Goal: Task Accomplishment & Management: Manage account settings

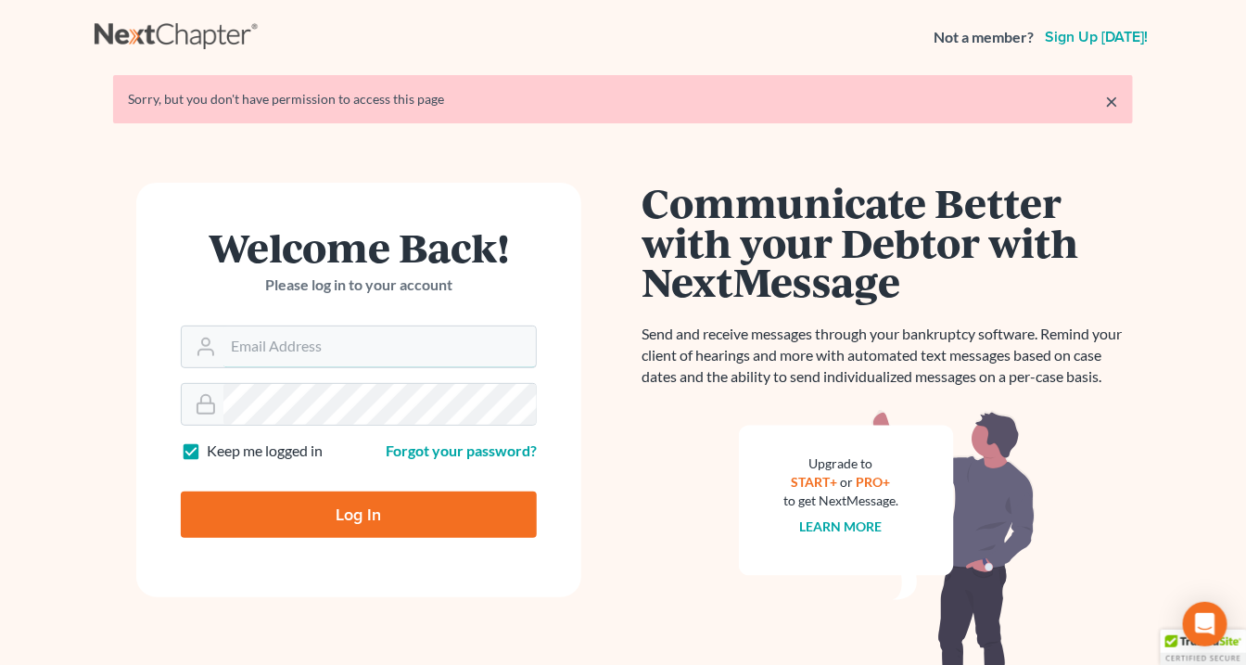
type input "[EMAIL_ADDRESS][DOMAIN_NAME]"
click at [395, 523] on input "Log In" at bounding box center [359, 514] width 356 height 46
type input "Thinking..."
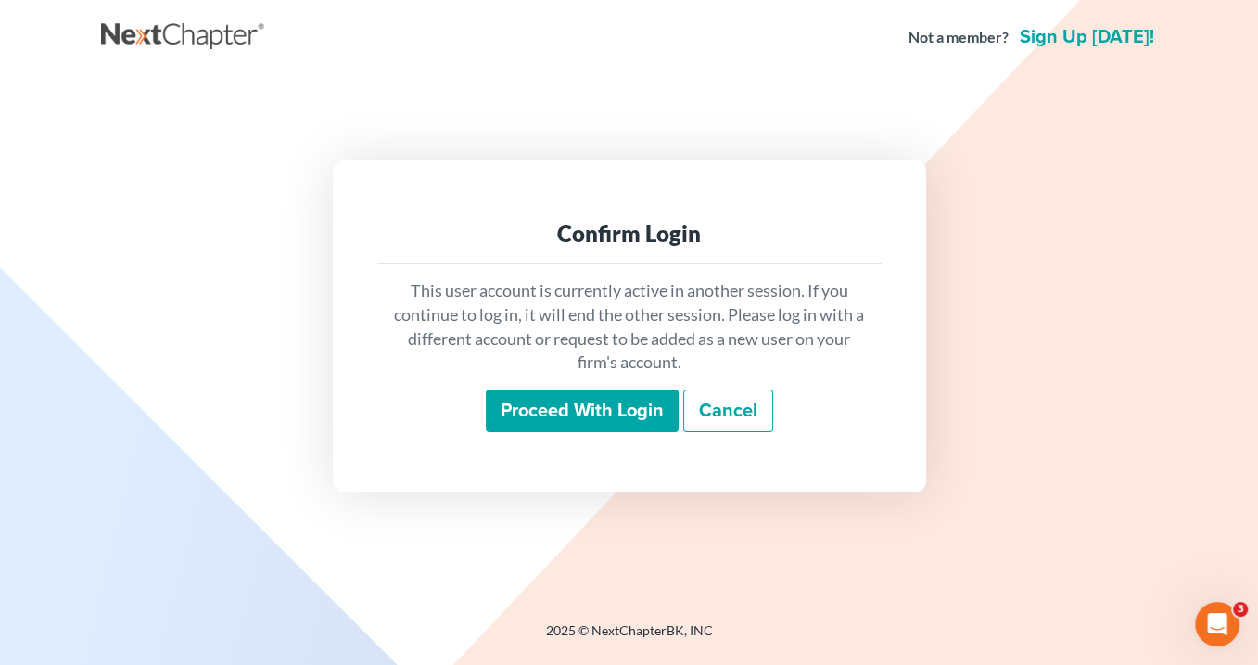
click at [608, 414] on input "Proceed with login" at bounding box center [582, 410] width 193 height 43
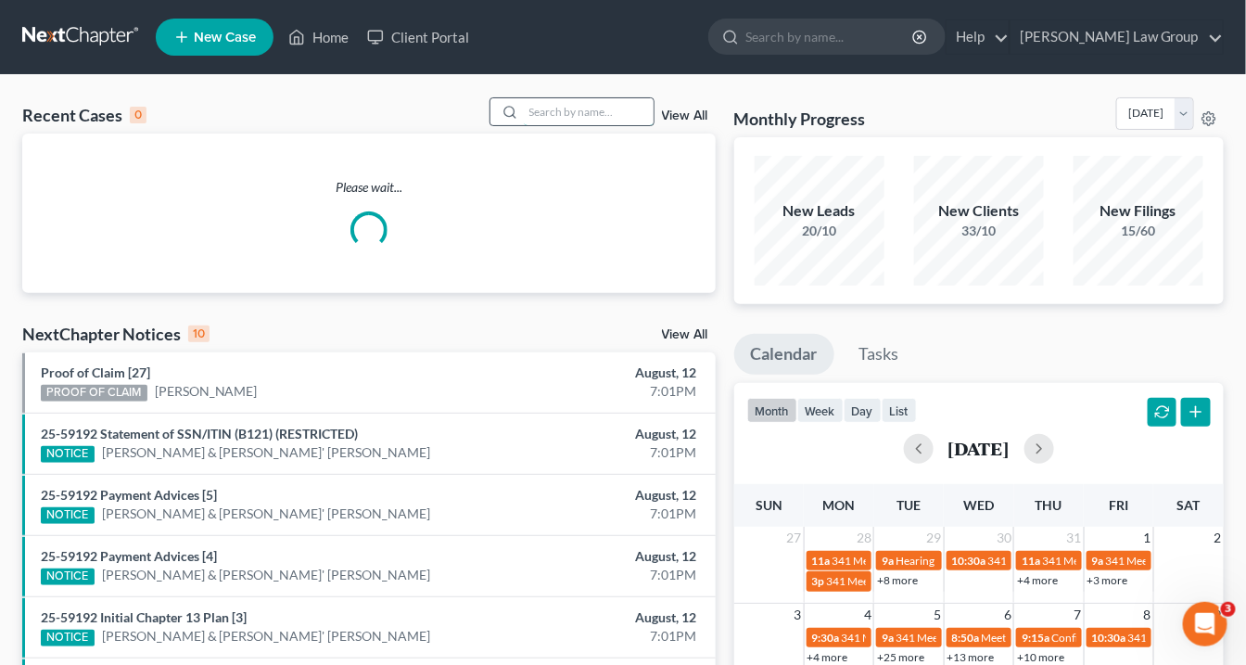
click at [572, 105] on input "search" at bounding box center [589, 111] width 130 height 27
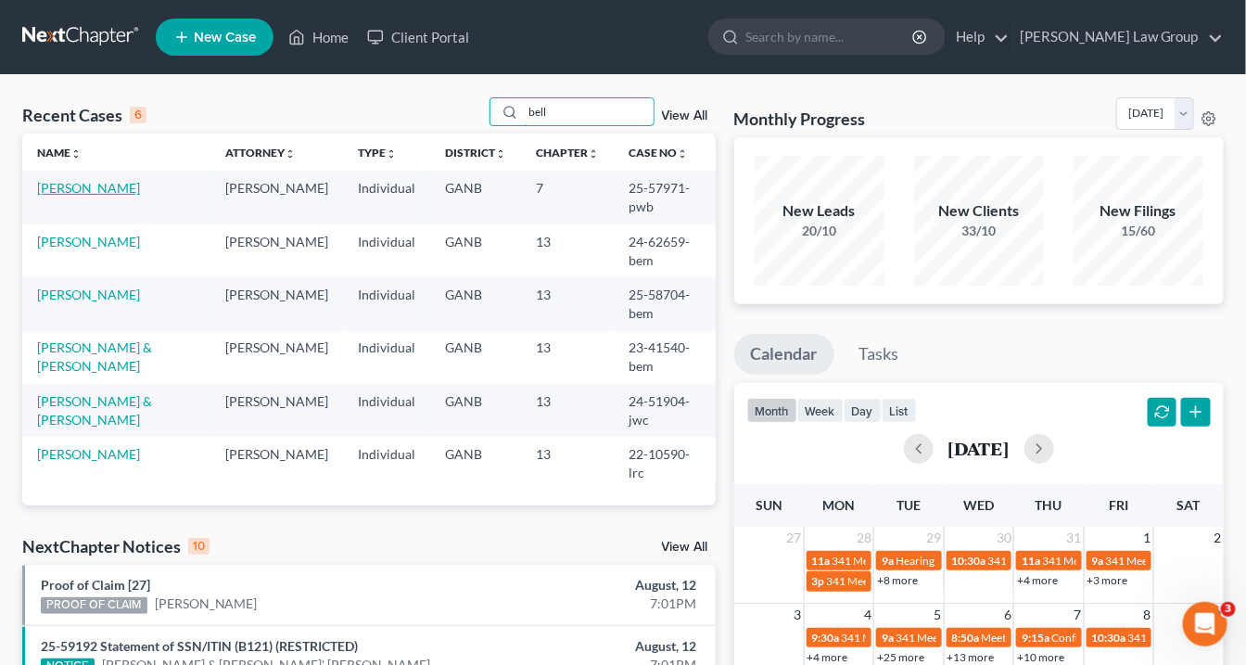
type input "bell"
click at [74, 187] on link "Bell, Jamal" at bounding box center [88, 188] width 103 height 16
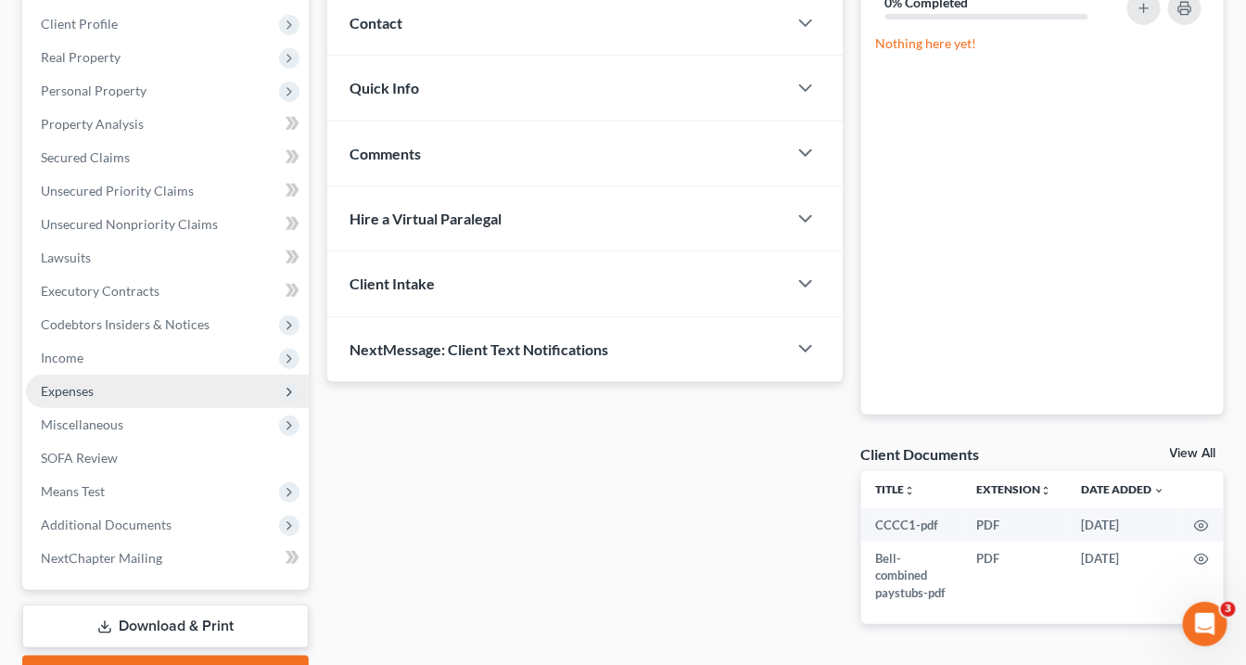
scroll to position [297, 0]
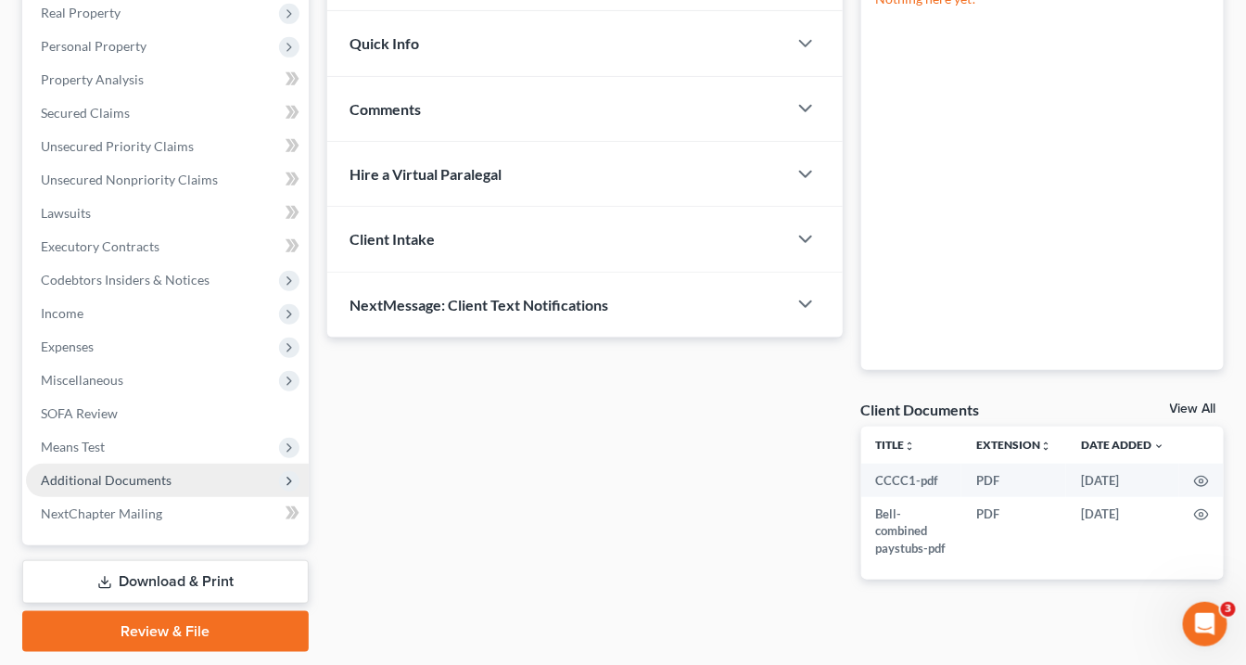
click at [161, 481] on span "Additional Documents" at bounding box center [106, 480] width 131 height 16
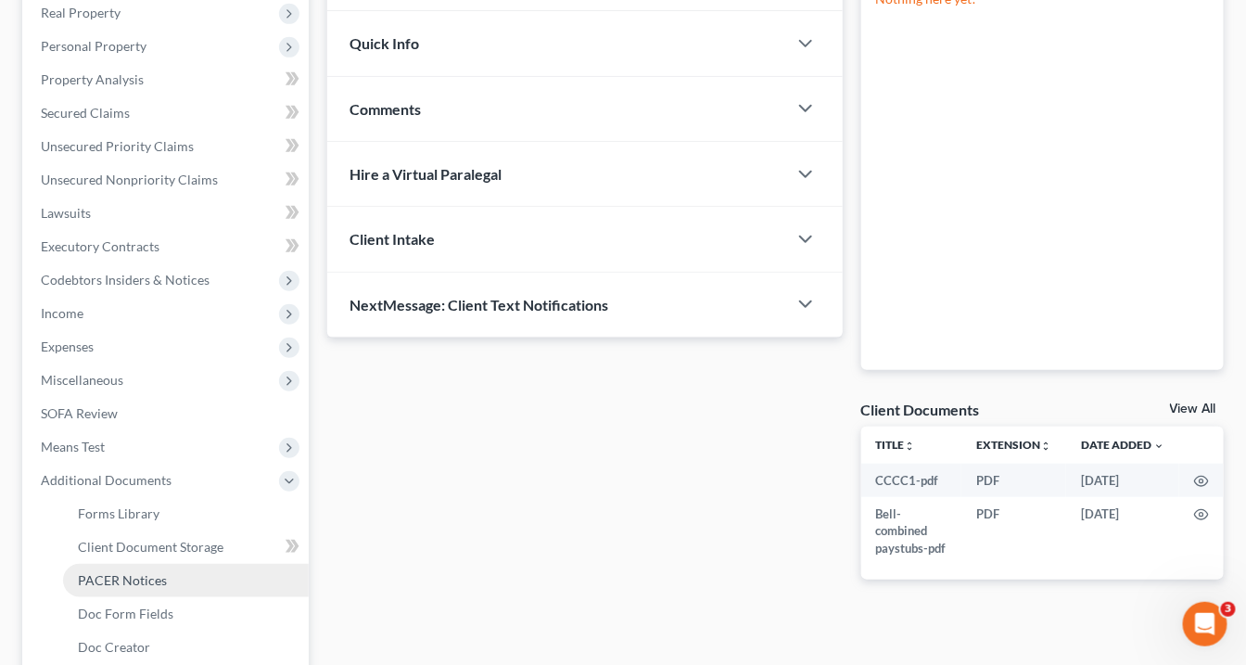
click at [174, 575] on link "PACER Notices" at bounding box center [186, 580] width 246 height 33
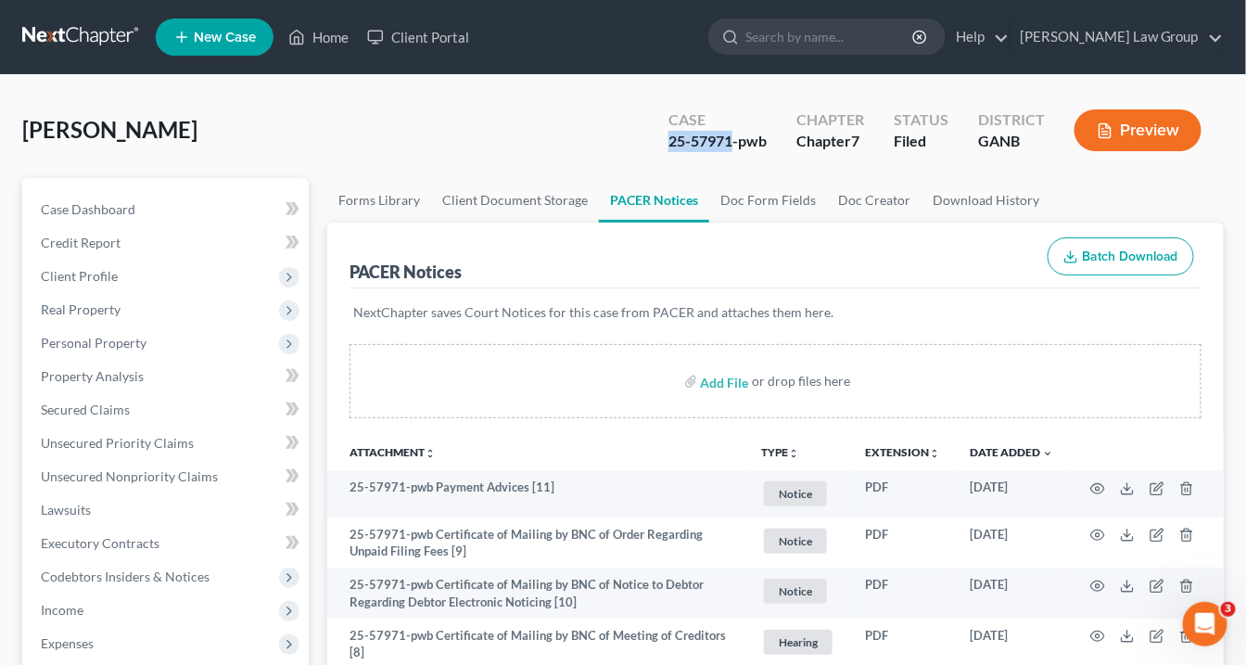
drag, startPoint x: 735, startPoint y: 139, endPoint x: 669, endPoint y: 138, distance: 65.8
click at [669, 138] on div "Case 25-57971-pwb" at bounding box center [718, 132] width 128 height 55
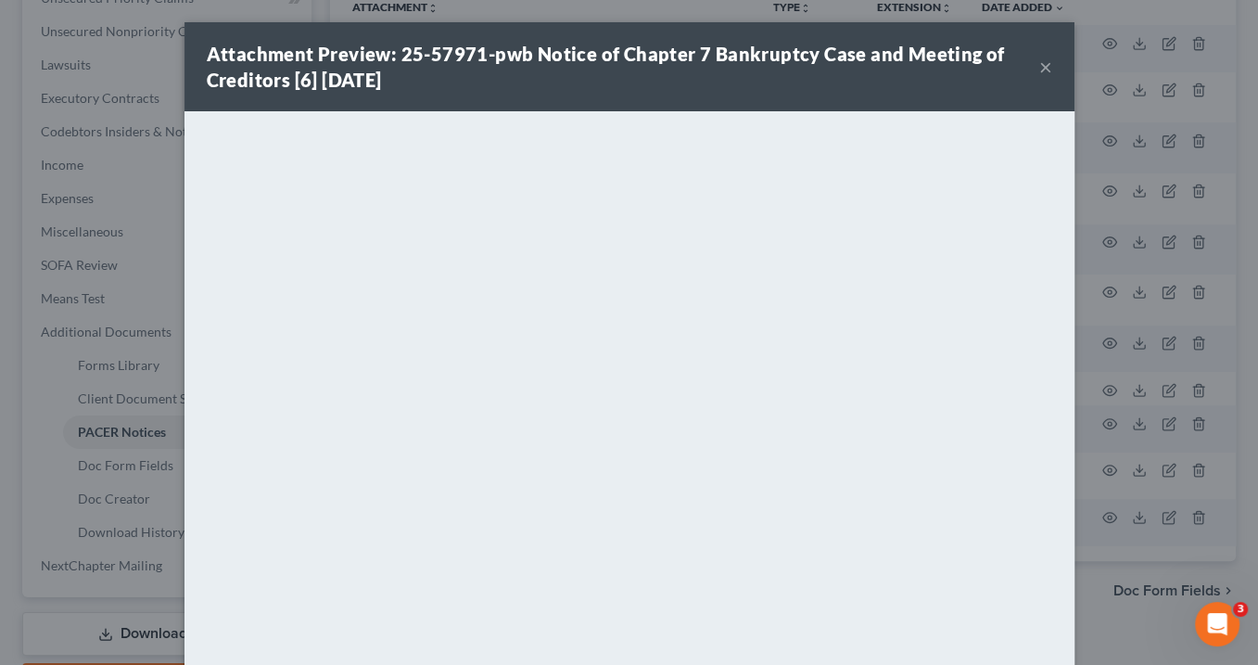
click at [1039, 72] on button "×" at bounding box center [1045, 67] width 13 height 22
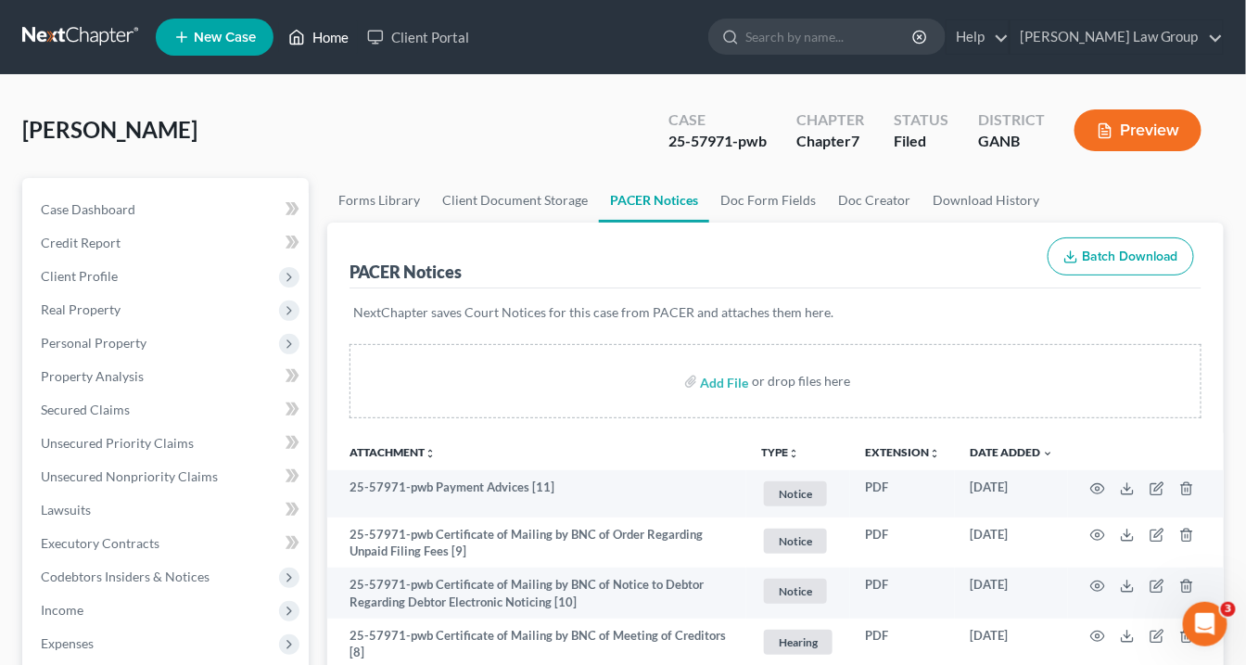
click at [336, 41] on link "Home" at bounding box center [318, 36] width 79 height 33
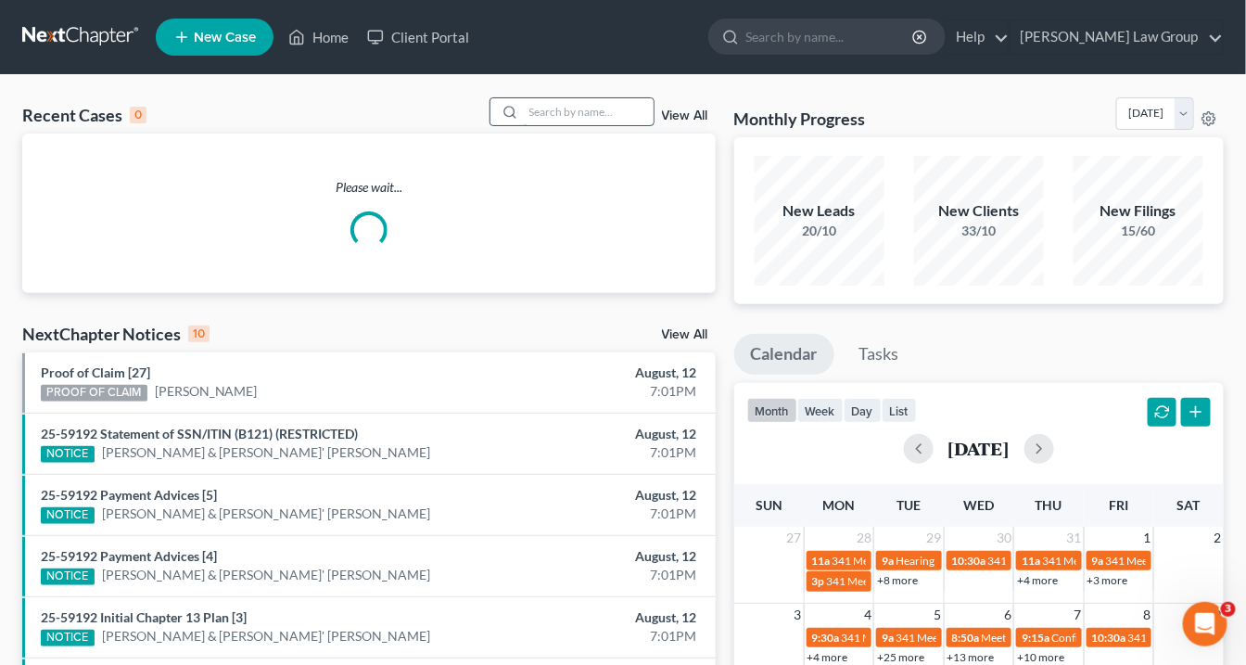
click at [542, 115] on input "search" at bounding box center [589, 111] width 130 height 27
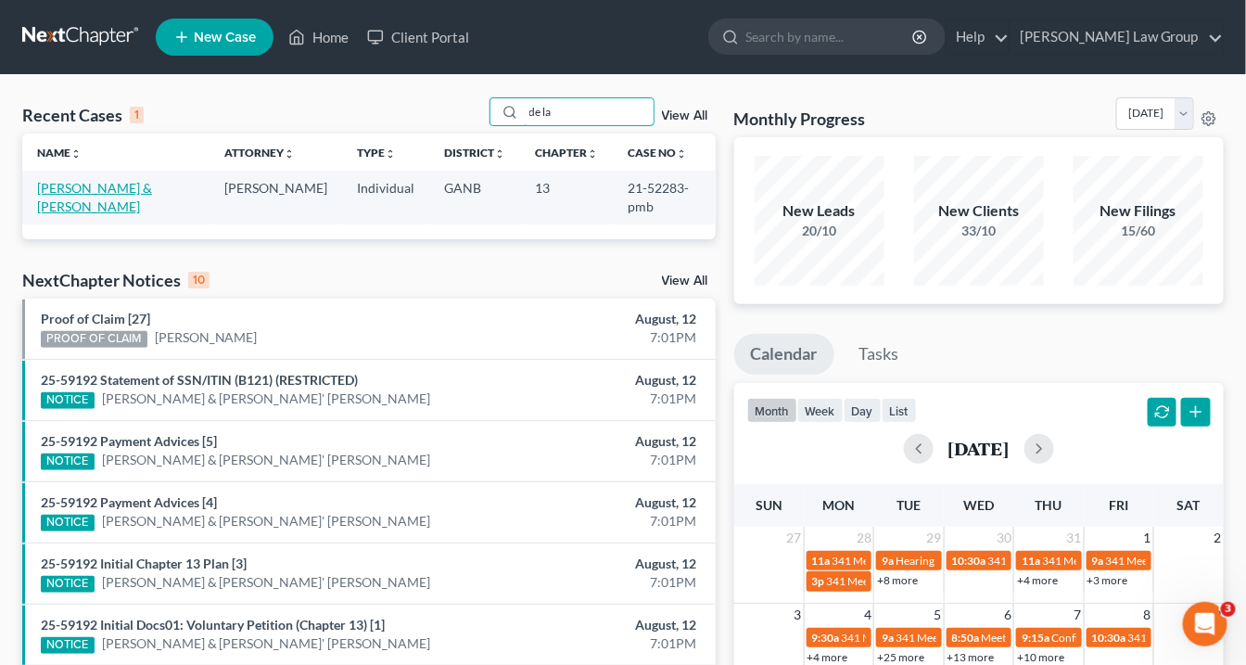
type input "de la"
click at [104, 192] on link "Vargas, Rony & De La Hoz Martinez, Maria" at bounding box center [94, 197] width 115 height 34
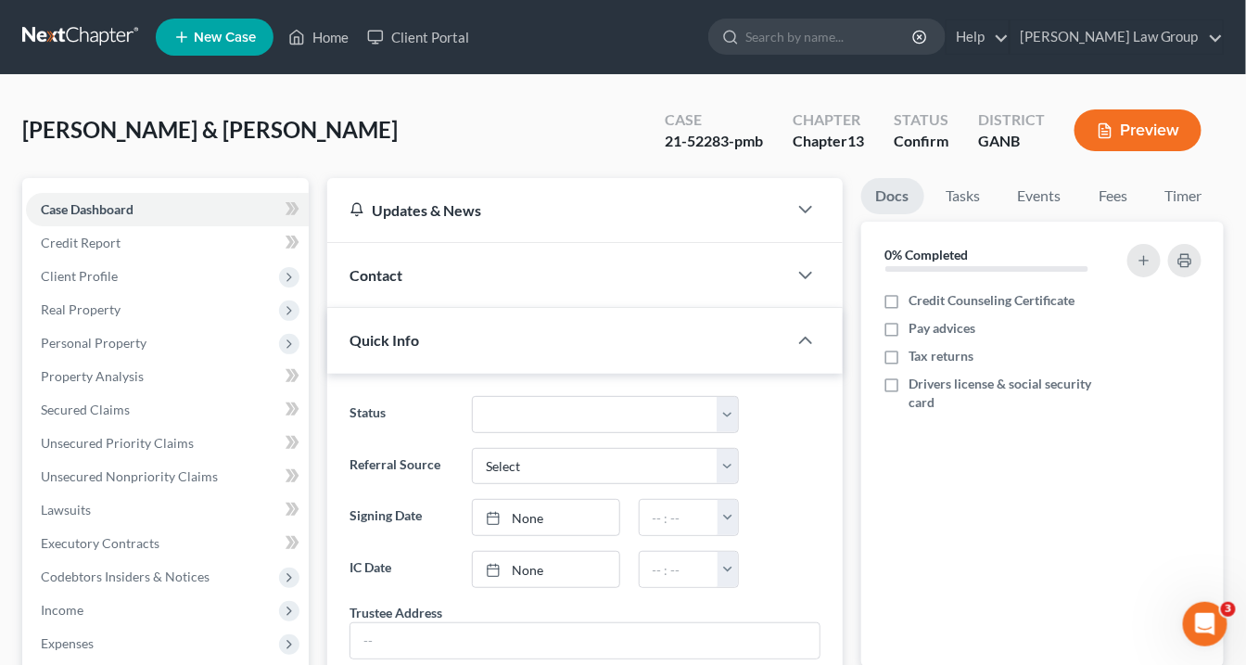
scroll to position [297, 0]
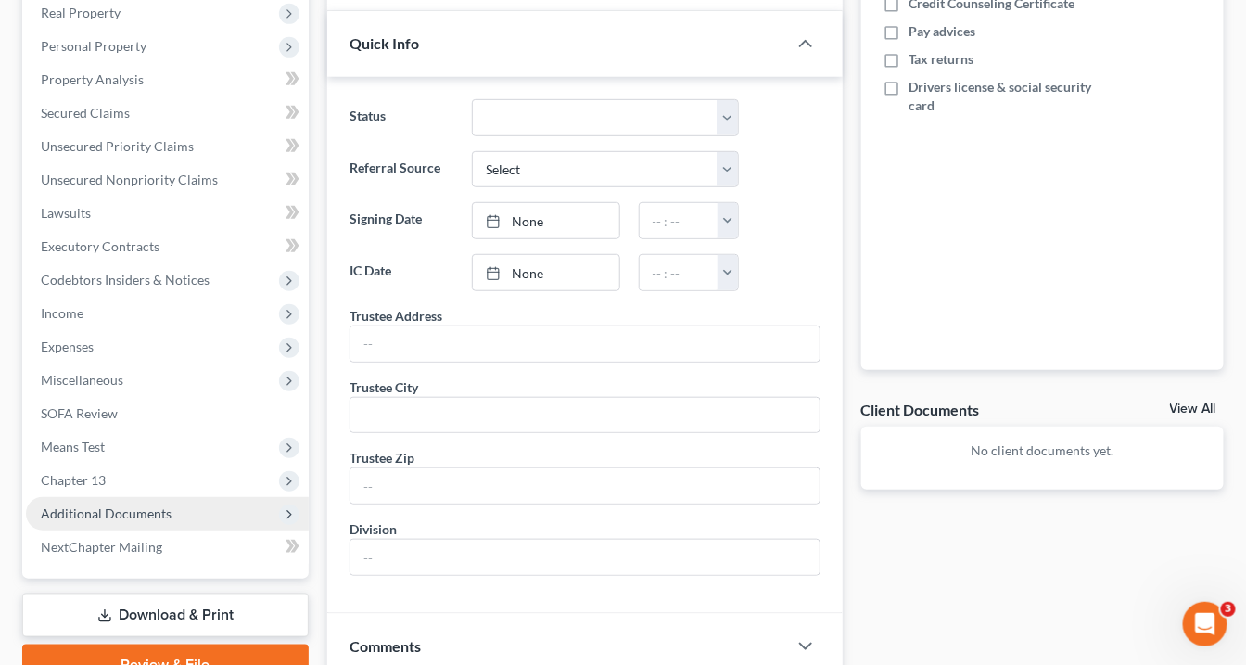
click at [105, 519] on span "Additional Documents" at bounding box center [106, 513] width 131 height 16
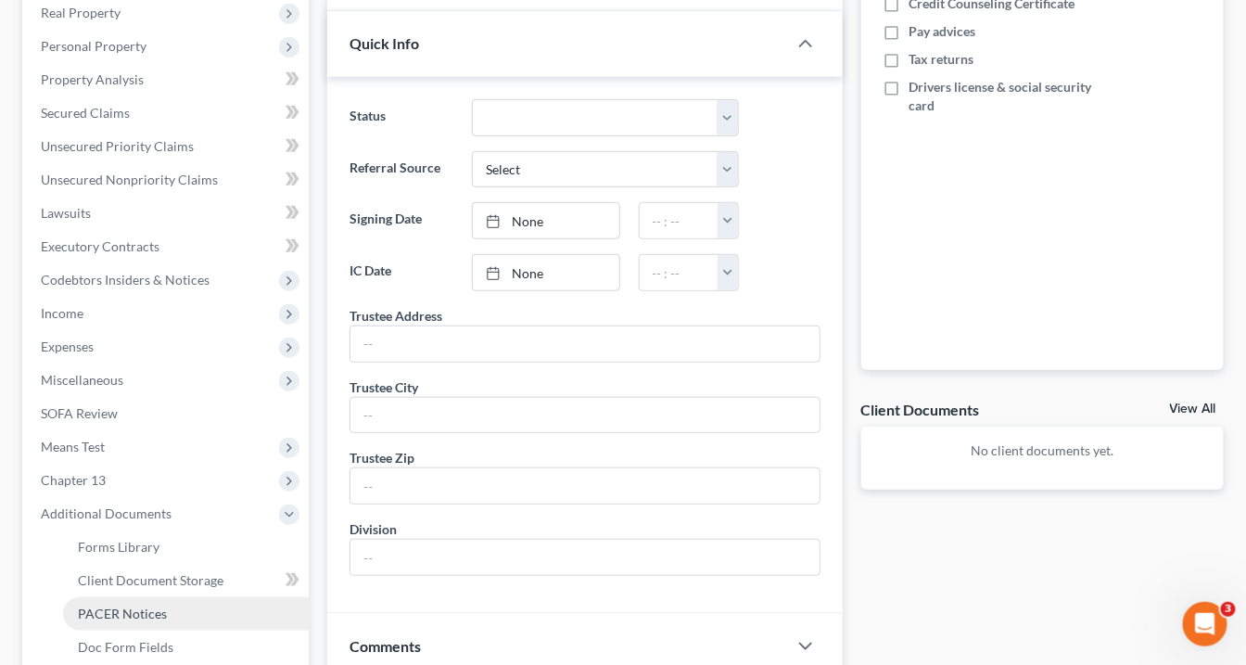
click at [121, 614] on span "PACER Notices" at bounding box center [122, 613] width 89 height 16
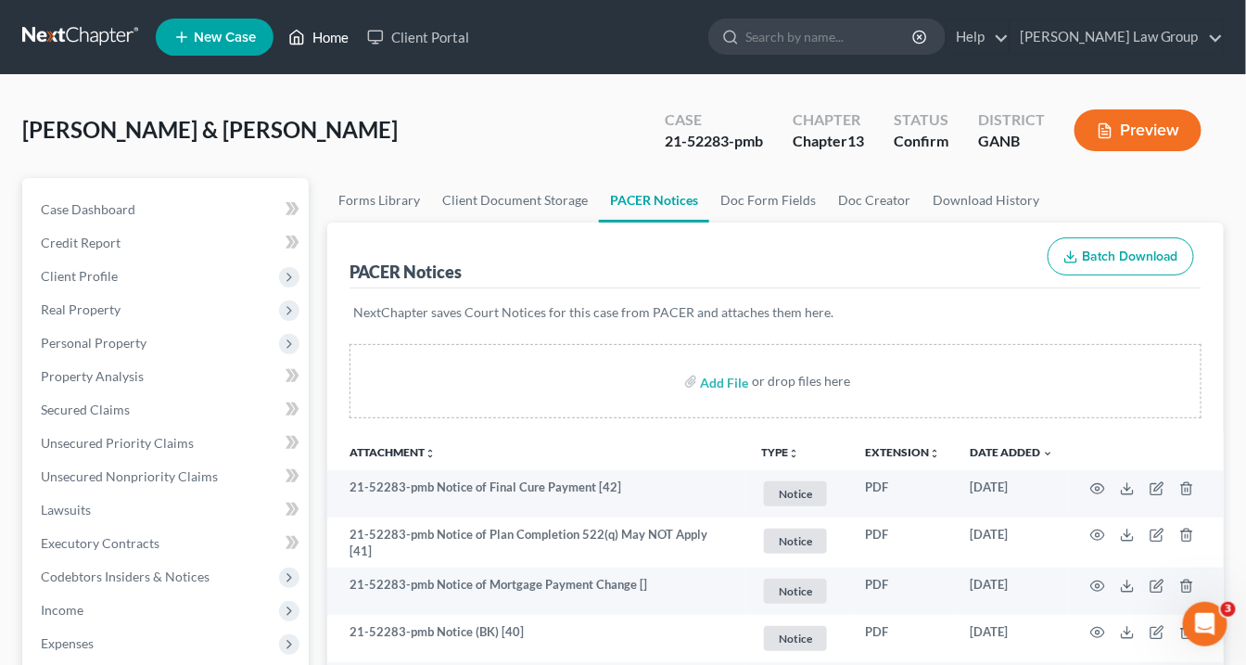
click at [336, 33] on link "Home" at bounding box center [318, 36] width 79 height 33
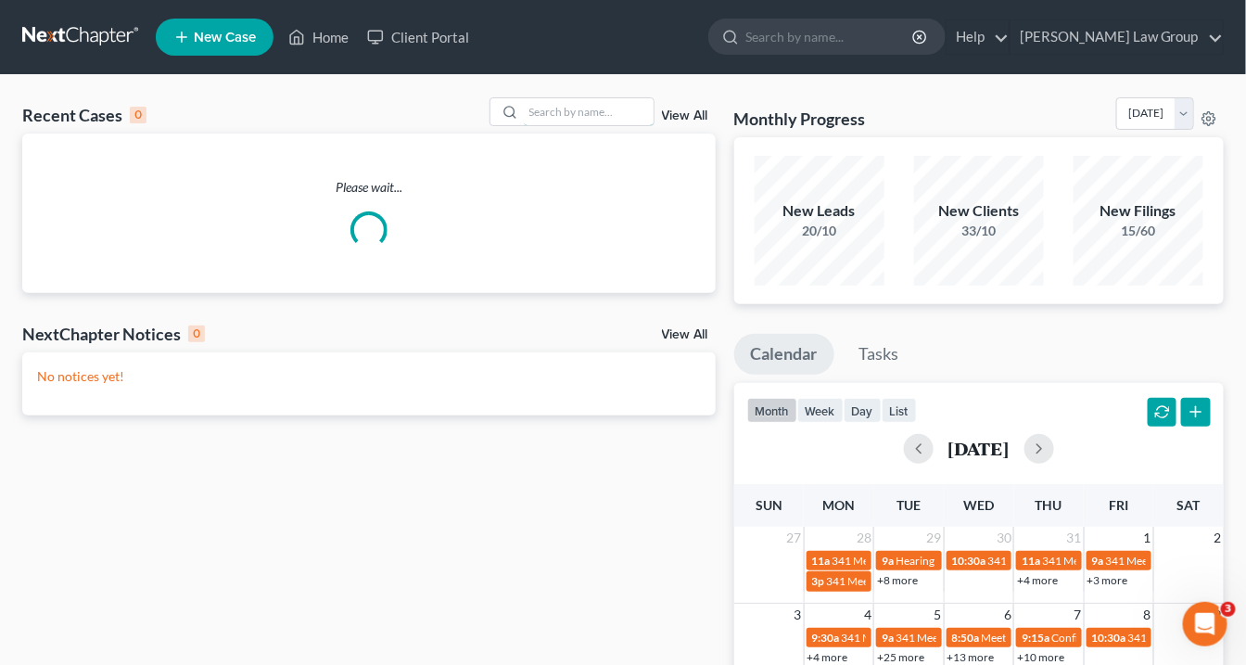
drag, startPoint x: 554, startPoint y: 117, endPoint x: 556, endPoint y: 127, distance: 10.4
click at [554, 122] on input "search" at bounding box center [589, 111] width 130 height 27
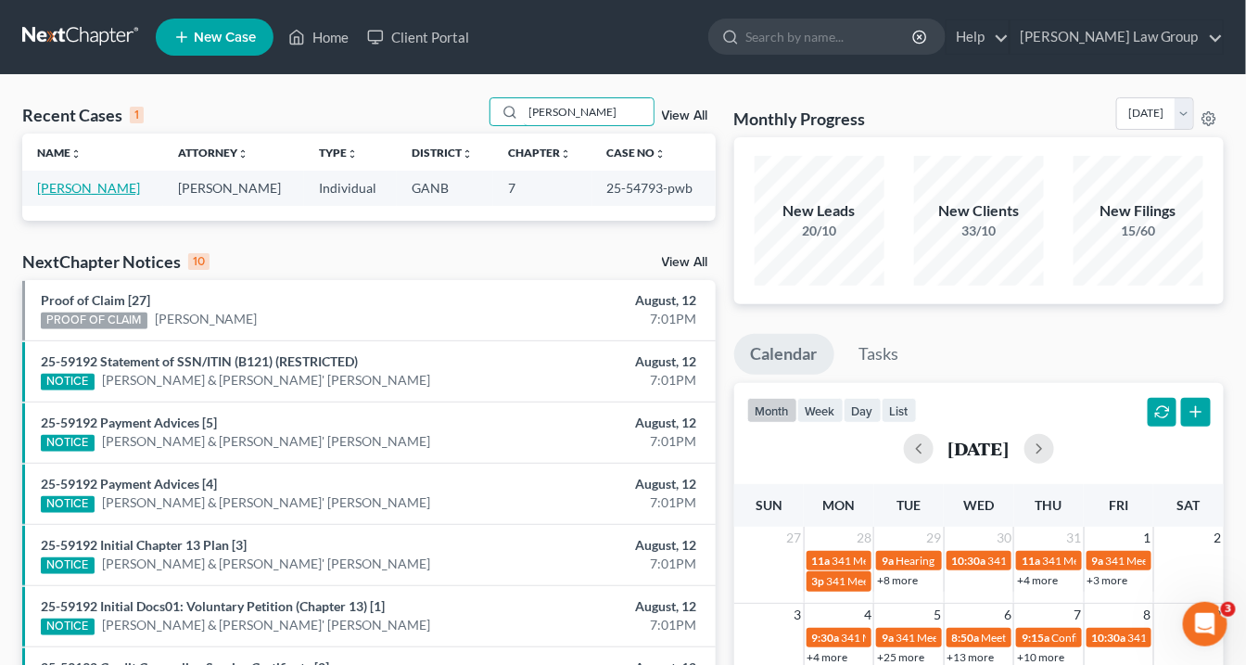
type input "kimsey"
click at [93, 190] on link "Kimsey, Rodney" at bounding box center [88, 188] width 103 height 16
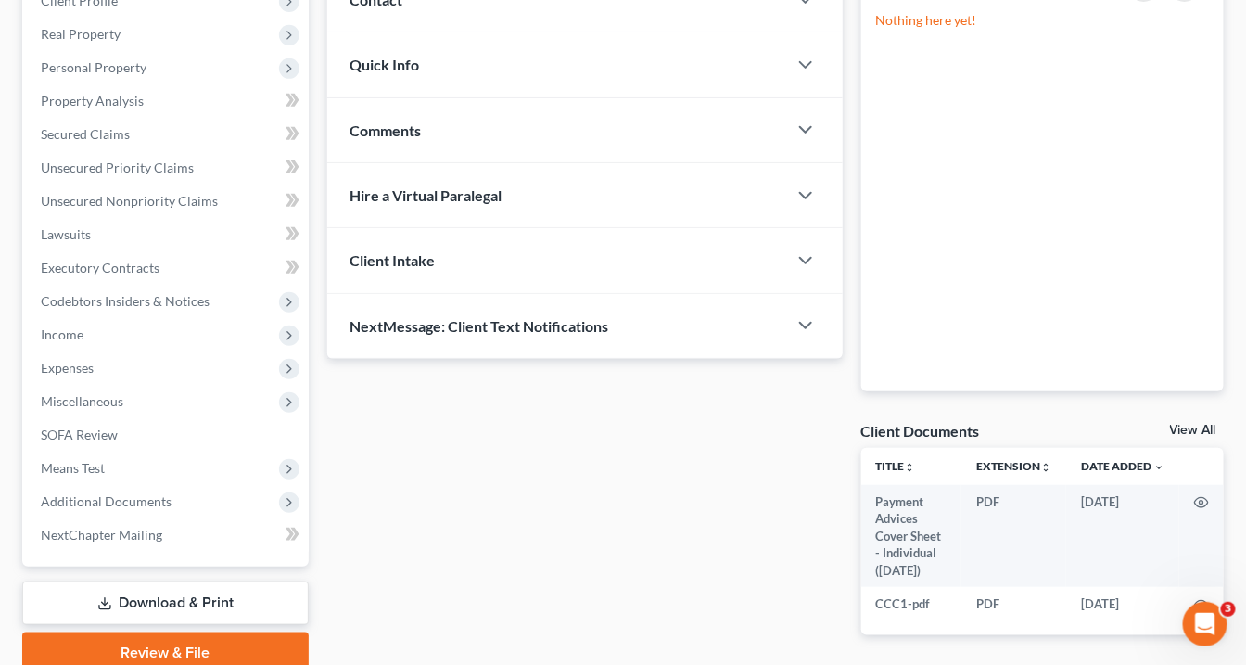
scroll to position [356, 0]
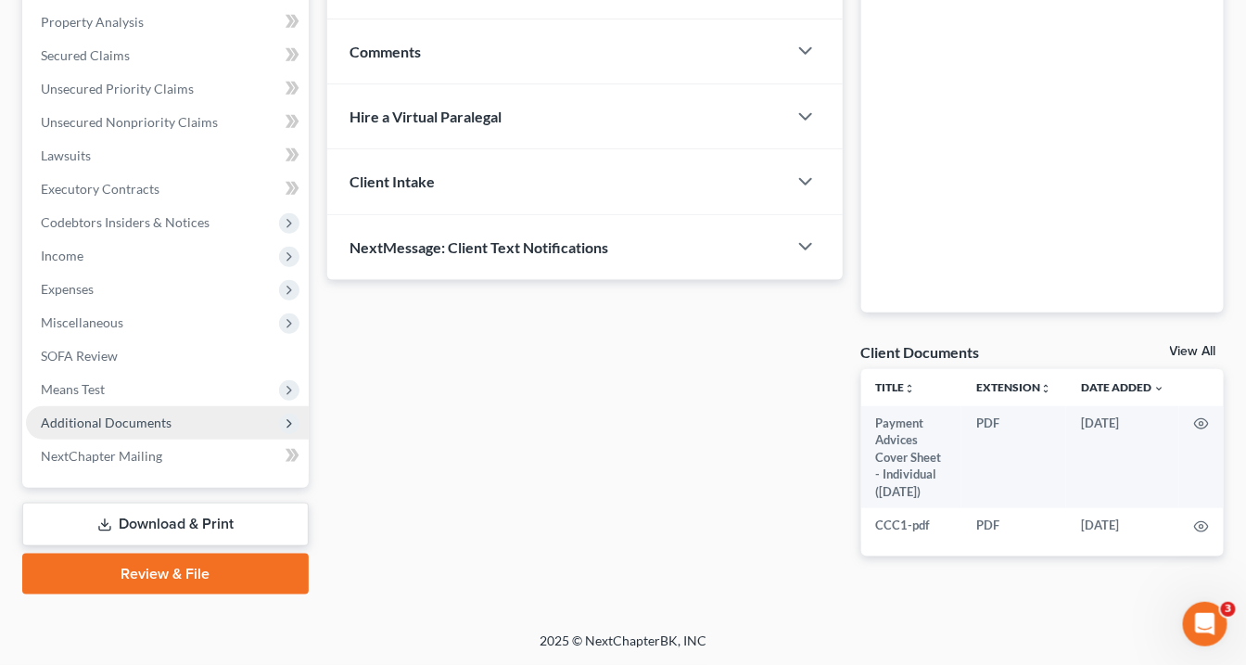
click at [117, 417] on span "Additional Documents" at bounding box center [106, 422] width 131 height 16
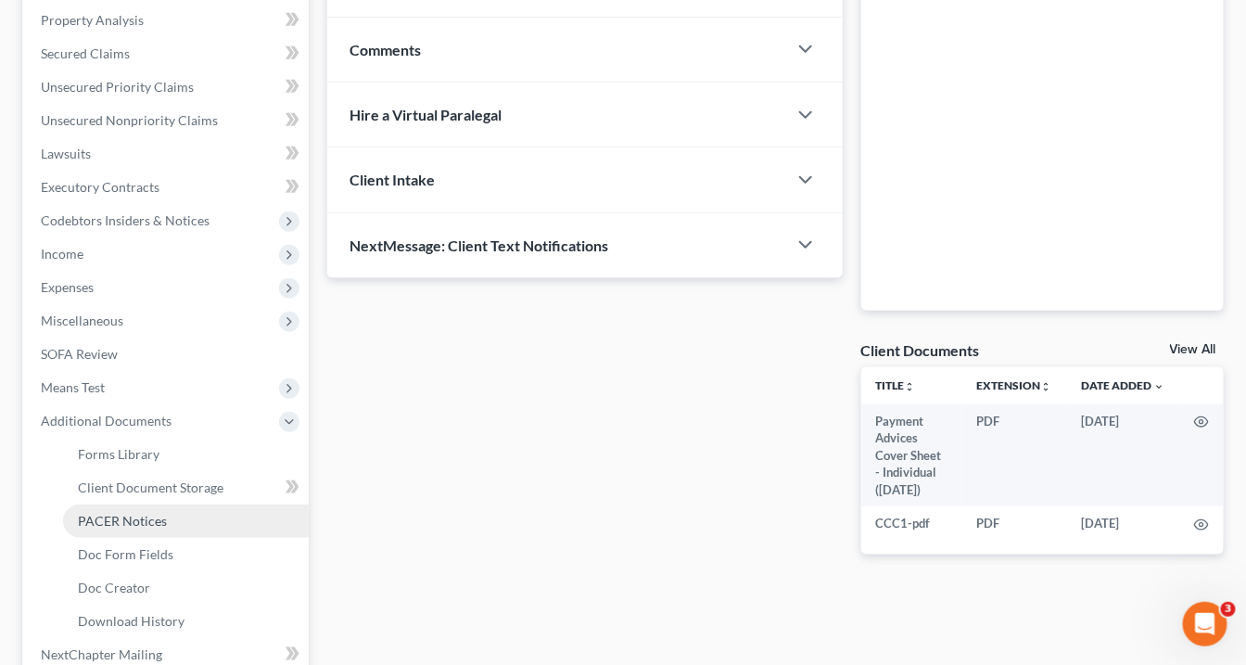
click at [135, 521] on span "PACER Notices" at bounding box center [122, 521] width 89 height 16
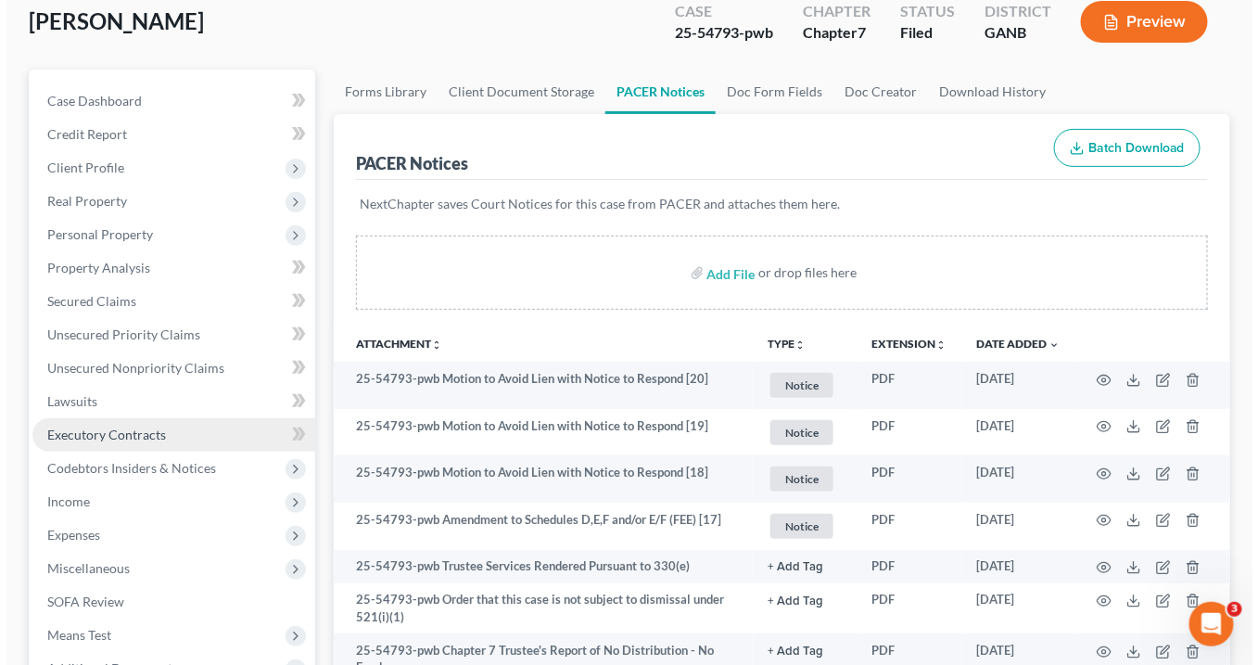
scroll to position [223, 0]
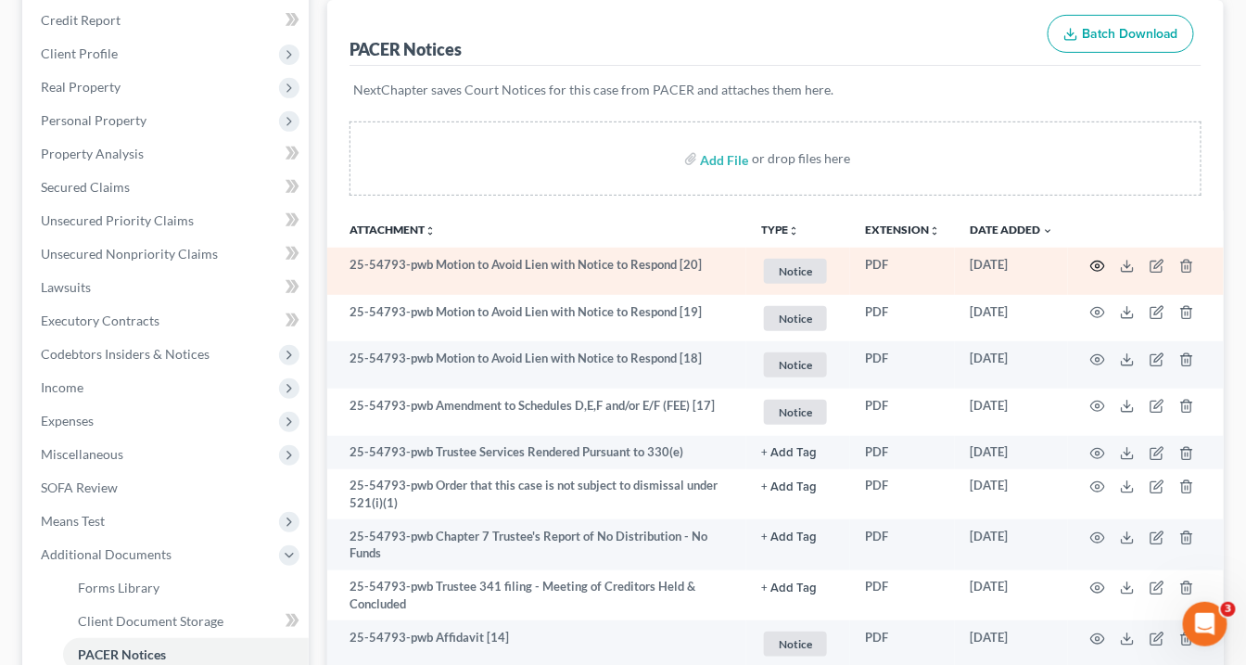
click at [1099, 264] on icon "button" at bounding box center [1097, 266] width 15 height 15
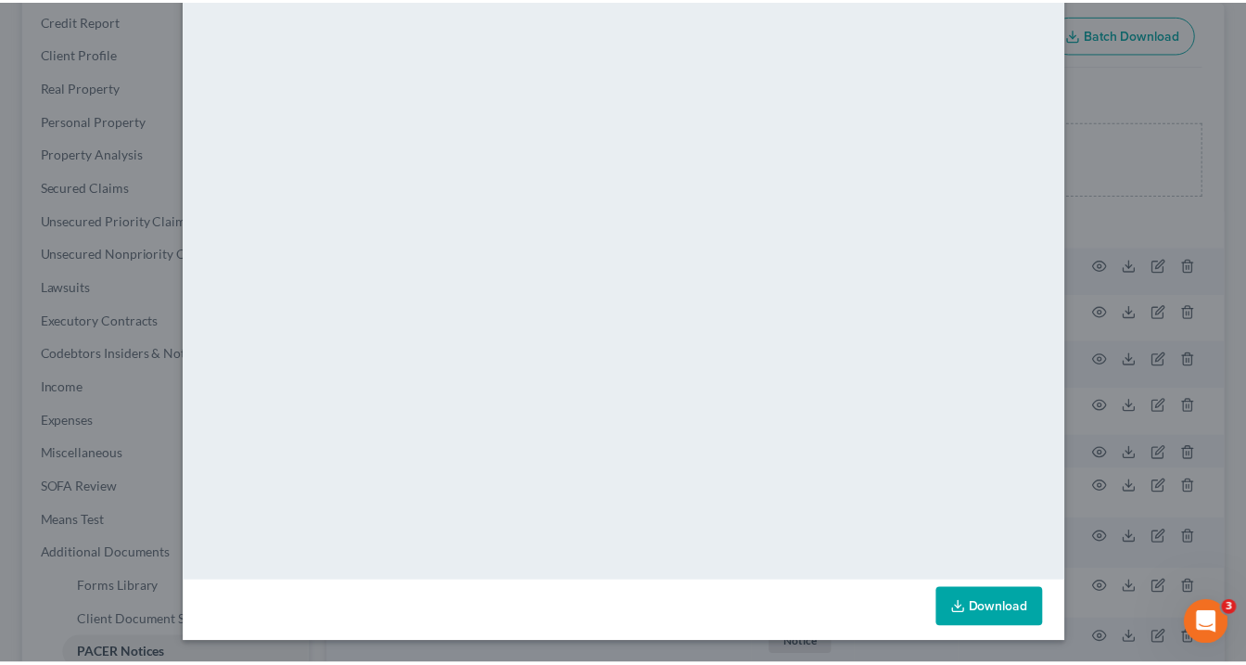
scroll to position [0, 0]
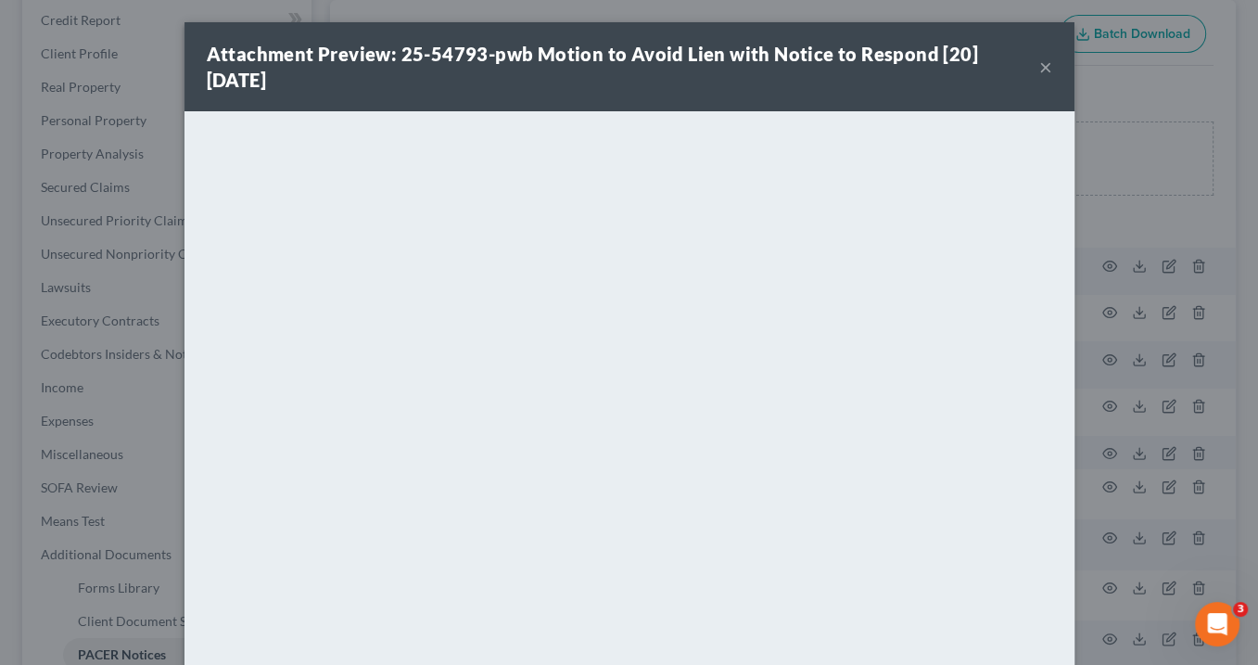
click at [1039, 61] on button "×" at bounding box center [1045, 67] width 13 height 22
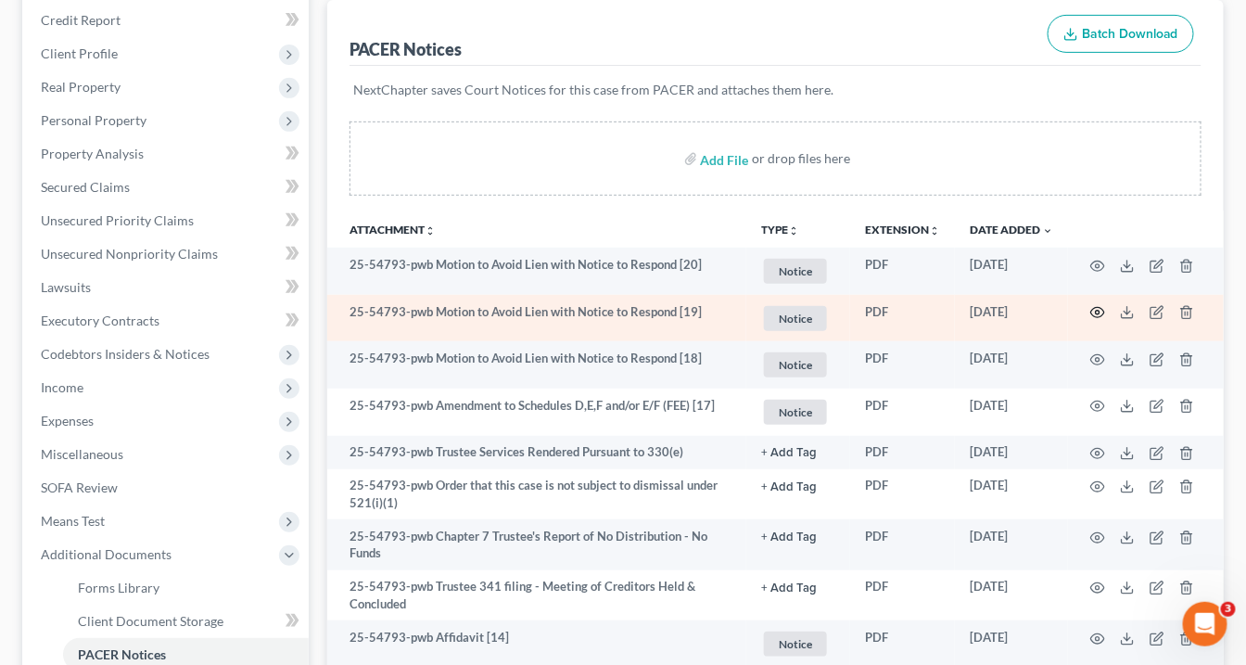
click at [1095, 305] on icon "button" at bounding box center [1097, 312] width 15 height 15
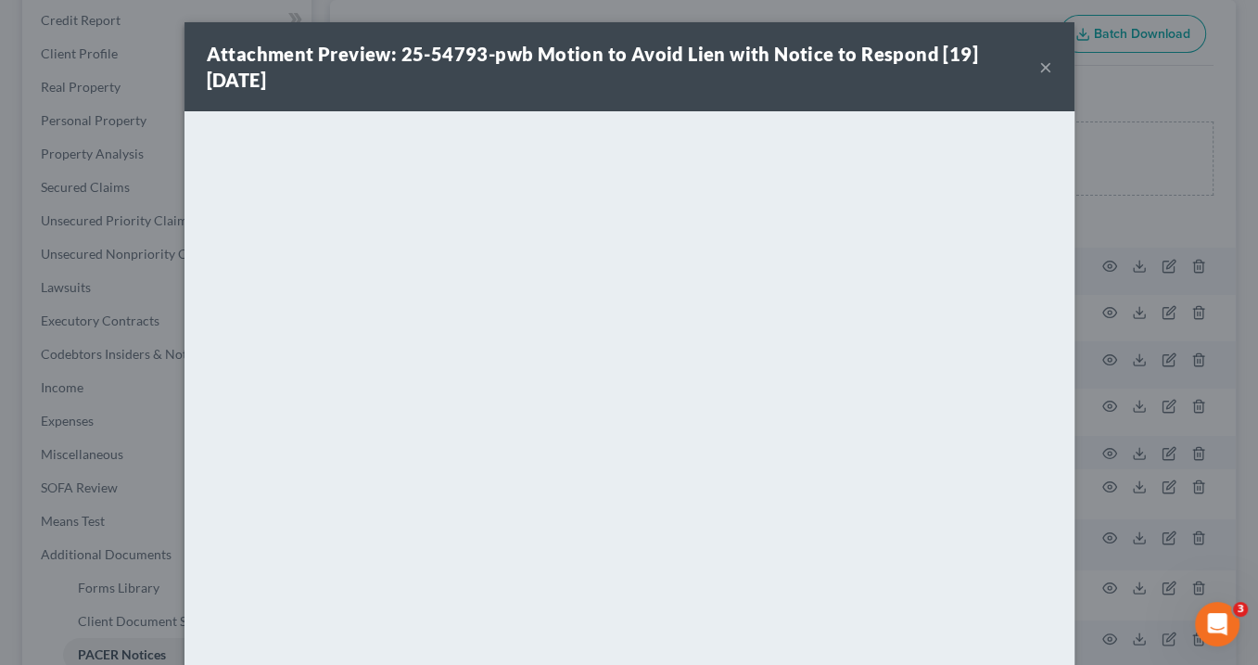
click at [1041, 66] on button "×" at bounding box center [1045, 67] width 13 height 22
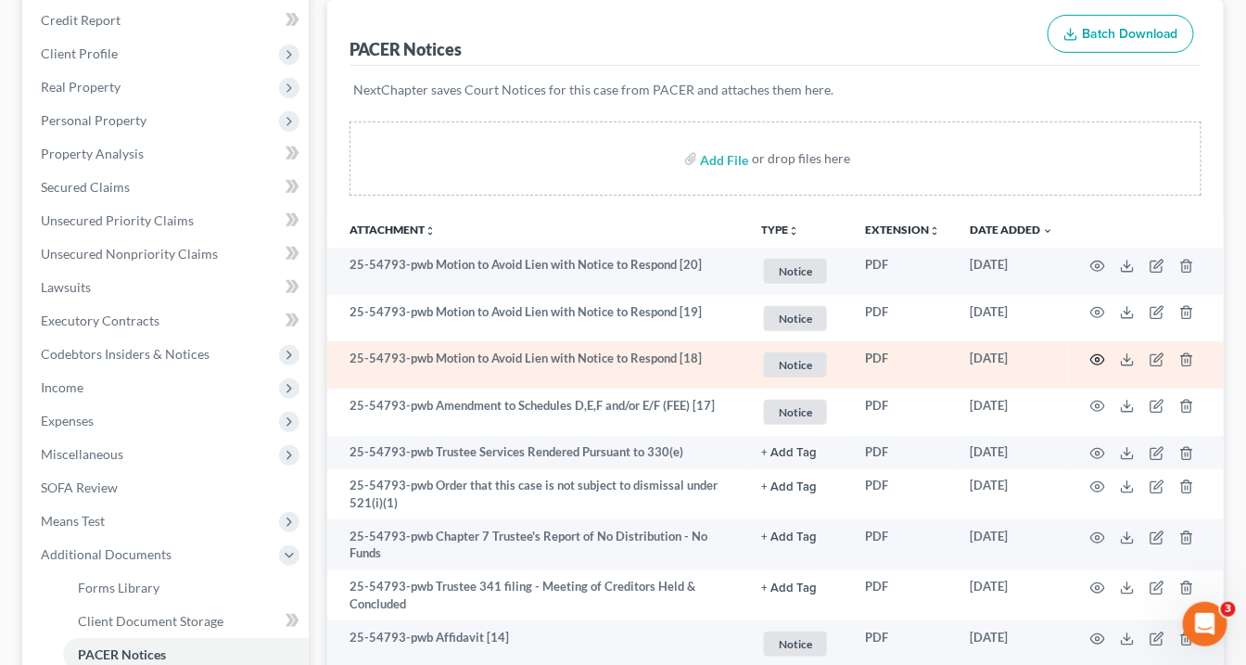
click at [1101, 352] on icon "button" at bounding box center [1097, 359] width 15 height 15
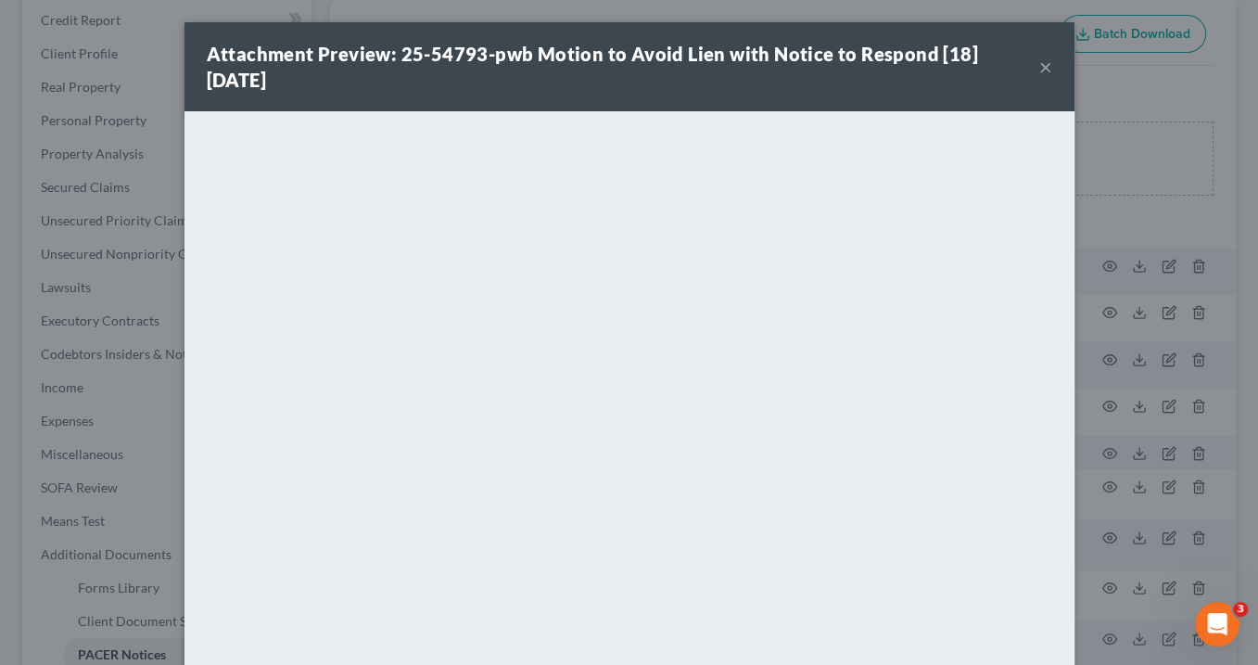
click at [1039, 66] on button "×" at bounding box center [1045, 67] width 13 height 22
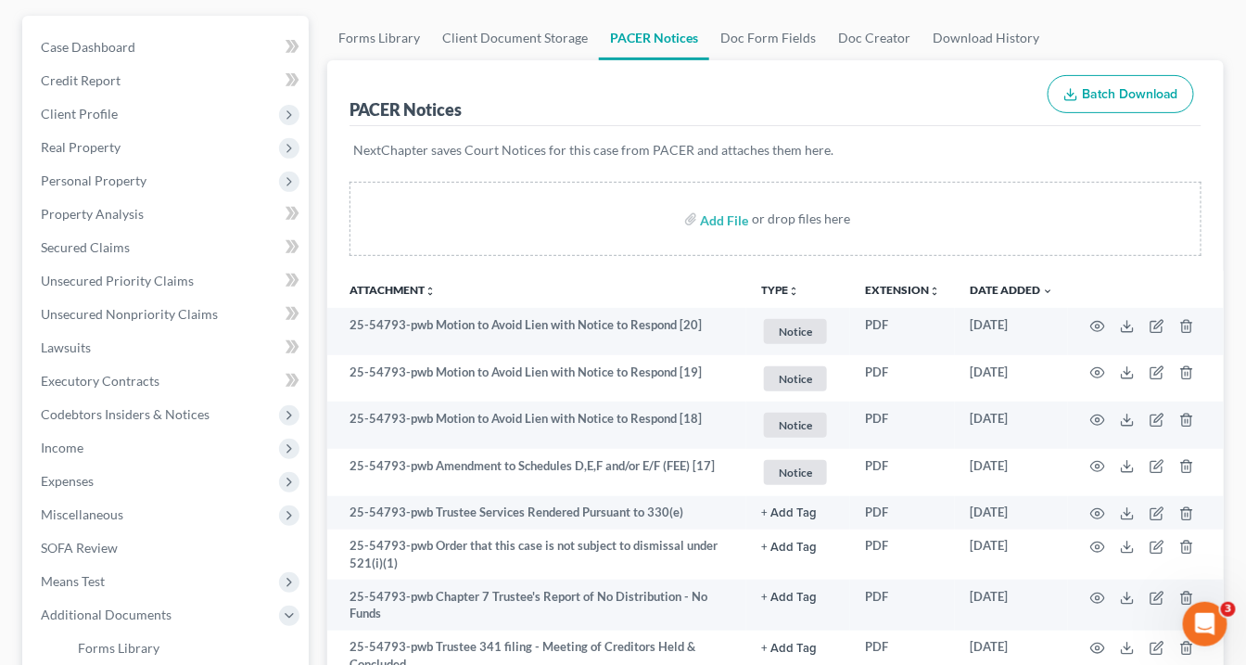
scroll to position [74, 0]
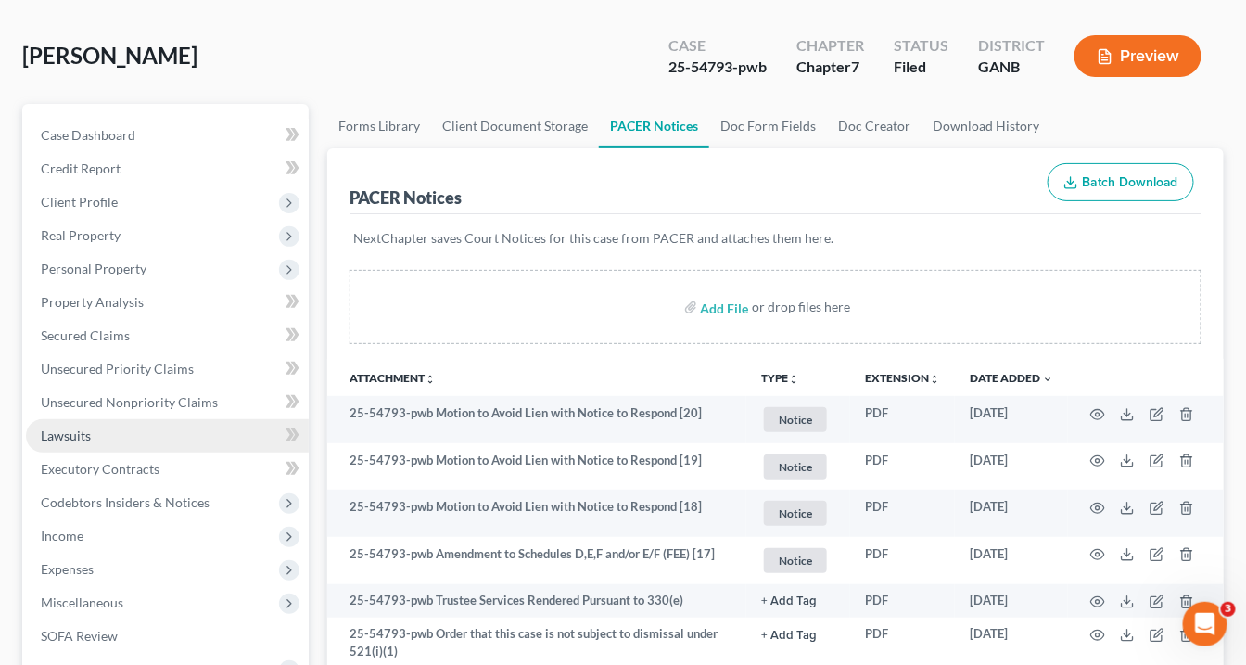
click at [91, 439] on link "Lawsuits" at bounding box center [167, 435] width 283 height 33
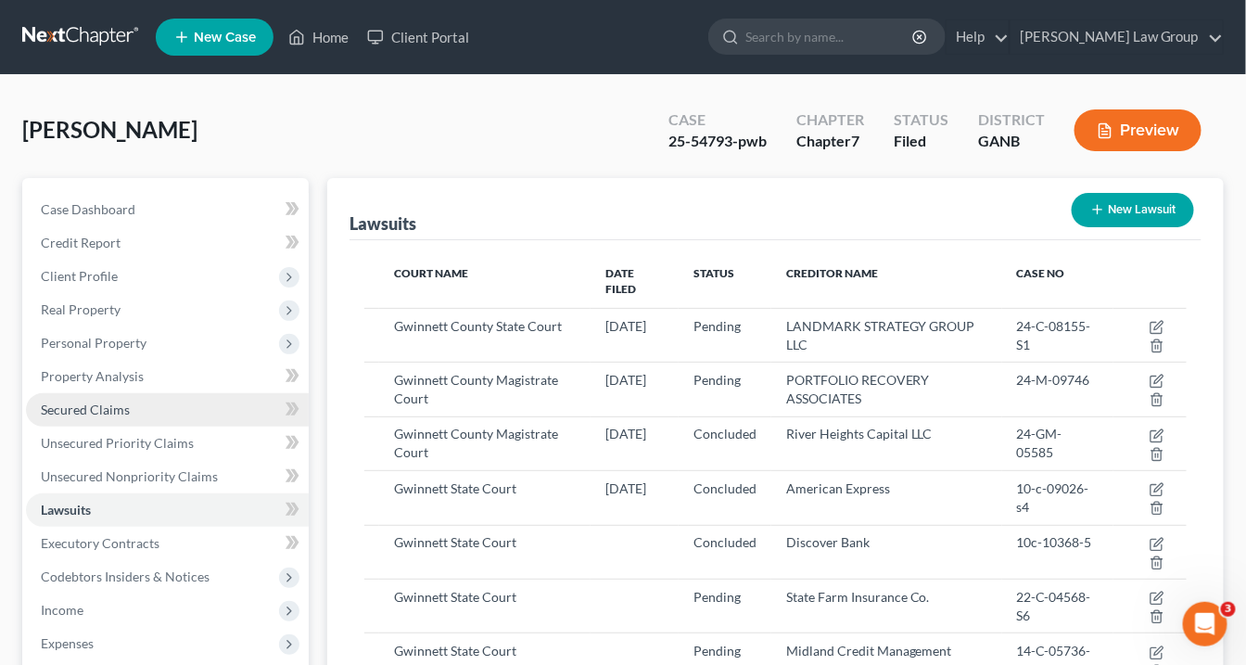
click at [95, 413] on span "Secured Claims" at bounding box center [85, 409] width 89 height 16
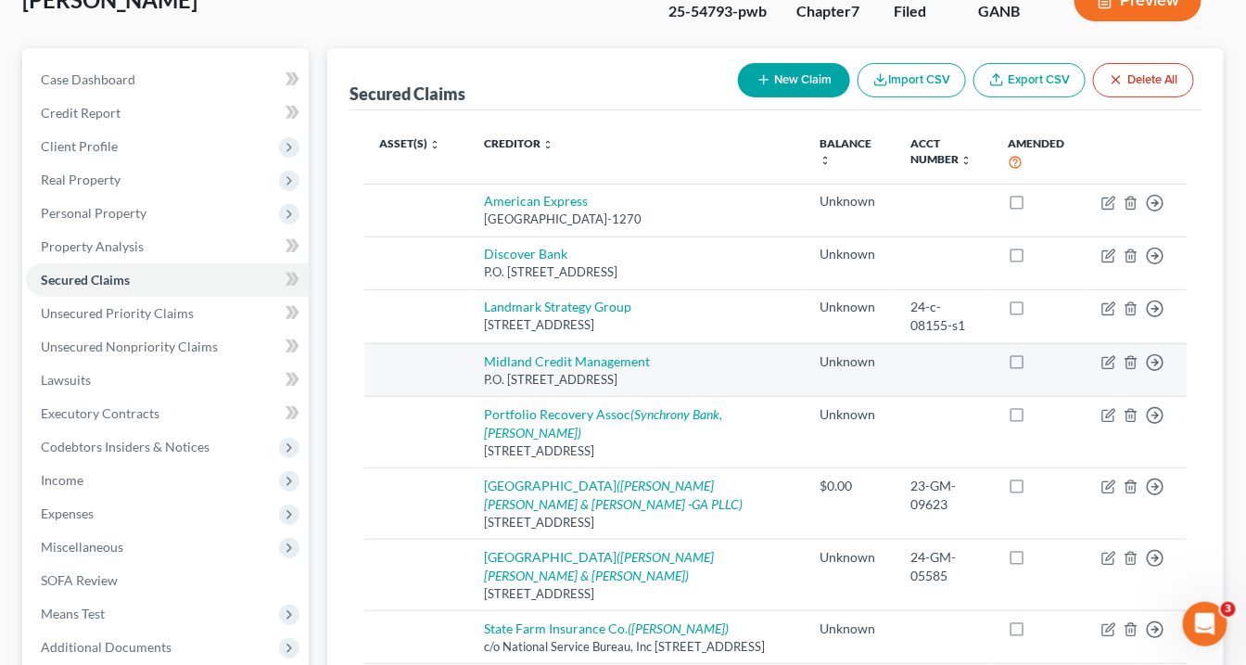
scroll to position [223, 0]
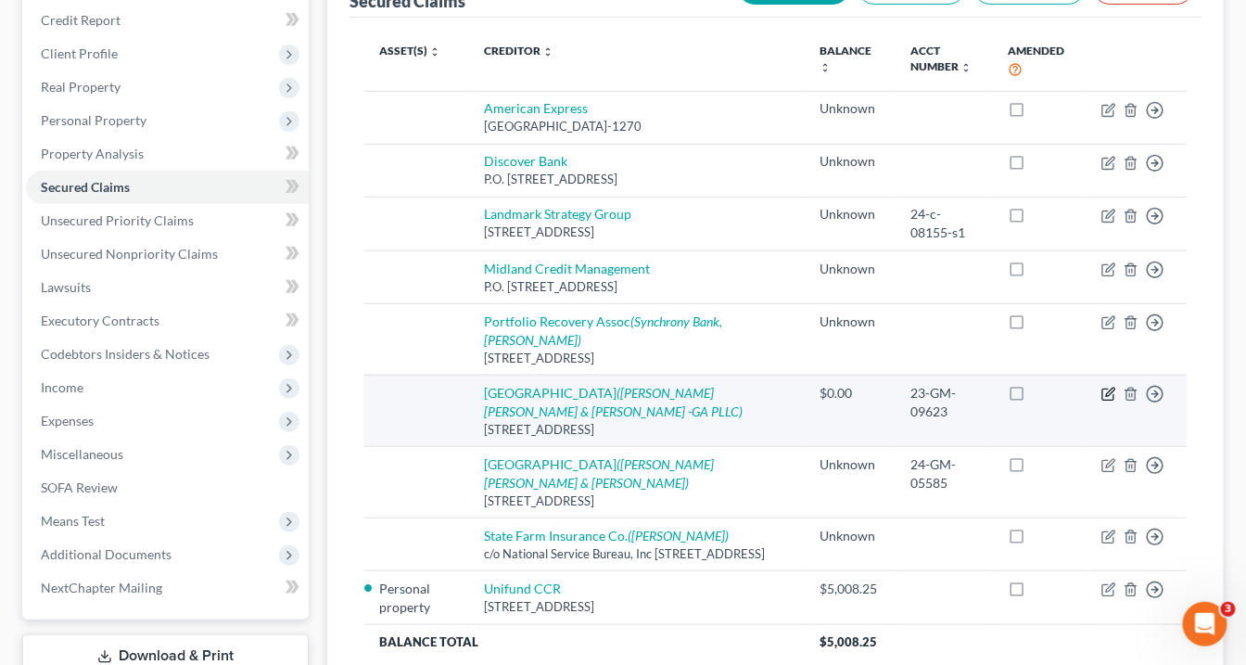
click at [1113, 388] on icon "button" at bounding box center [1110, 392] width 8 height 8
select select "4"
select select "0"
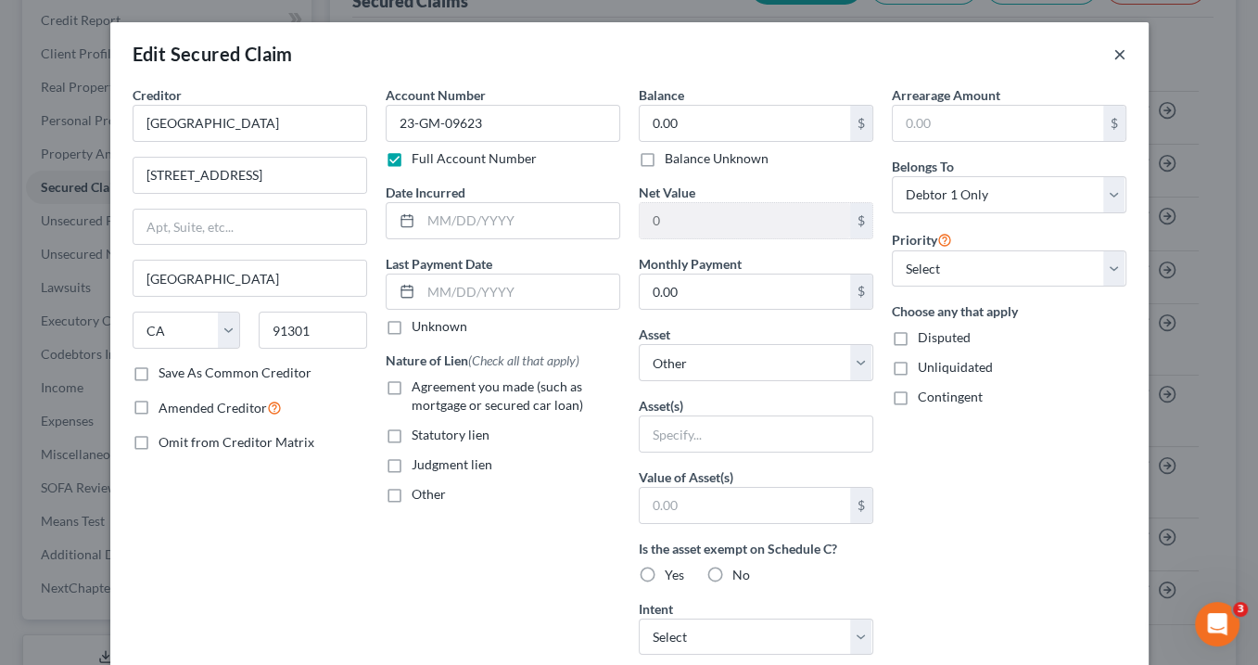
click at [1114, 55] on button "×" at bounding box center [1120, 54] width 13 height 22
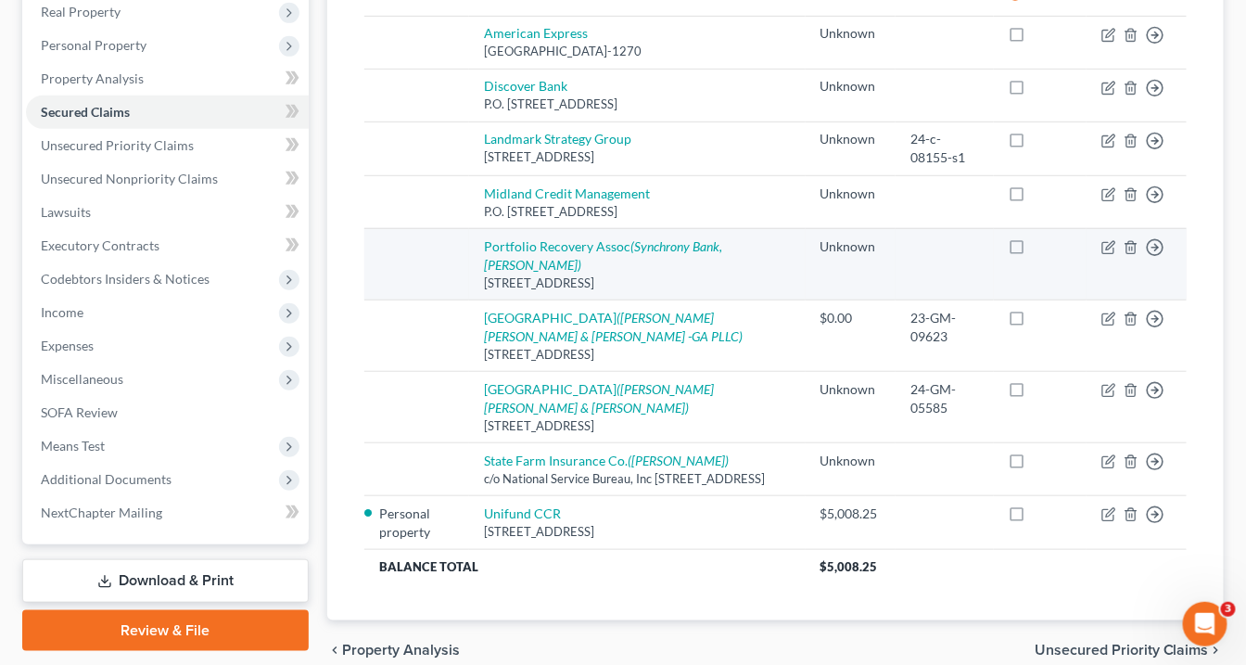
scroll to position [377, 0]
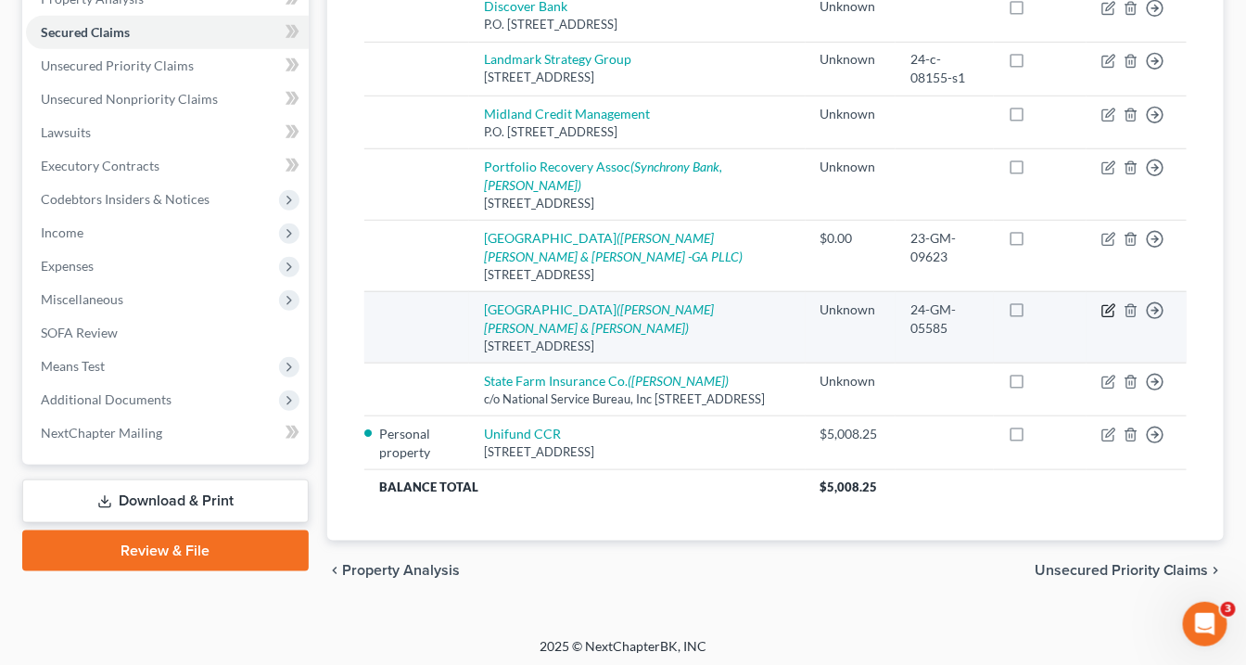
click at [1113, 304] on icon "button" at bounding box center [1110, 308] width 8 height 8
select select "4"
select select "0"
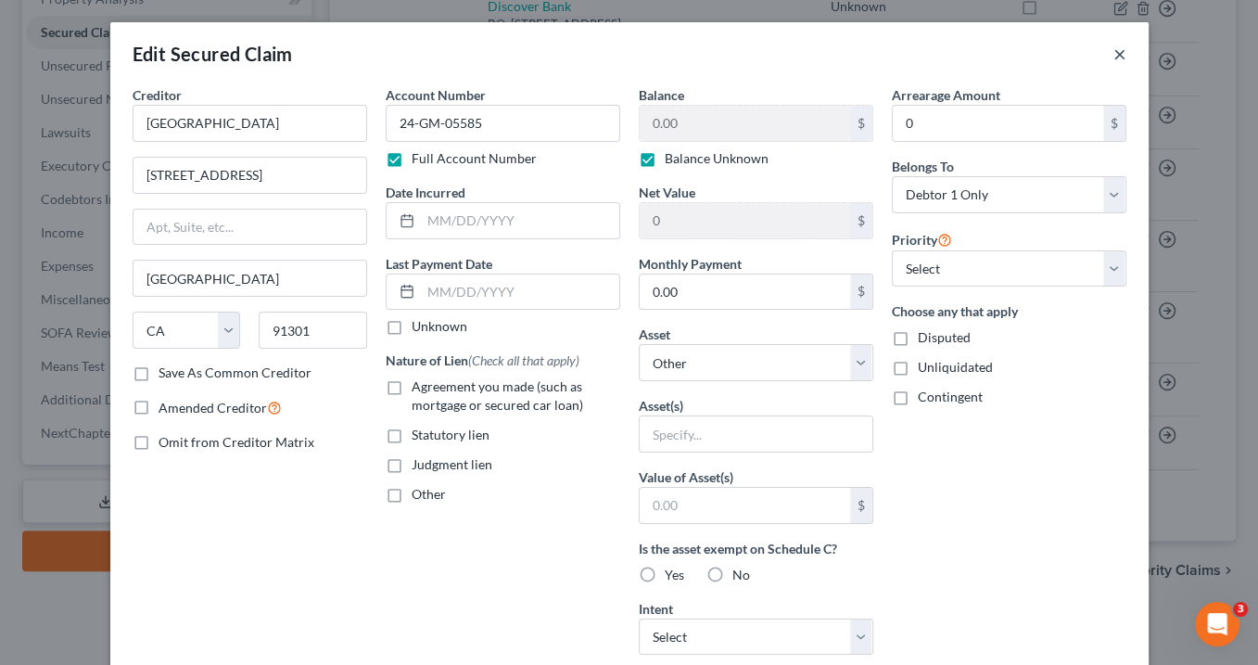
click at [1115, 46] on button "×" at bounding box center [1120, 54] width 13 height 22
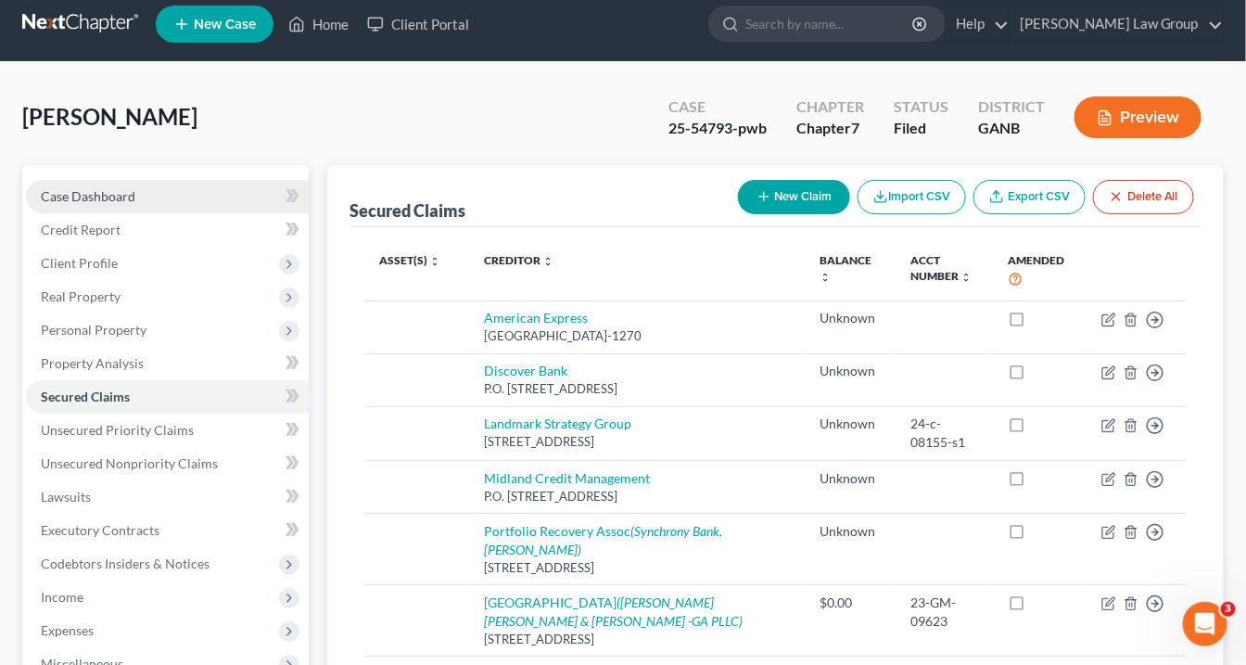
scroll to position [223, 0]
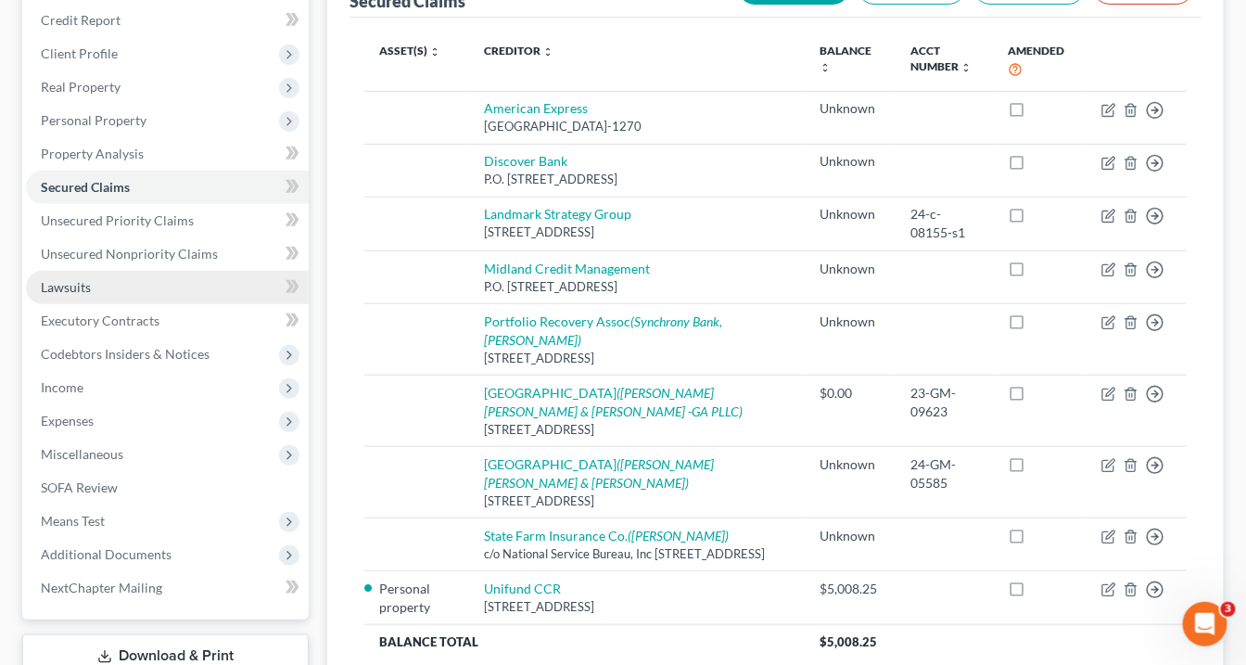
click at [81, 283] on span "Lawsuits" at bounding box center [66, 287] width 50 height 16
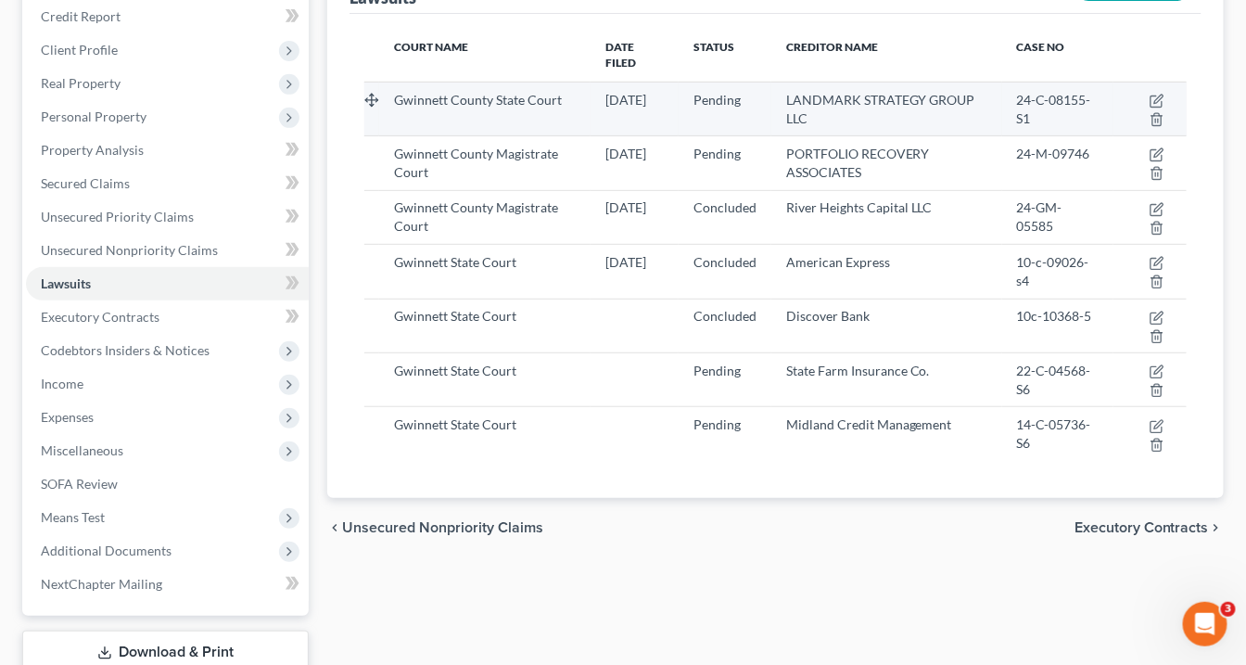
scroll to position [148, 0]
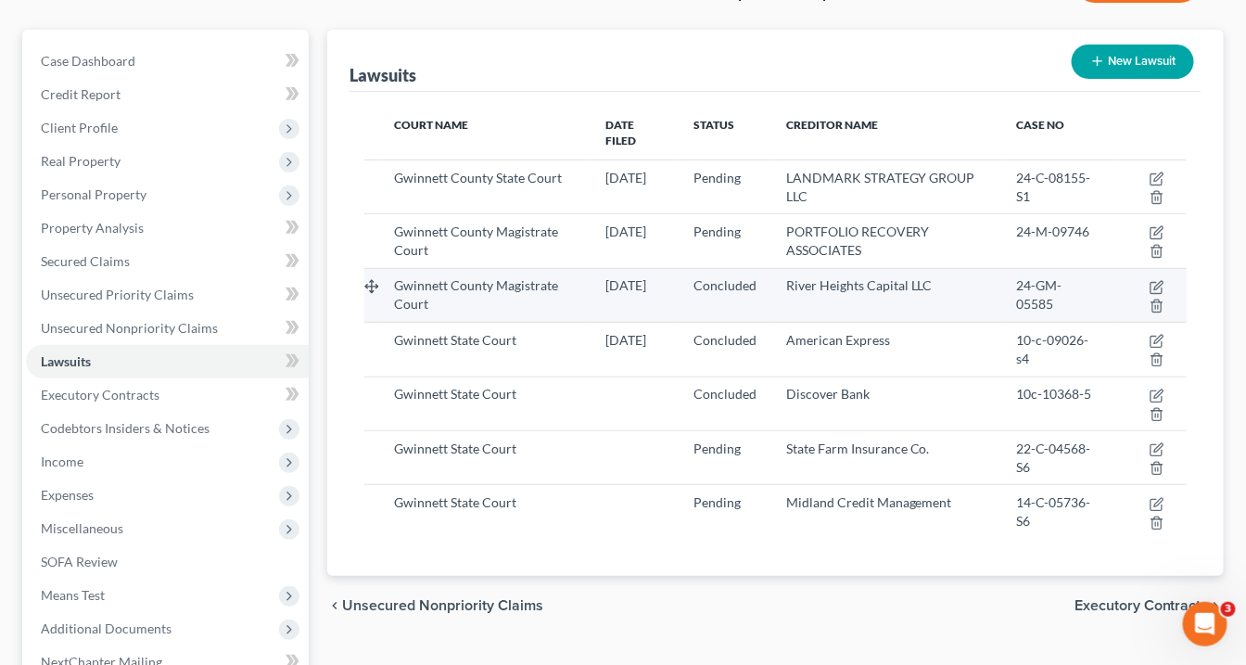
click at [414, 277] on span "Gwinnett County Magistrate Court" at bounding box center [476, 294] width 164 height 34
click at [1158, 281] on icon "button" at bounding box center [1158, 285] width 8 height 8
select select "10"
select select "2"
select select "4"
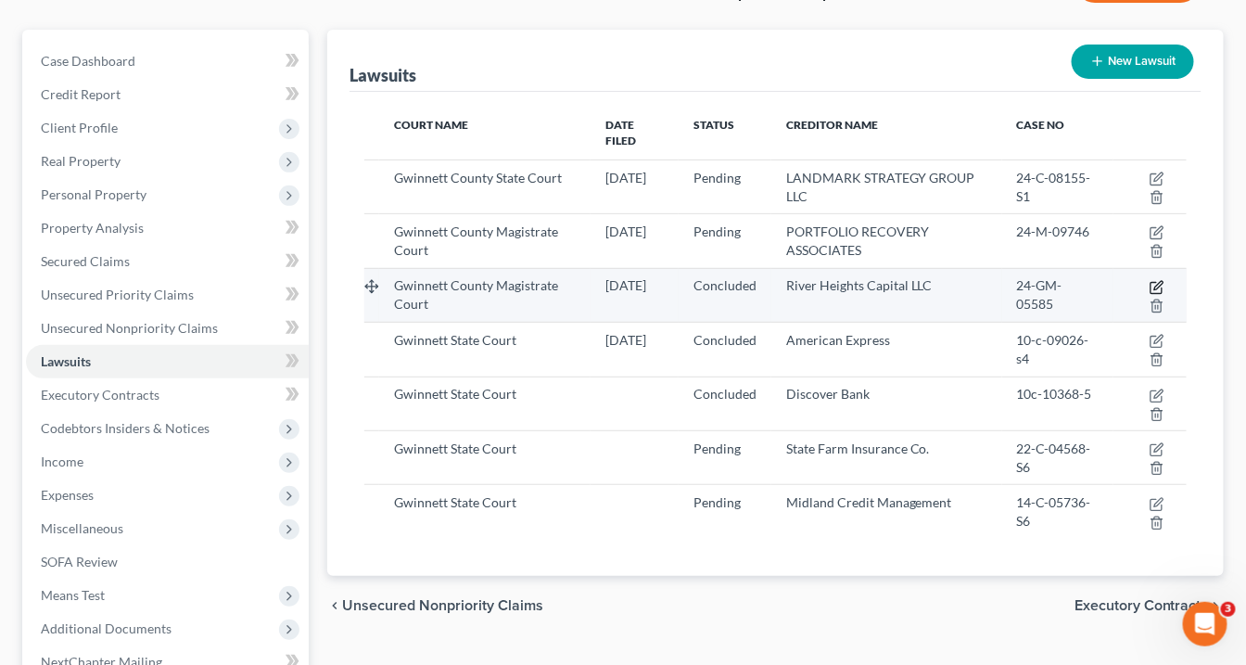
select select "4"
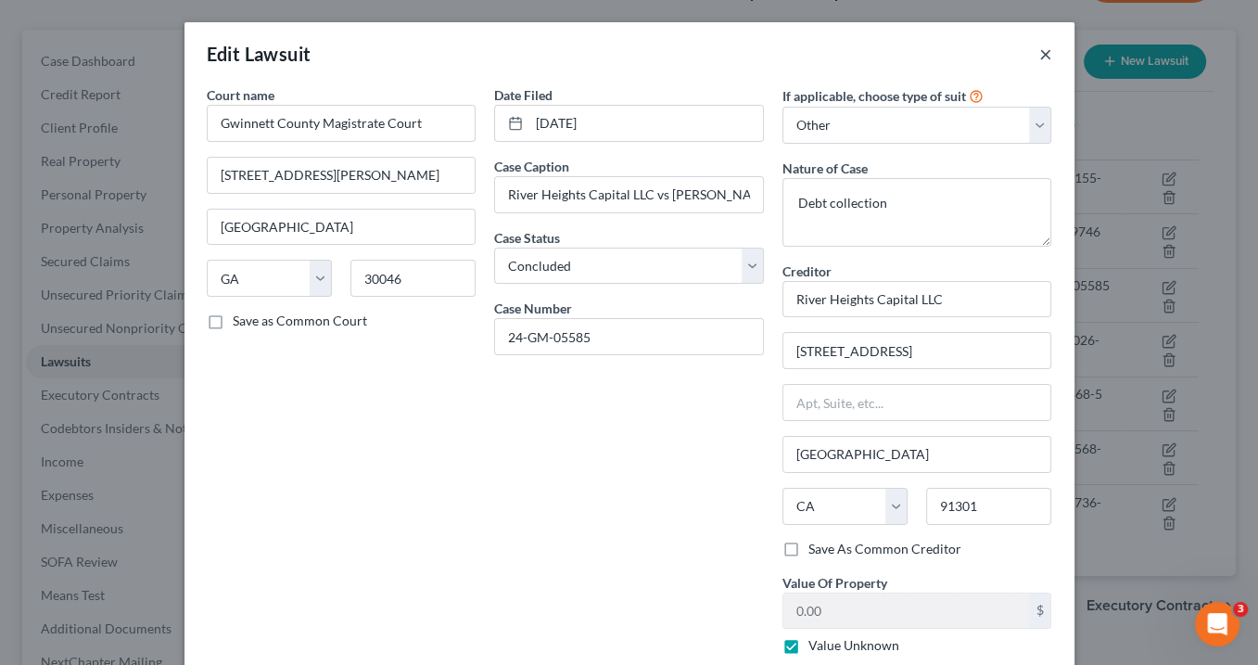
click at [1039, 51] on button "×" at bounding box center [1045, 54] width 13 height 22
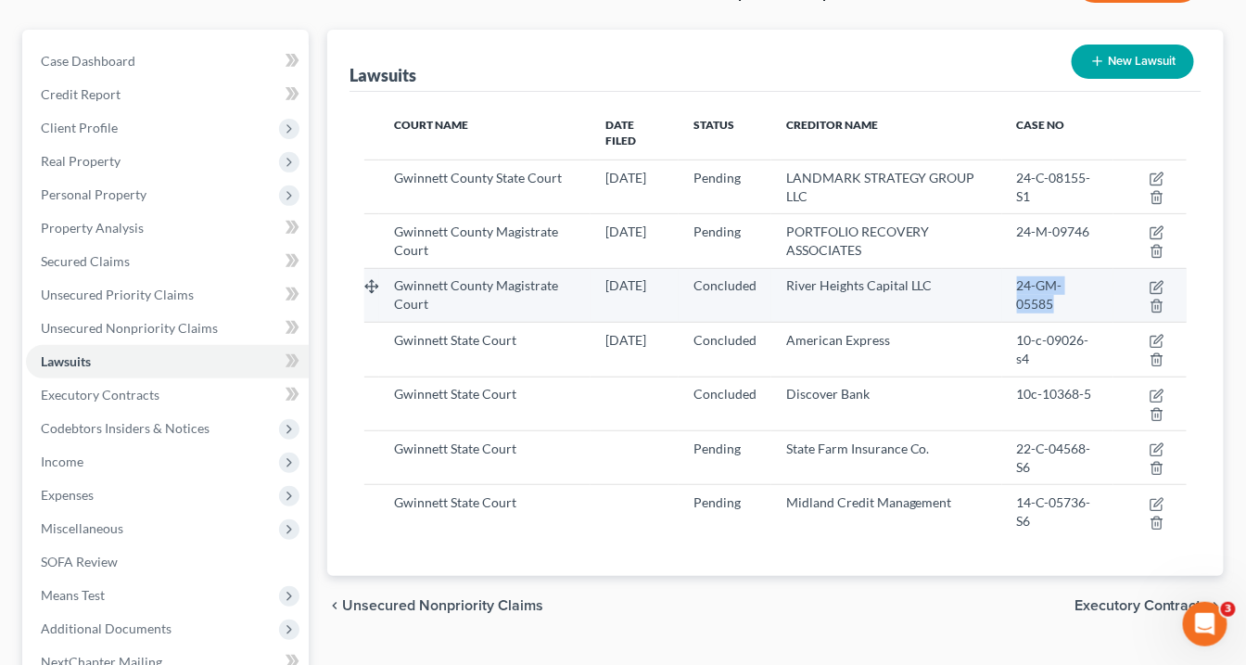
drag, startPoint x: 1056, startPoint y: 285, endPoint x: 1021, endPoint y: 272, distance: 37.5
click at [1018, 269] on td "24-GM-05585" at bounding box center [1057, 295] width 111 height 54
copy span "24-GM-05585"
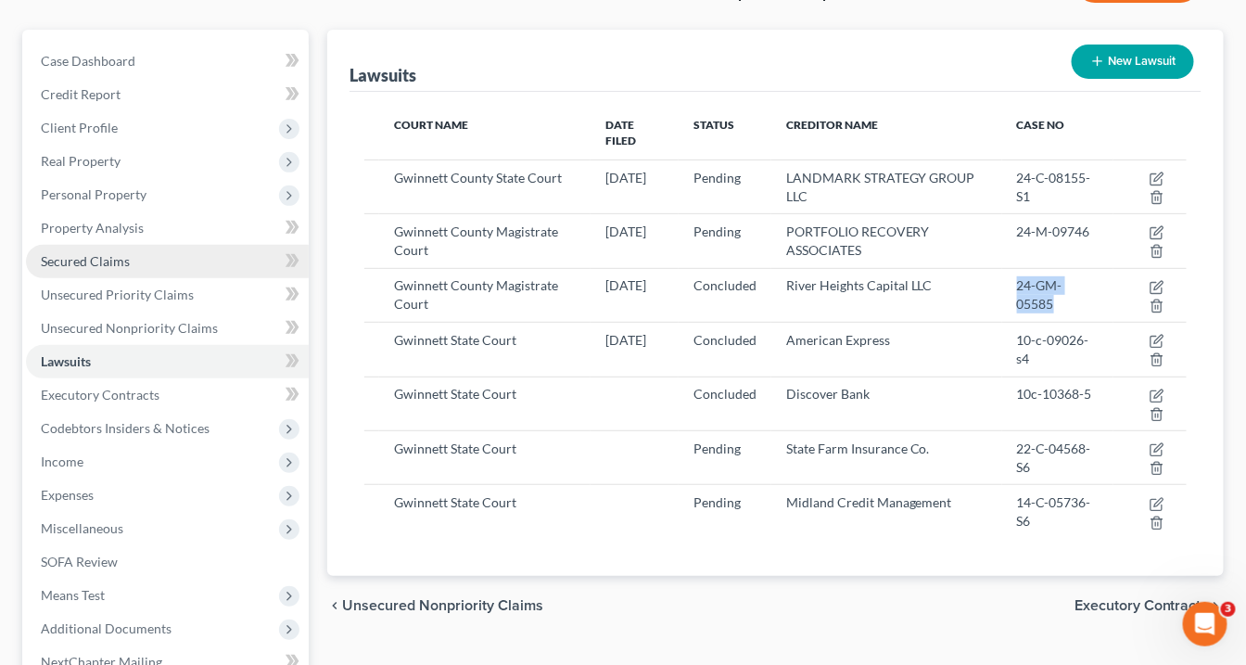
click at [90, 258] on span "Secured Claims" at bounding box center [85, 261] width 89 height 16
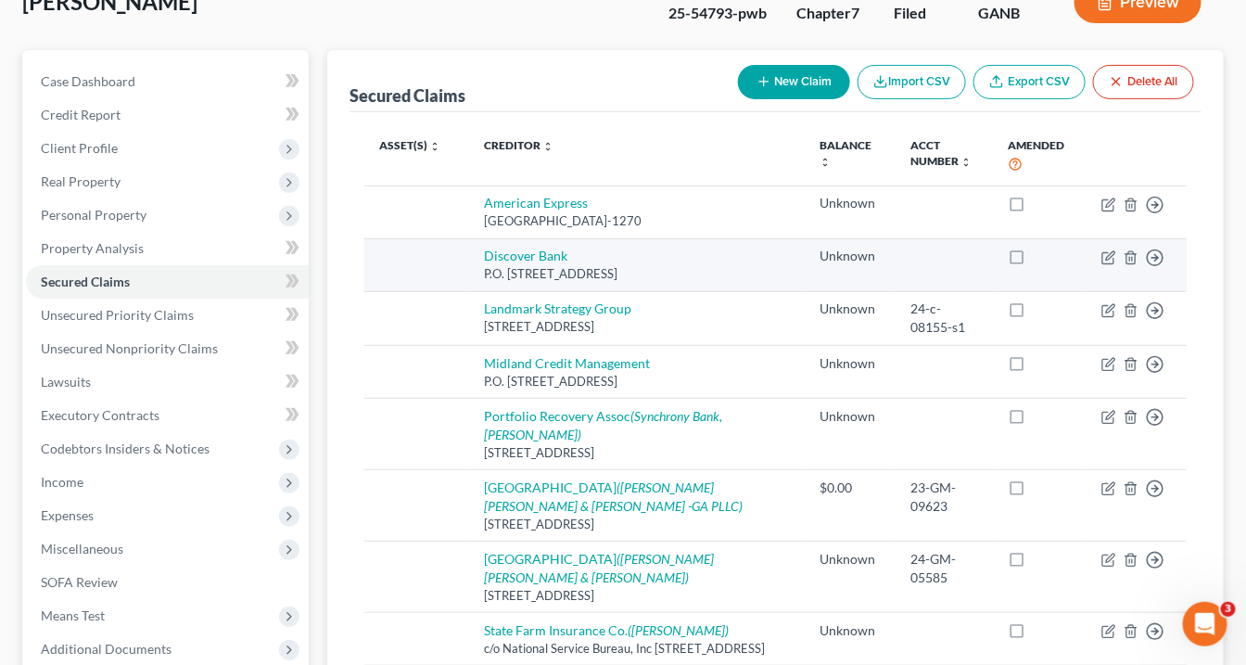
scroll to position [223, 0]
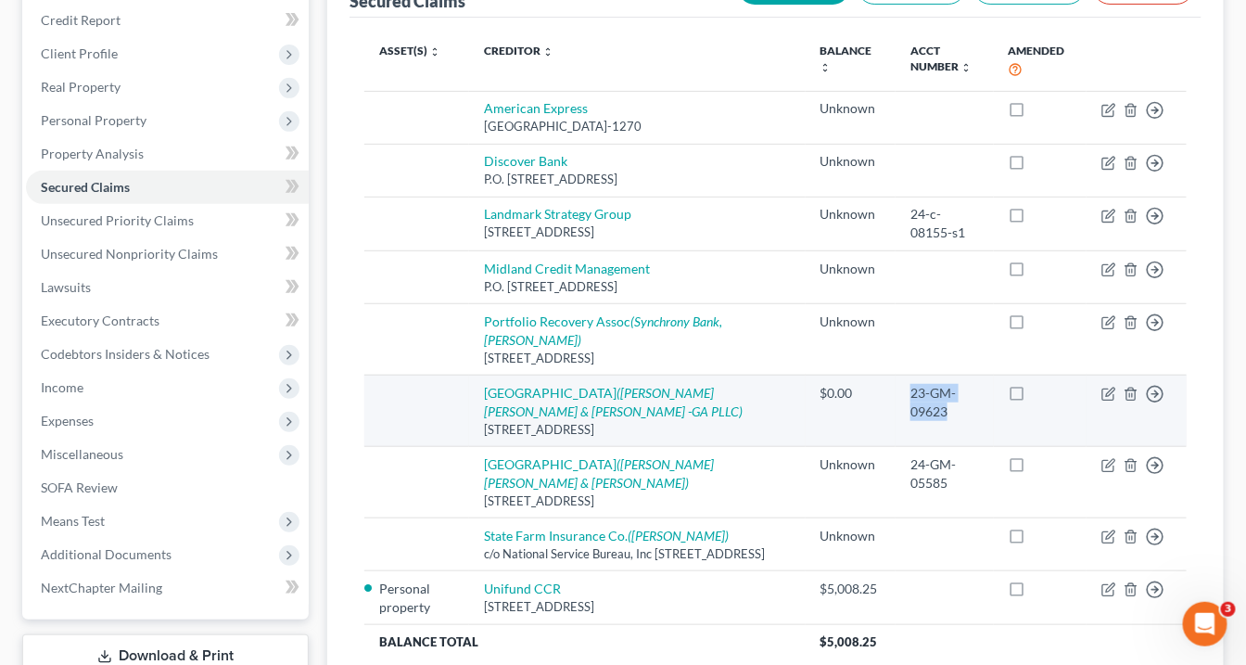
drag, startPoint x: 944, startPoint y: 409, endPoint x: 905, endPoint y: 389, distance: 43.5
click at [911, 389] on div "23-GM-09623" at bounding box center [945, 402] width 68 height 37
copy div "23-GM-09623"
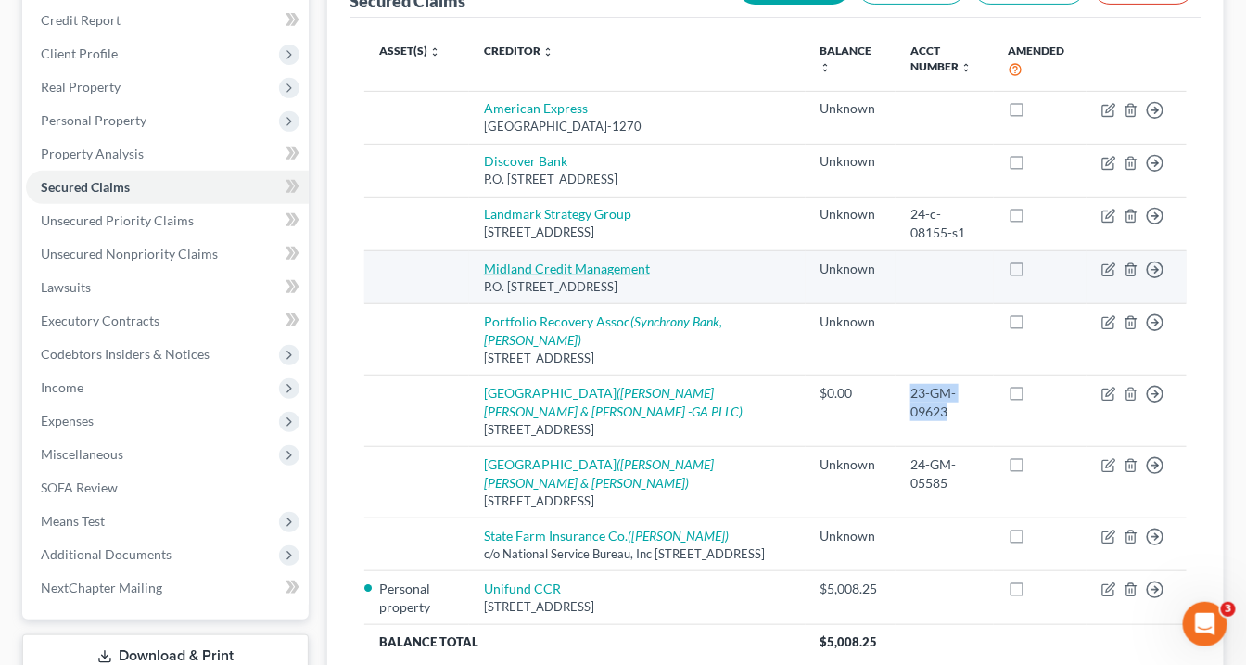
drag, startPoint x: 688, startPoint y: 282, endPoint x: 487, endPoint y: 266, distance: 201.8
click at [487, 266] on td "Midland Credit Management P.O. Box 939069, San Diego, CA 92193" at bounding box center [637, 276] width 337 height 53
copy td "Midland Credit Management P.O. Box 939069, San Diego, CA 92193"
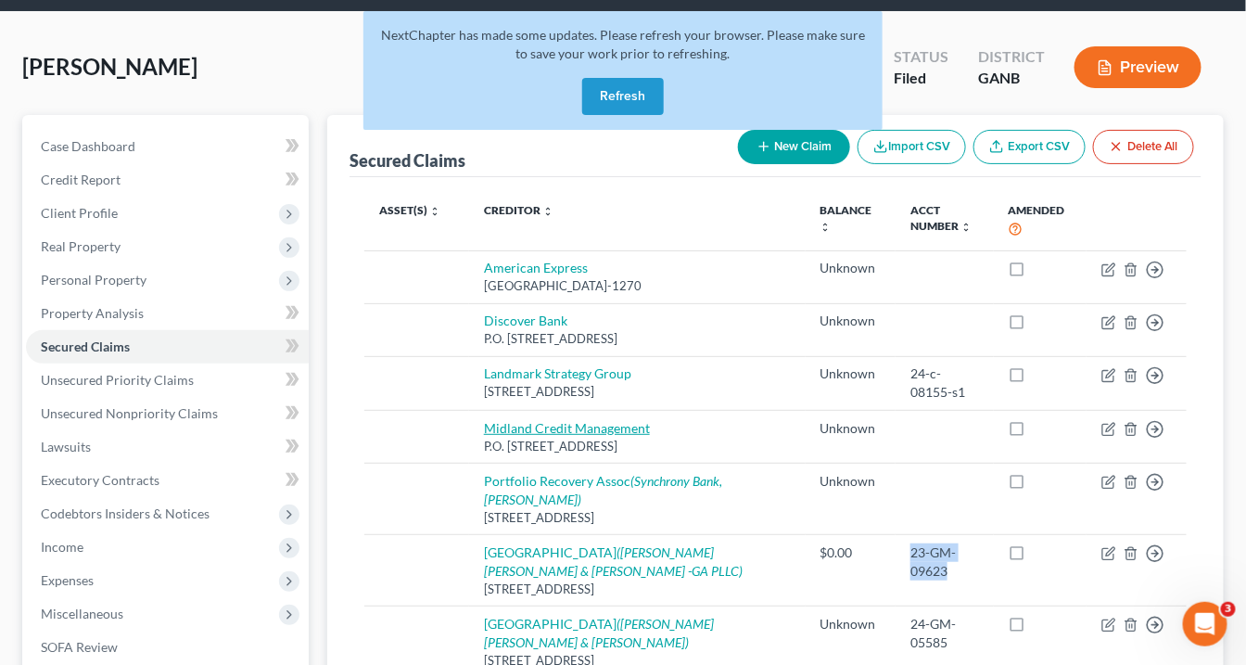
scroll to position [0, 0]
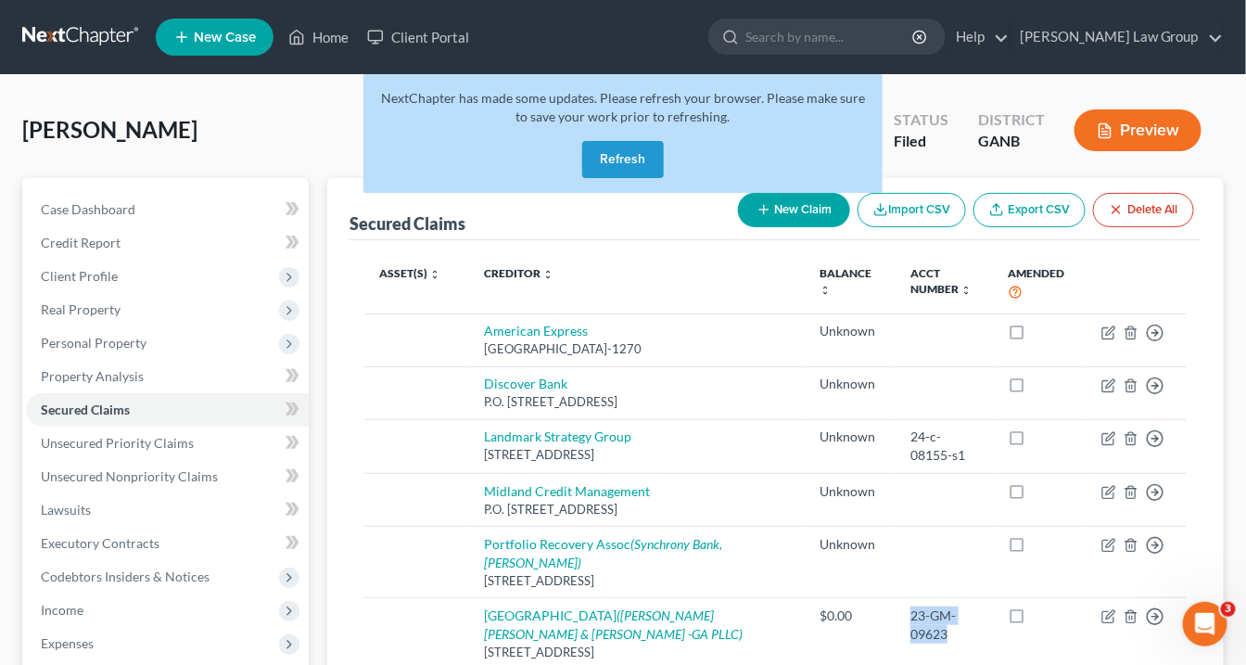
click at [633, 154] on button "Refresh" at bounding box center [623, 159] width 82 height 37
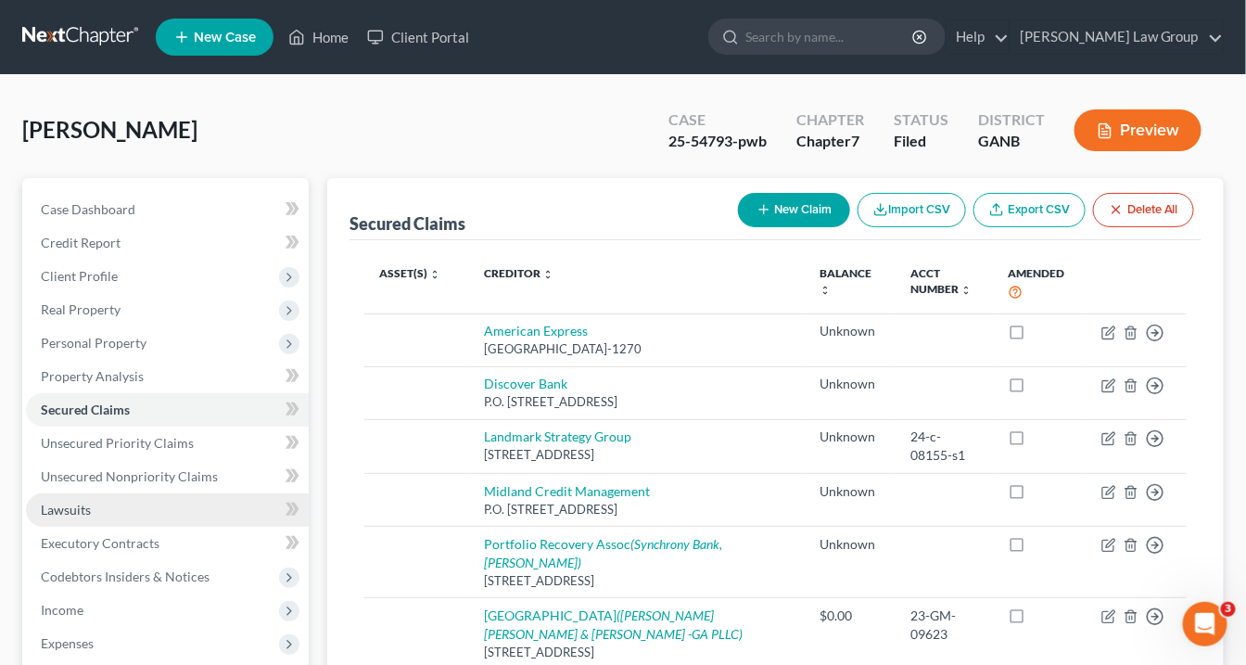
click at [51, 510] on span "Lawsuits" at bounding box center [66, 510] width 50 height 16
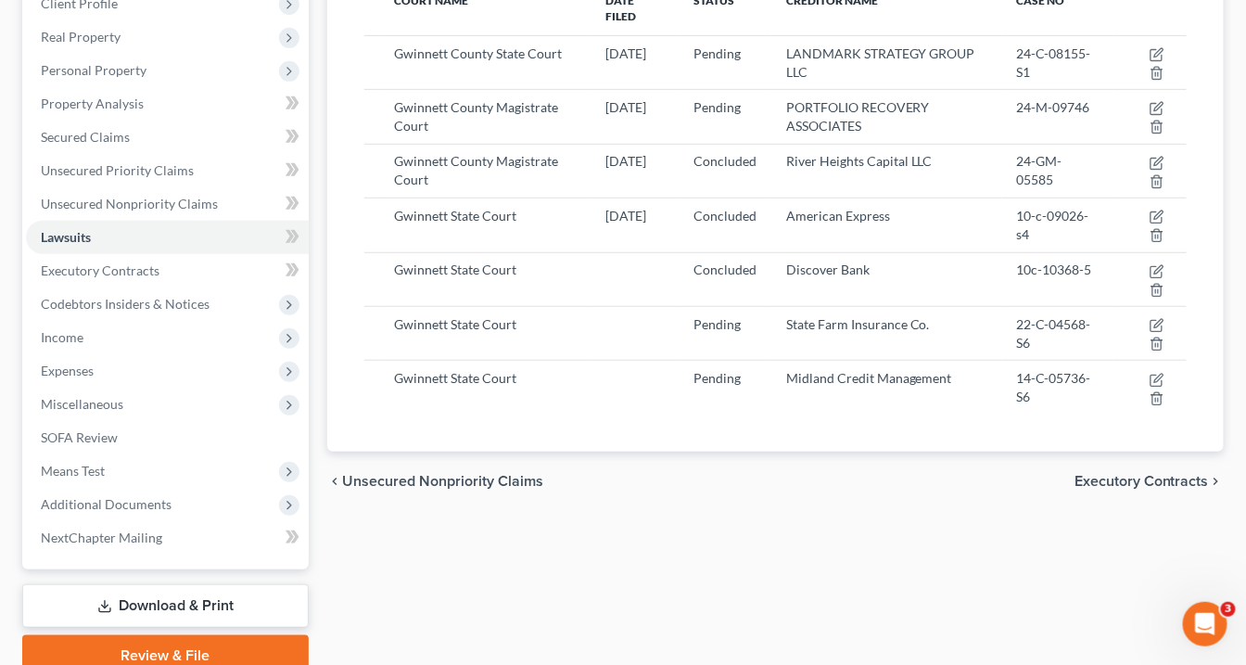
scroll to position [297, 0]
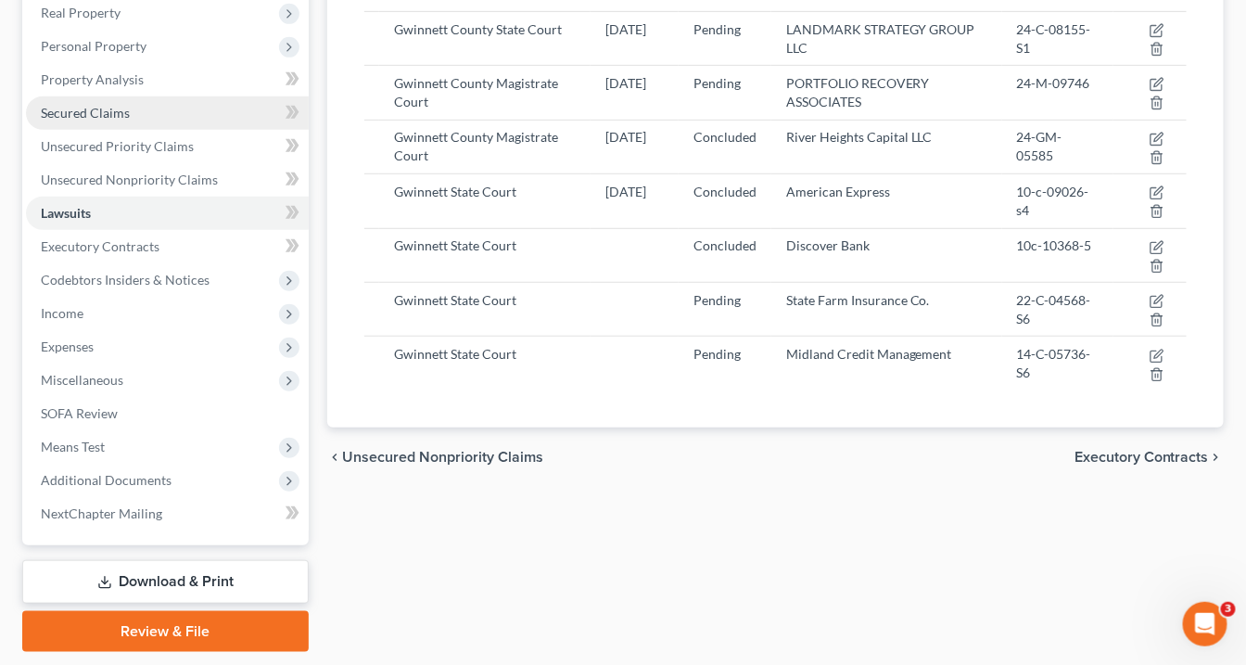
click at [83, 116] on span "Secured Claims" at bounding box center [85, 113] width 89 height 16
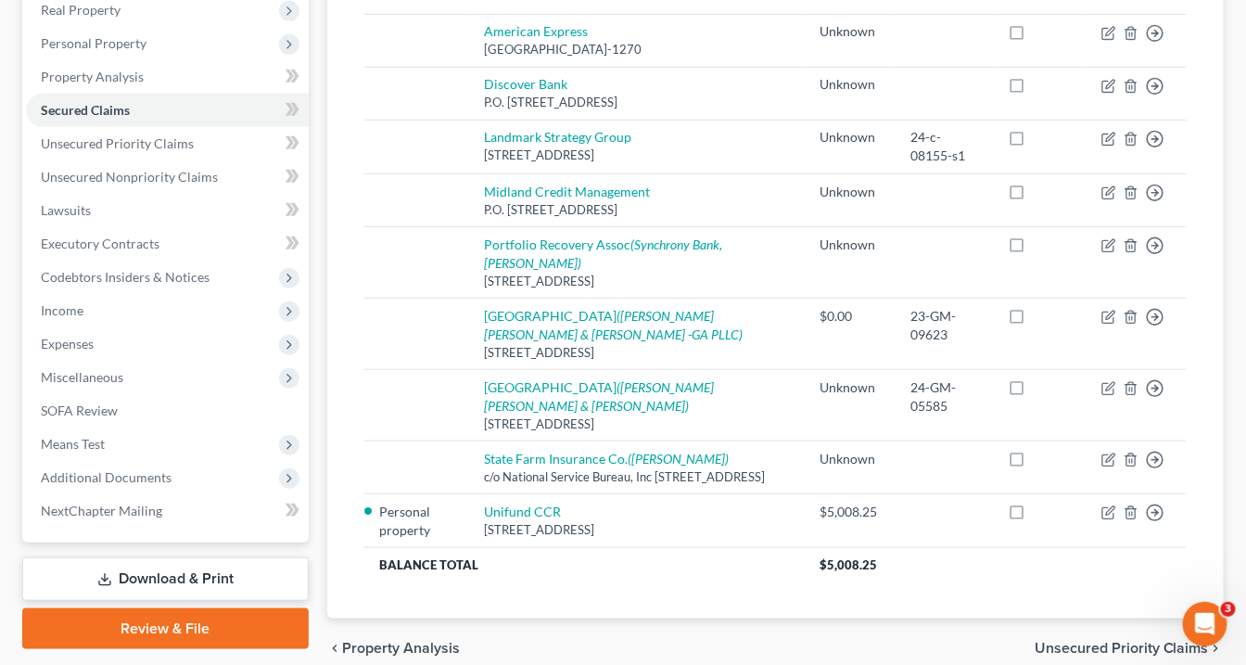
scroll to position [229, 0]
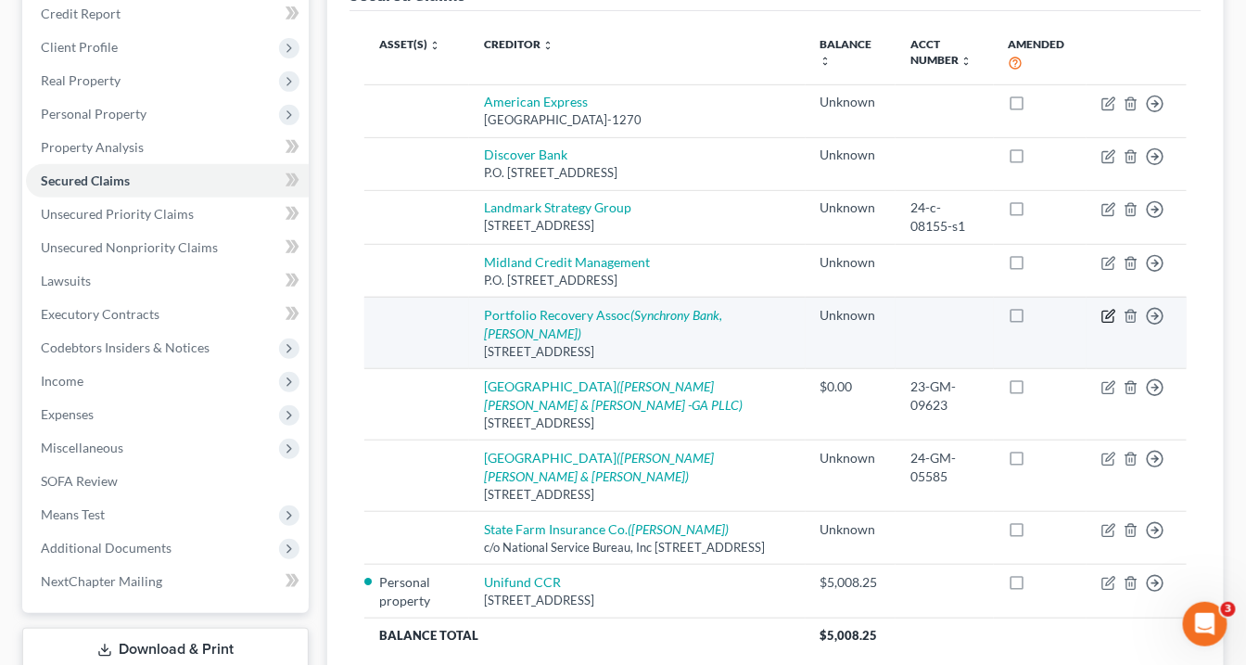
click at [1109, 312] on icon "button" at bounding box center [1109, 316] width 15 height 15
select select "48"
select select "0"
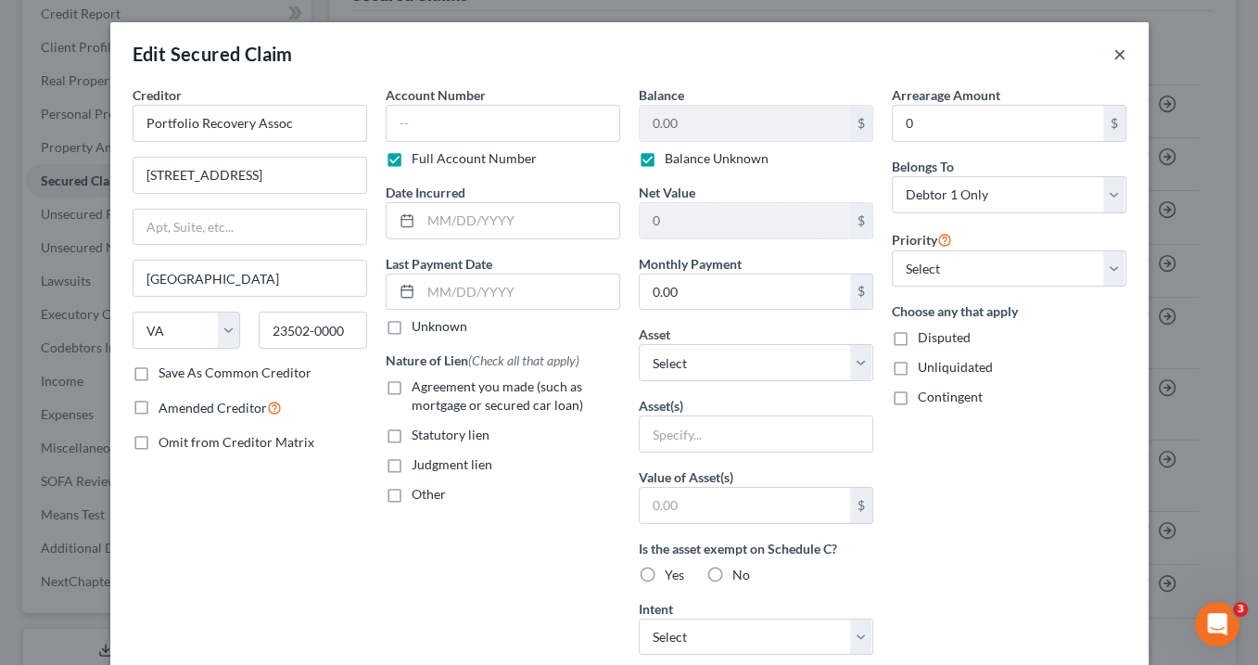
click at [1114, 52] on button "×" at bounding box center [1120, 54] width 13 height 22
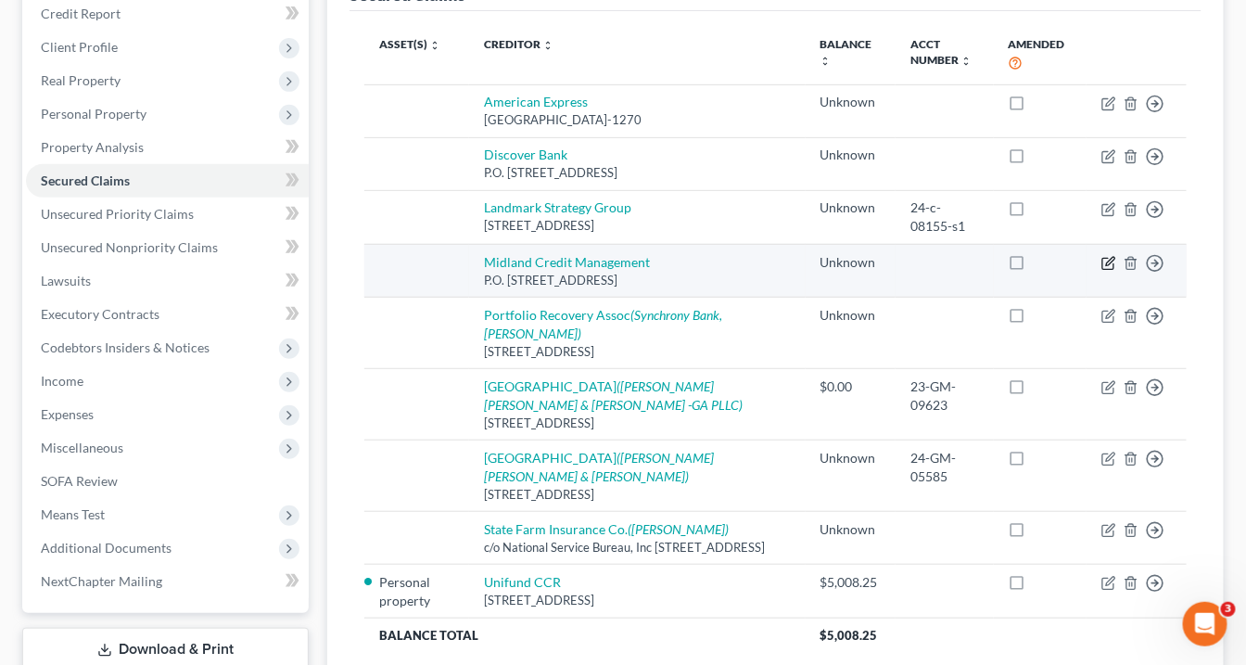
click at [1108, 259] on icon "button" at bounding box center [1107, 264] width 11 height 11
select select "4"
select select "0"
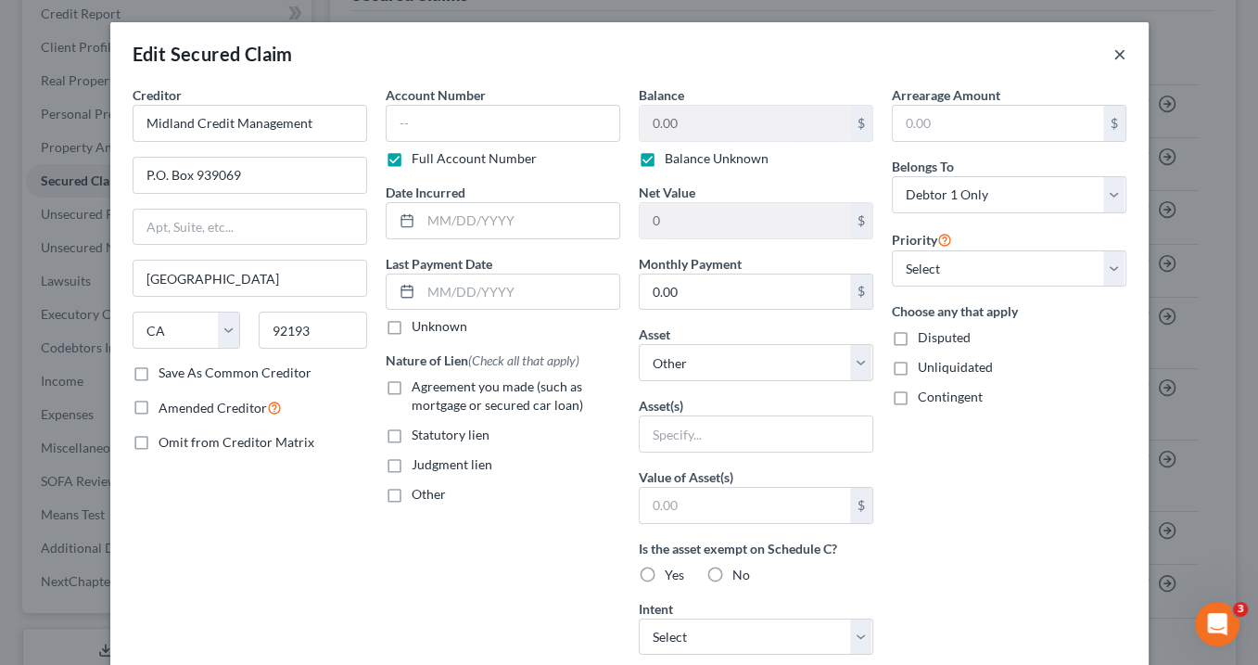
drag, startPoint x: 1114, startPoint y: 58, endPoint x: 1011, endPoint y: 5, distance: 116.1
click at [1114, 58] on button "×" at bounding box center [1120, 54] width 13 height 22
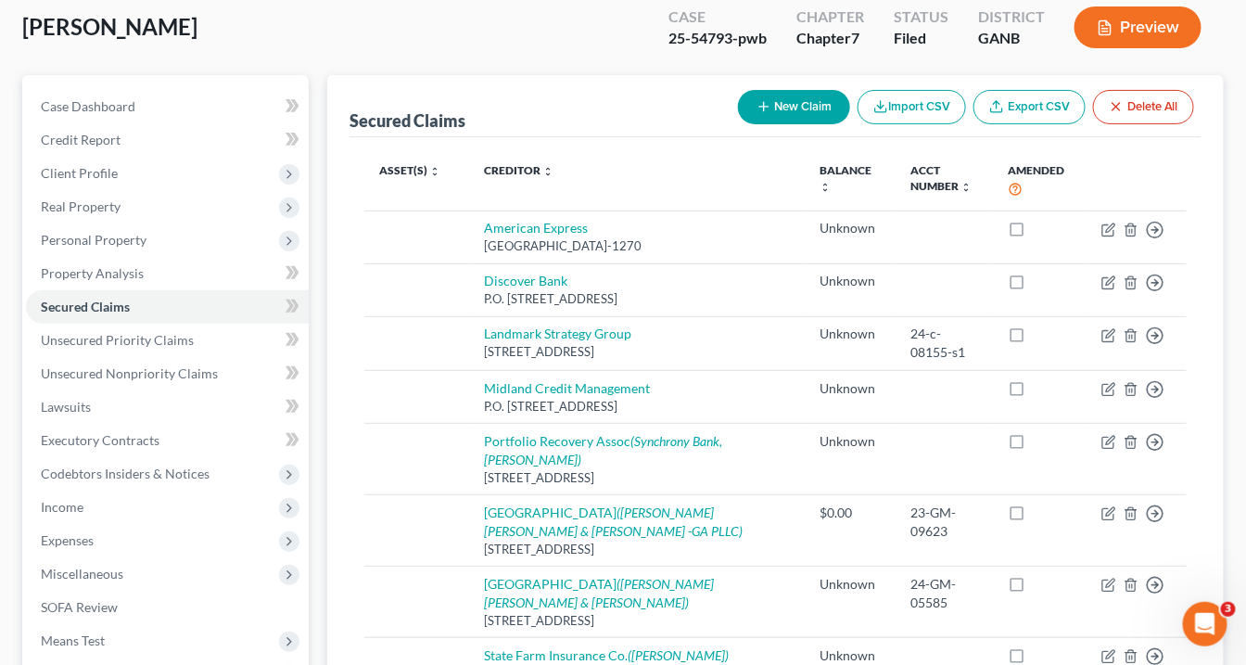
scroll to position [0, 0]
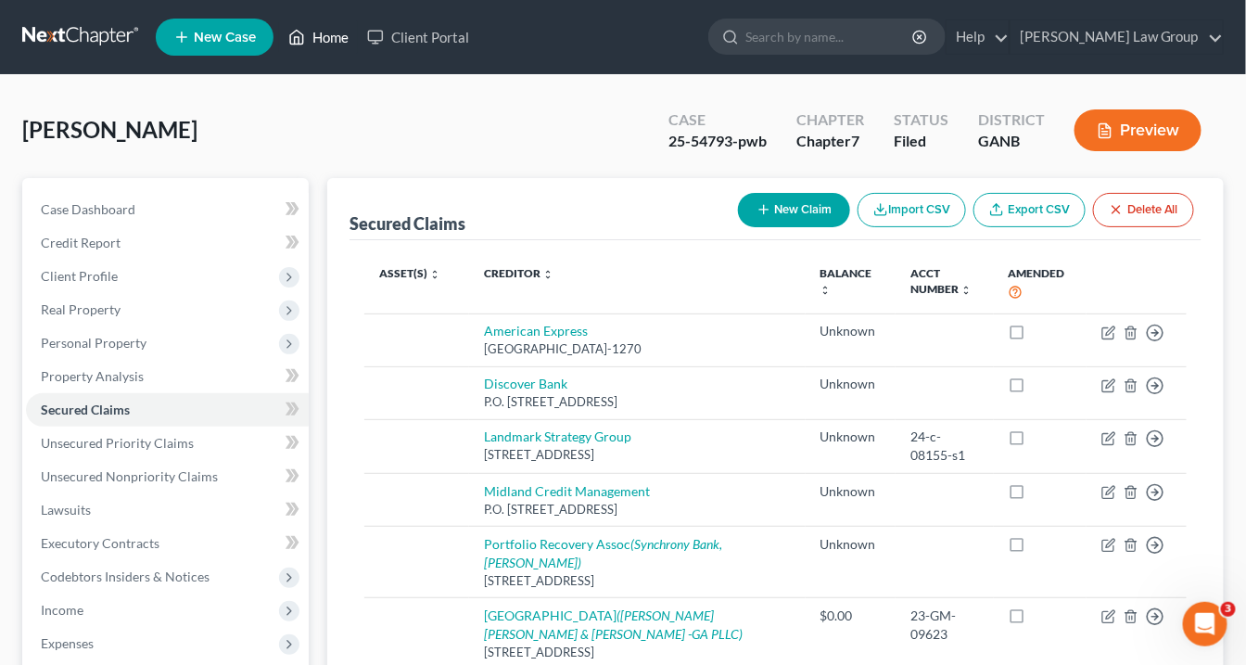
click at [323, 35] on link "Home" at bounding box center [318, 36] width 79 height 33
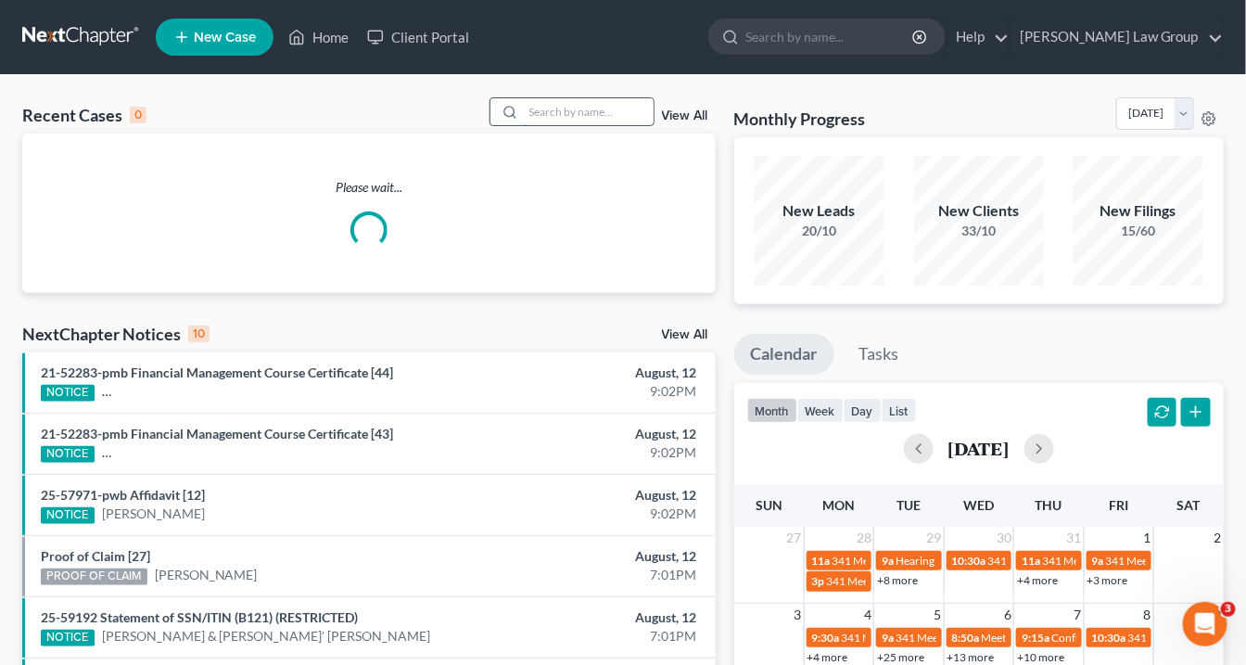
click at [547, 115] on input "search" at bounding box center [589, 111] width 130 height 27
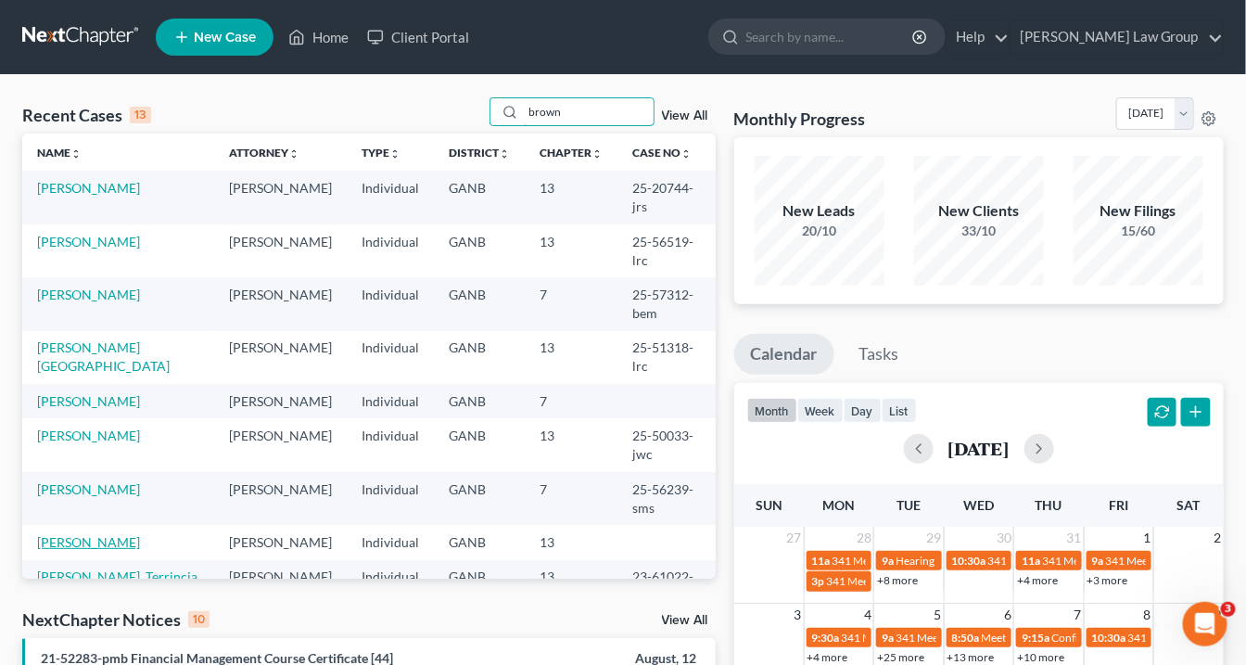
type input "brown"
click at [81, 534] on link "Brown, Roger" at bounding box center [88, 542] width 103 height 16
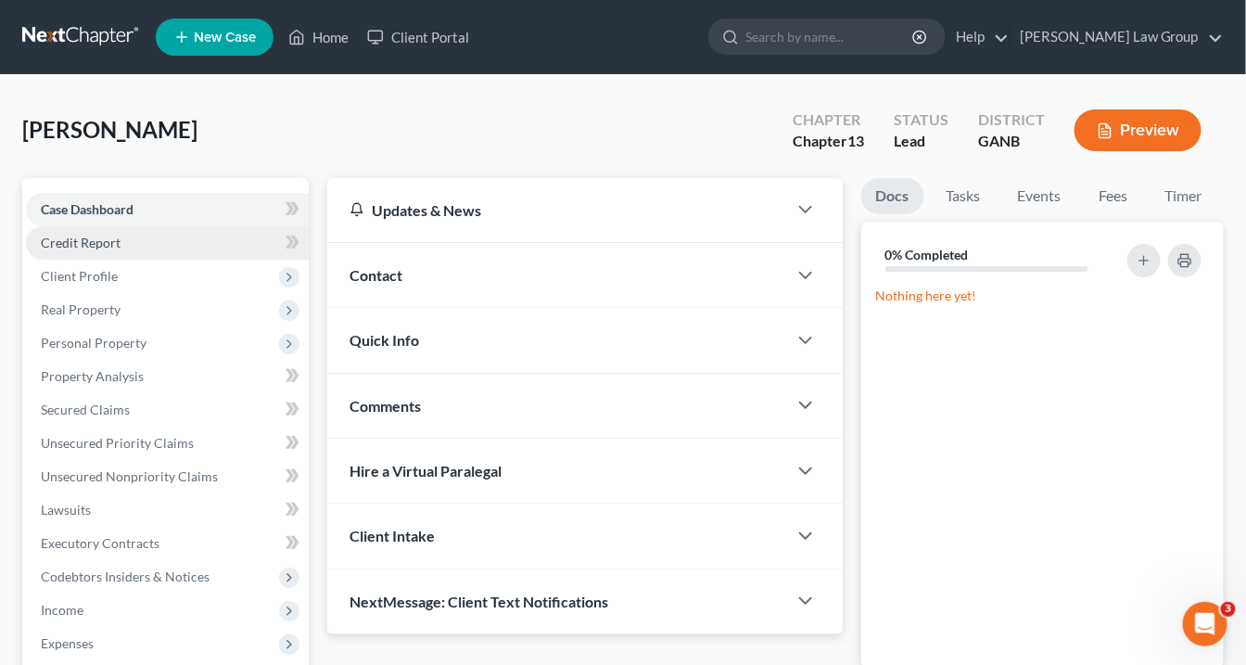
click at [114, 239] on span "Credit Report" at bounding box center [81, 243] width 80 height 16
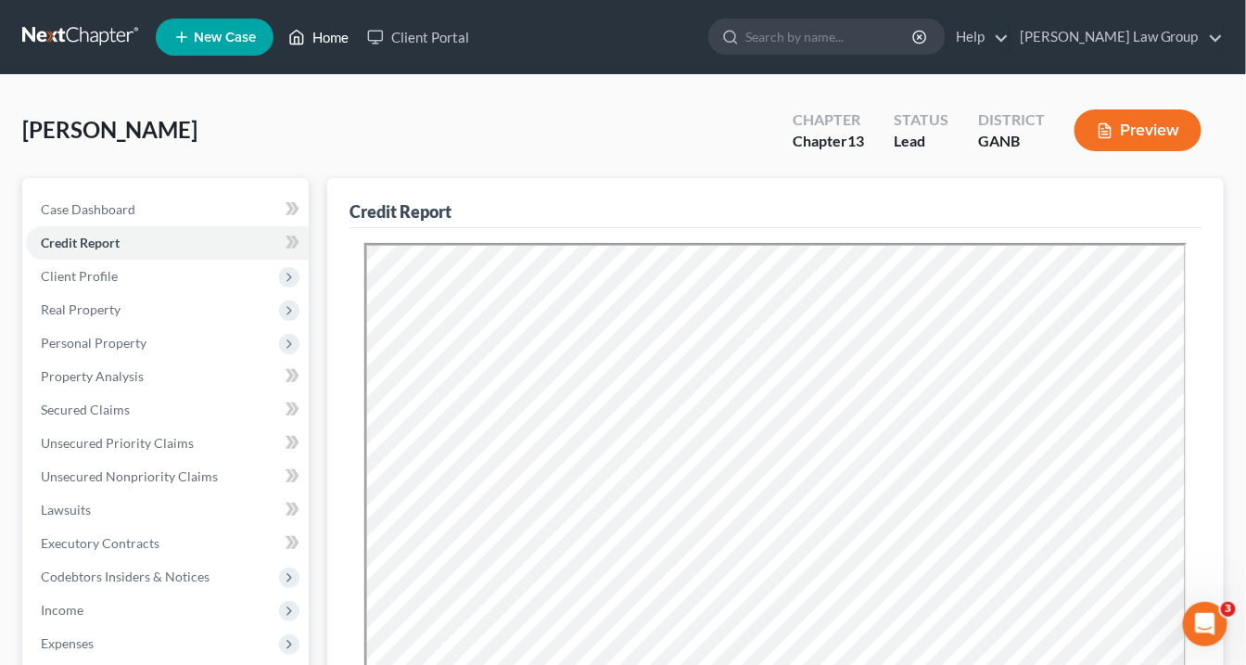
click at [339, 35] on link "Home" at bounding box center [318, 36] width 79 height 33
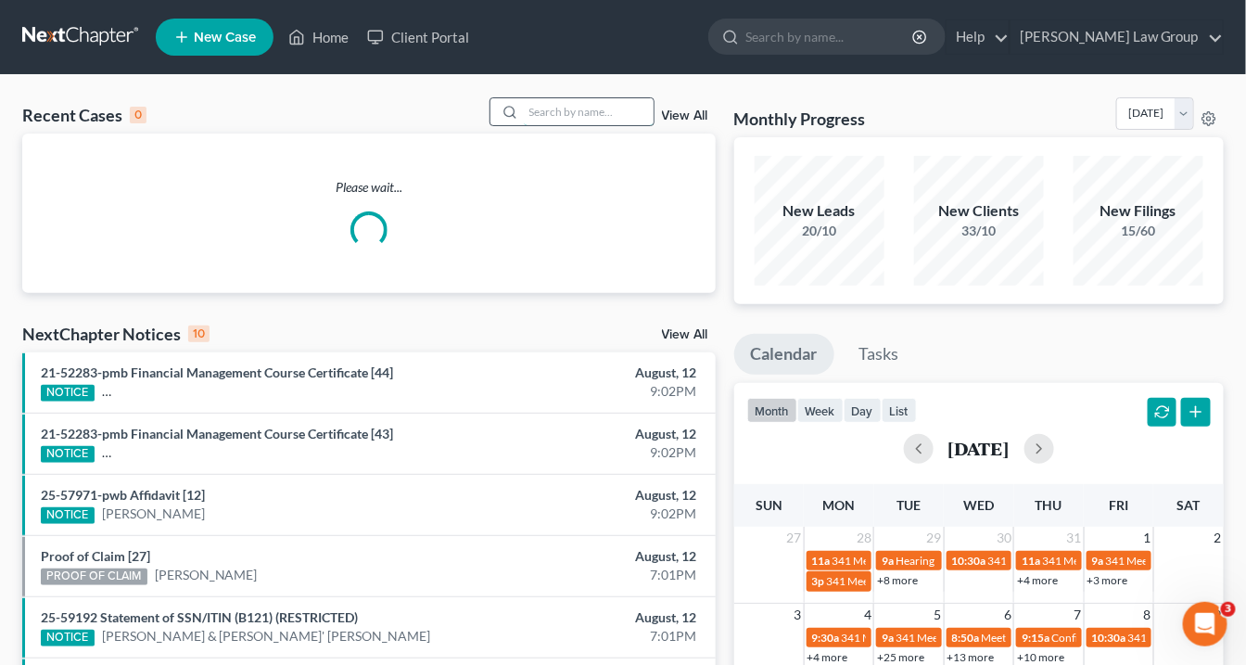
click at [530, 115] on input "search" at bounding box center [589, 111] width 130 height 27
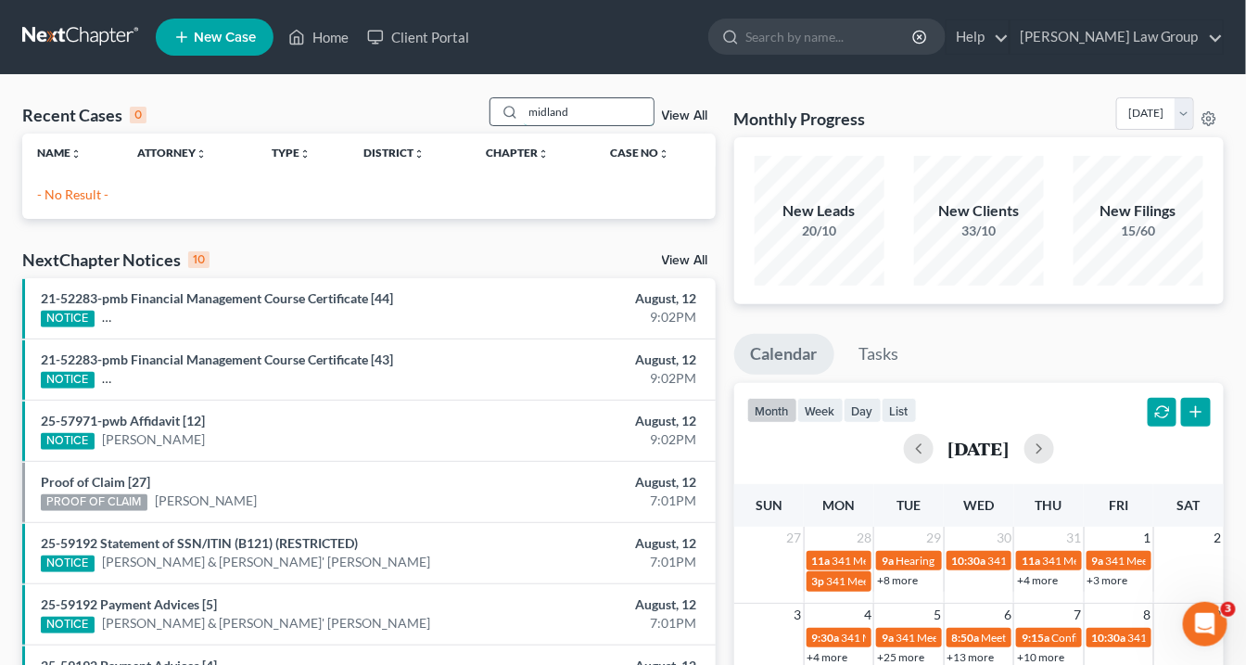
click at [609, 114] on input "midland" at bounding box center [589, 111] width 130 height 27
drag, startPoint x: 598, startPoint y: 105, endPoint x: 483, endPoint y: 106, distance: 115.0
click at [483, 106] on div "Recent Cases 0 midland View All" at bounding box center [369, 115] width 694 height 36
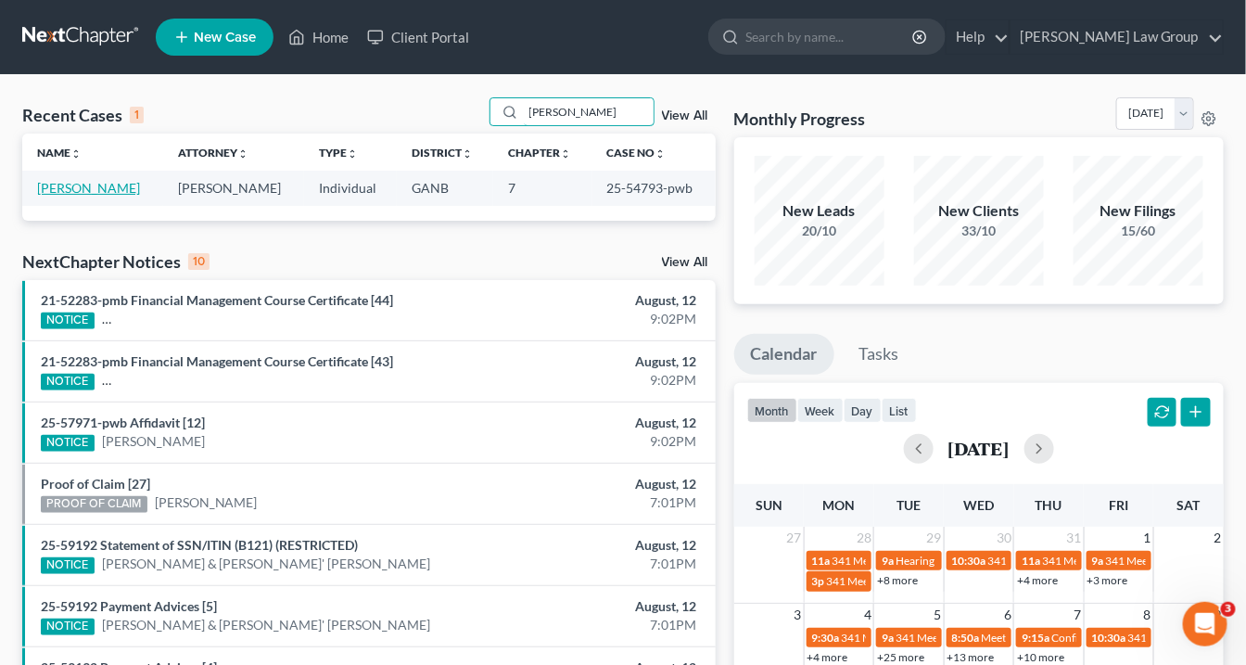
type input "kimsey"
click at [108, 184] on link "Kimsey, Rodney" at bounding box center [88, 188] width 103 height 16
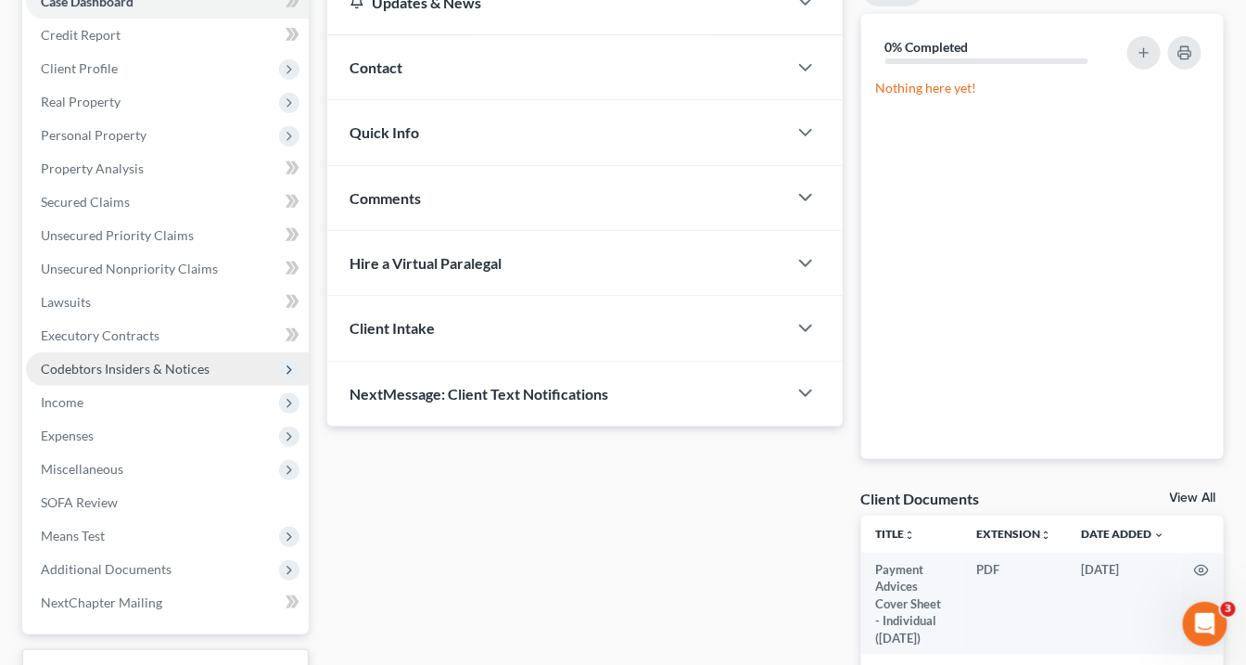
scroll to position [59, 0]
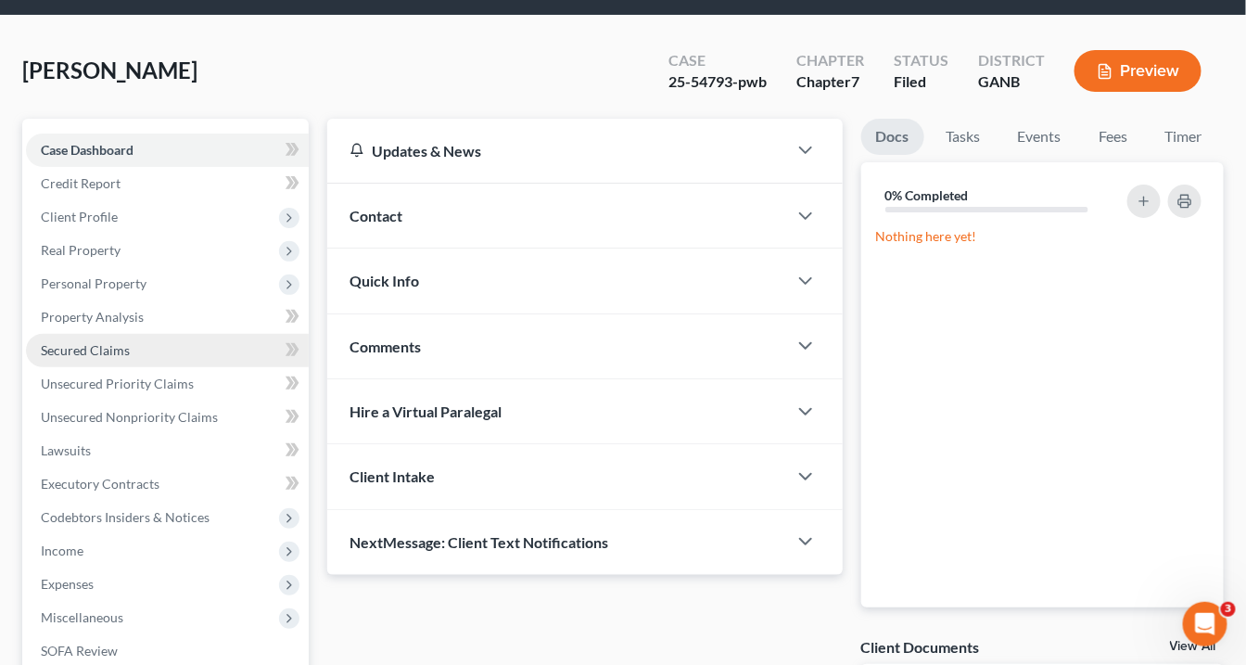
click at [95, 347] on span "Secured Claims" at bounding box center [85, 350] width 89 height 16
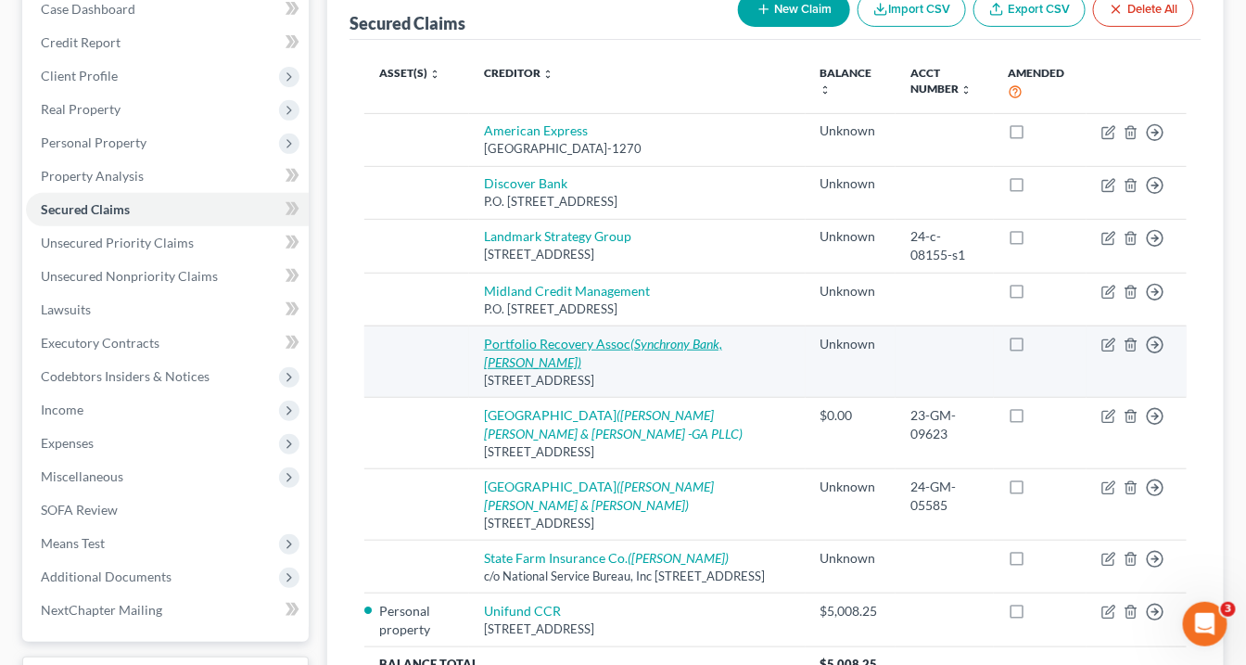
scroll to position [223, 0]
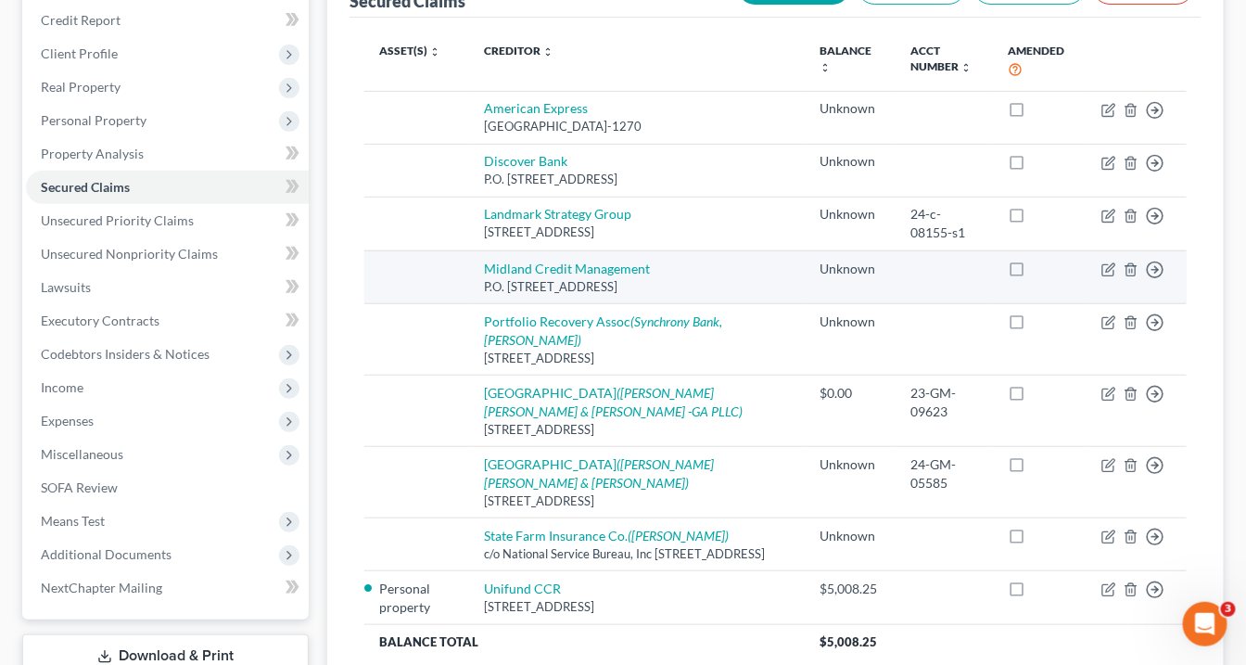
drag, startPoint x: 692, startPoint y: 285, endPoint x: 486, endPoint y: 287, distance: 205.9
click at [480, 291] on td "Midland Credit Management P.O. Box 939069, San Diego, CA 92193" at bounding box center [637, 276] width 337 height 53
copy div "P.O. Box 939069, San Diego, CA 92193"
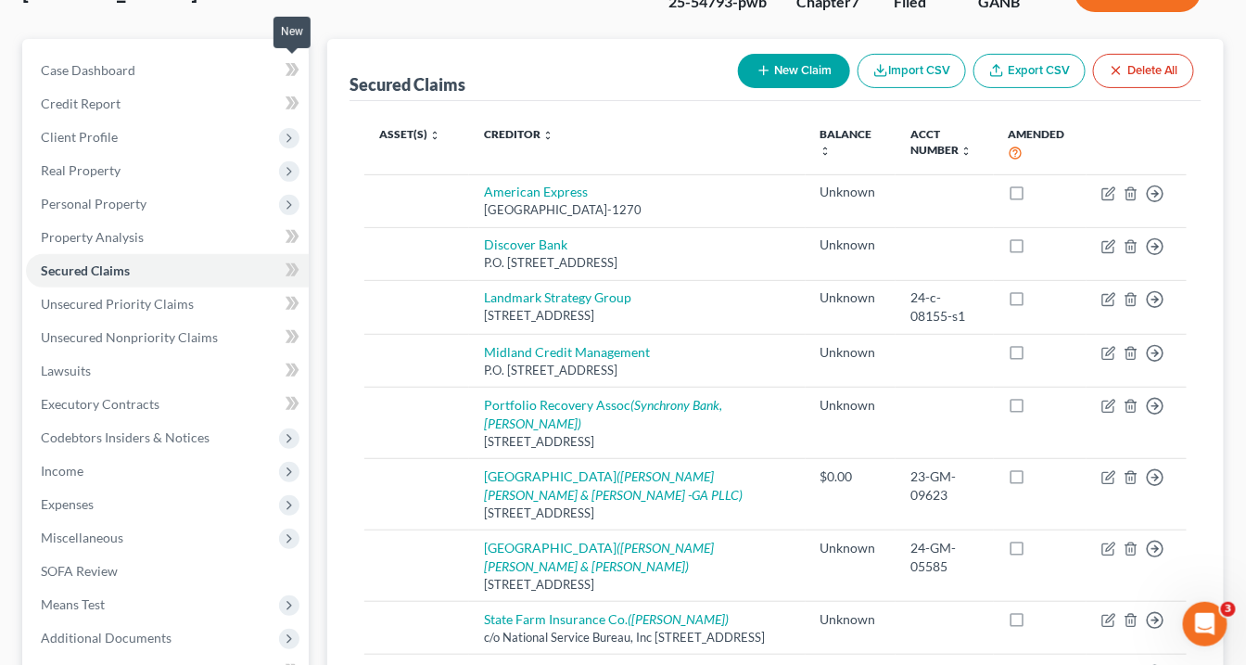
scroll to position [0, 0]
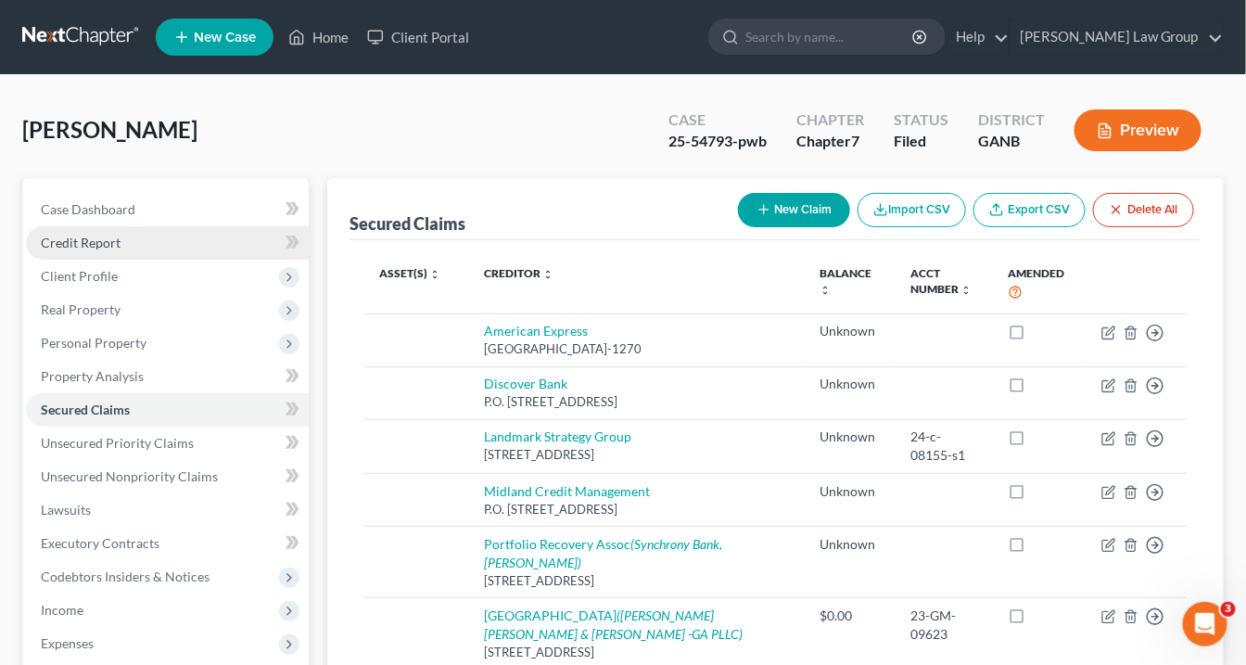
click at [87, 242] on span "Credit Report" at bounding box center [81, 243] width 80 height 16
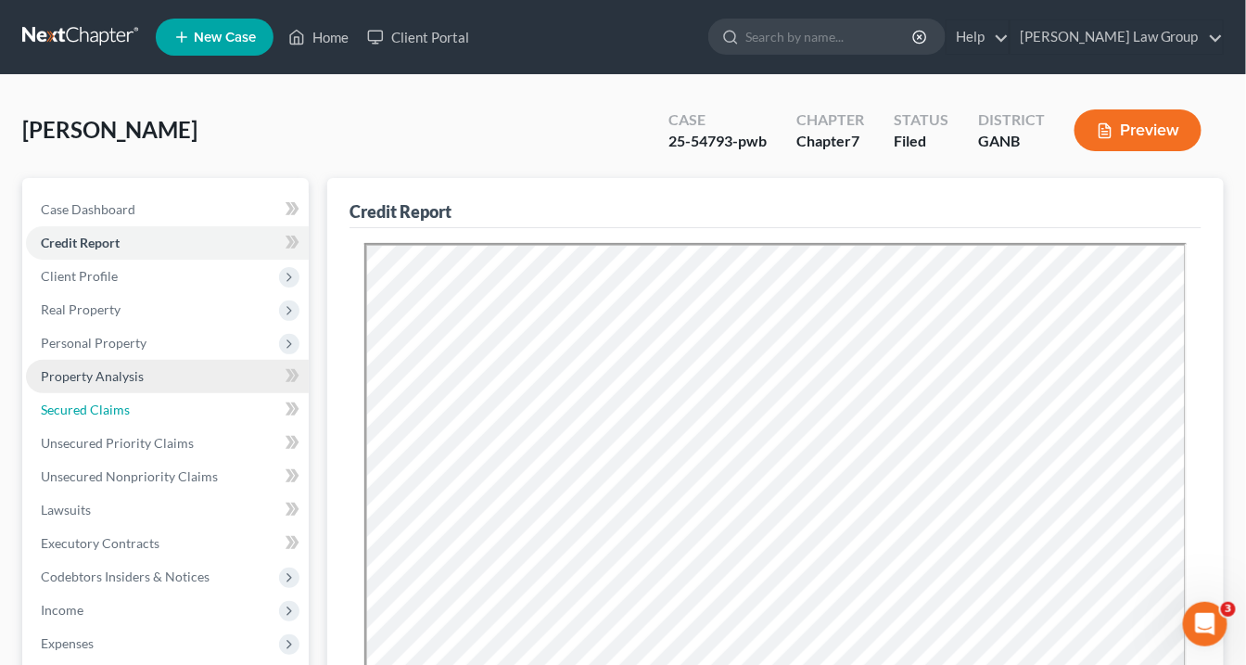
drag, startPoint x: 76, startPoint y: 402, endPoint x: 125, endPoint y: 389, distance: 50.8
click at [76, 402] on span "Secured Claims" at bounding box center [85, 409] width 89 height 16
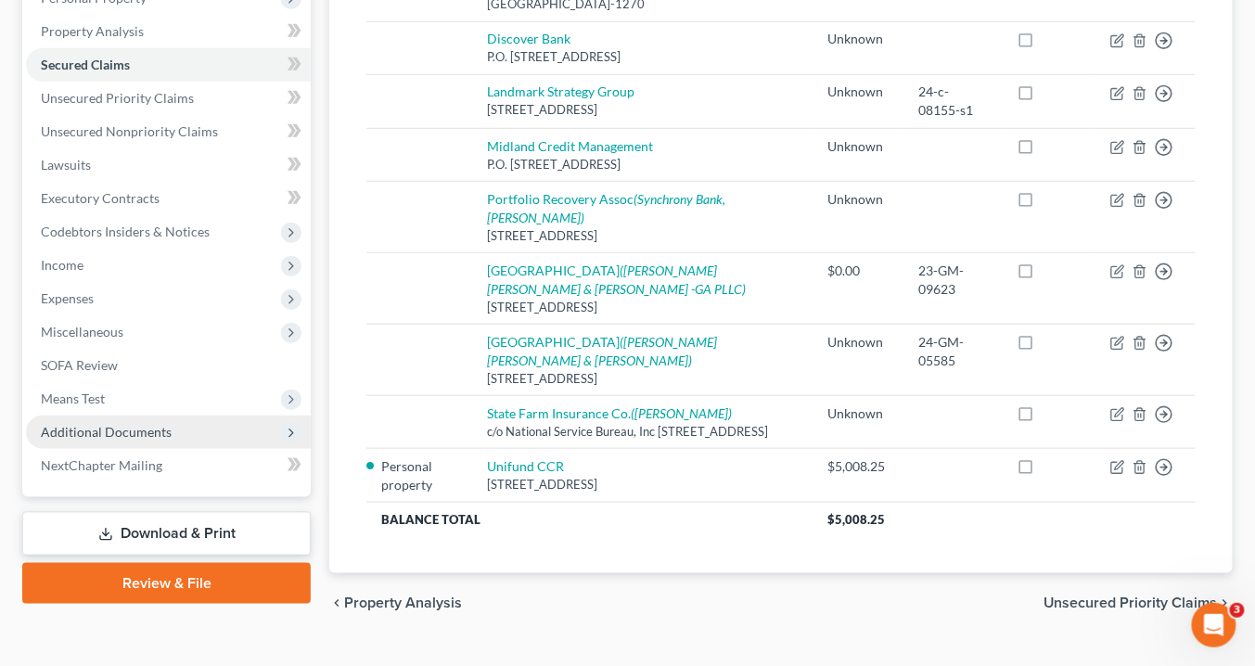
scroll to position [376, 0]
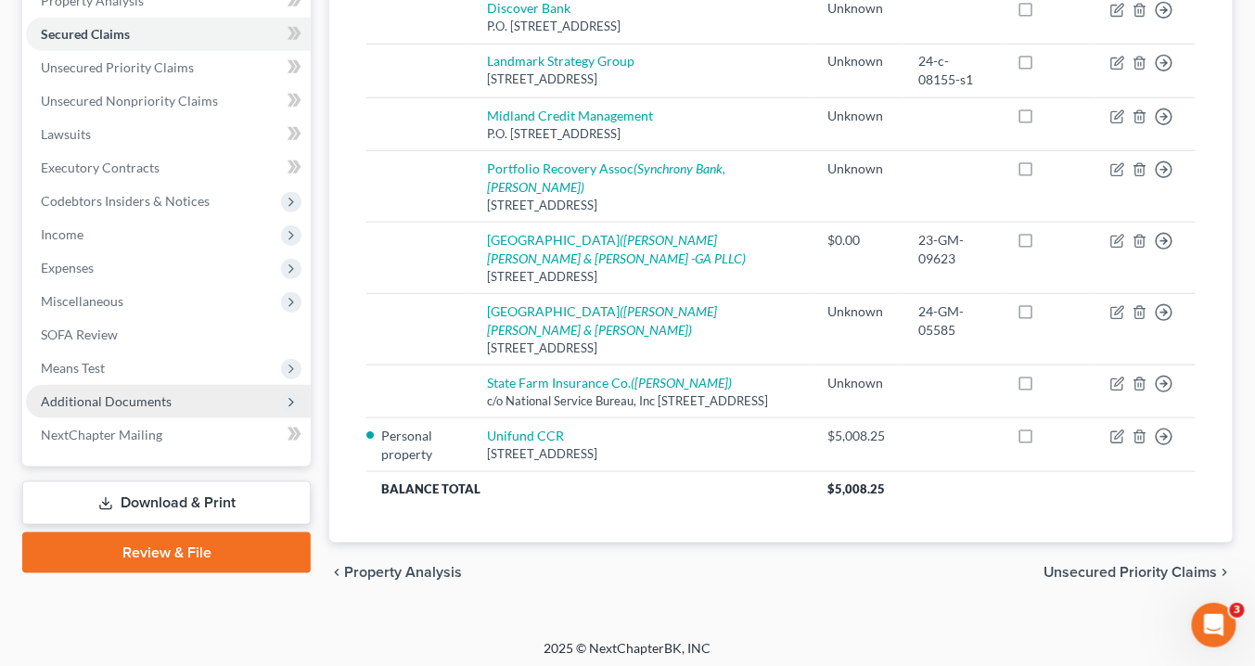
click at [183, 389] on span "Additional Documents" at bounding box center [168, 401] width 285 height 33
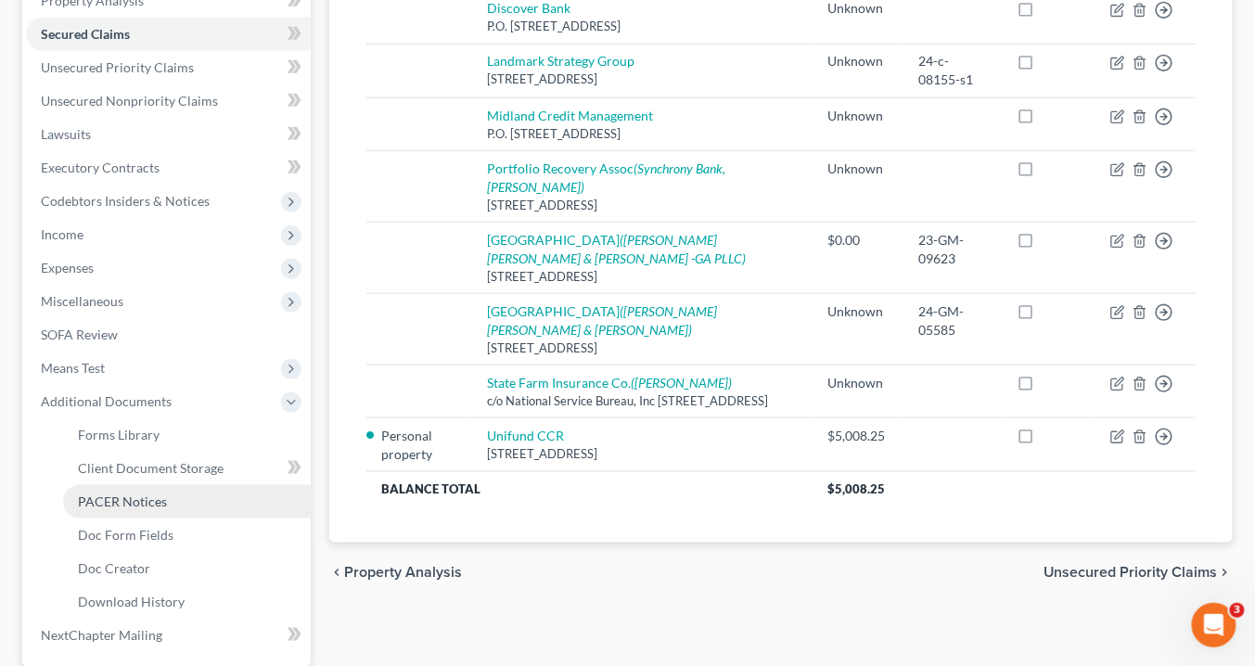
click at [196, 497] on link "PACER Notices" at bounding box center [187, 501] width 248 height 33
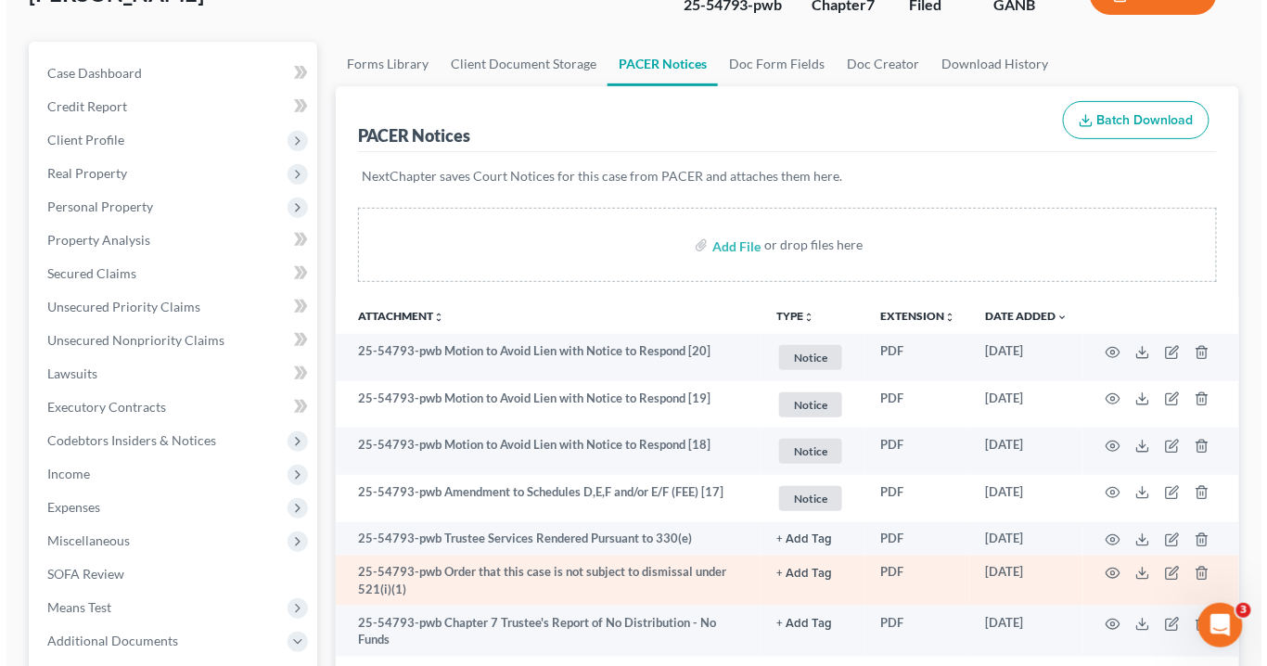
scroll to position [223, 0]
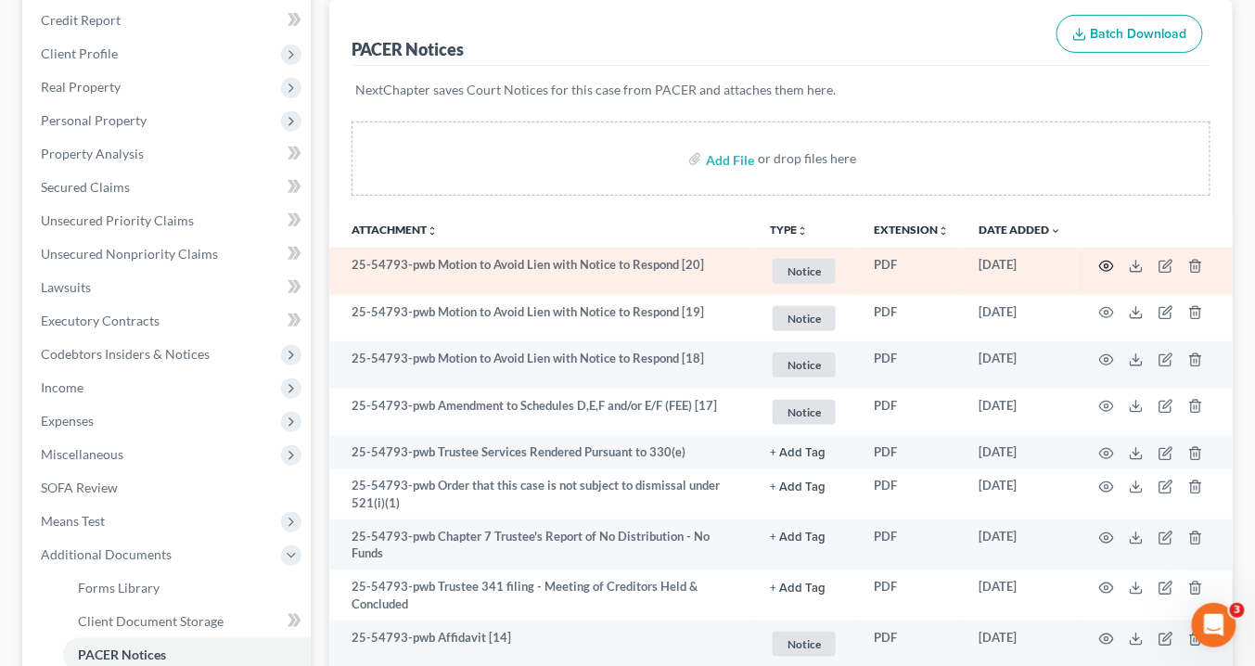
click at [1106, 261] on icon "button" at bounding box center [1106, 266] width 15 height 15
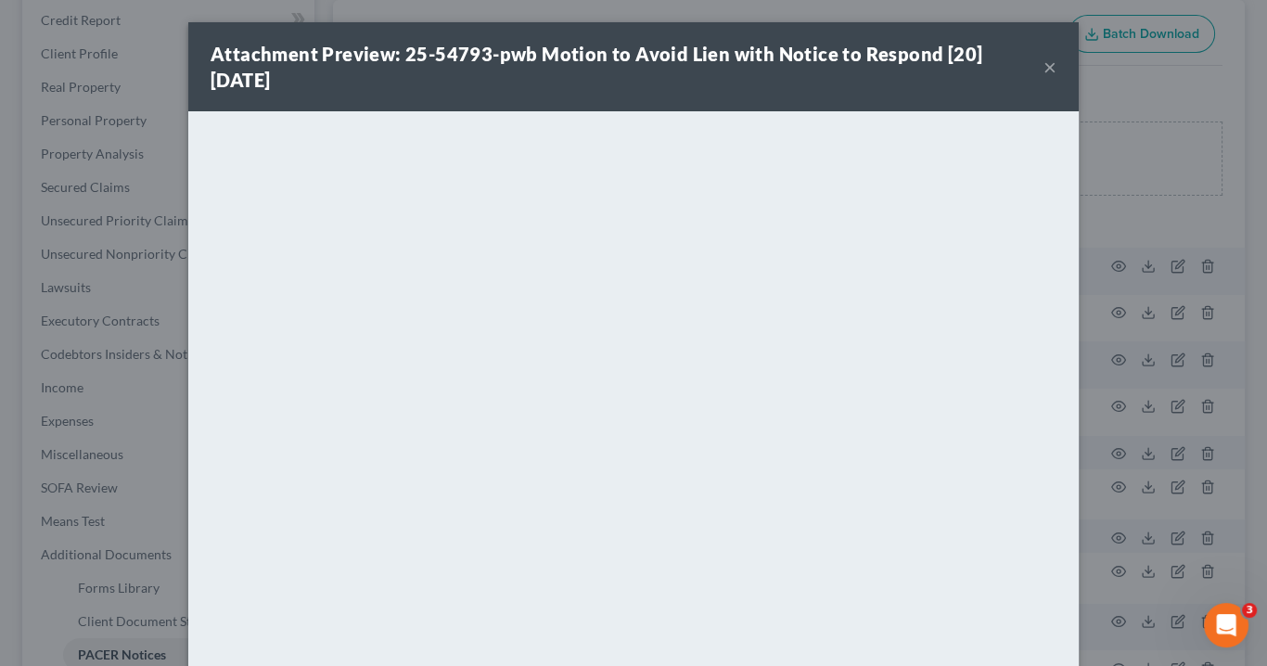
click at [1043, 63] on button "×" at bounding box center [1049, 67] width 13 height 22
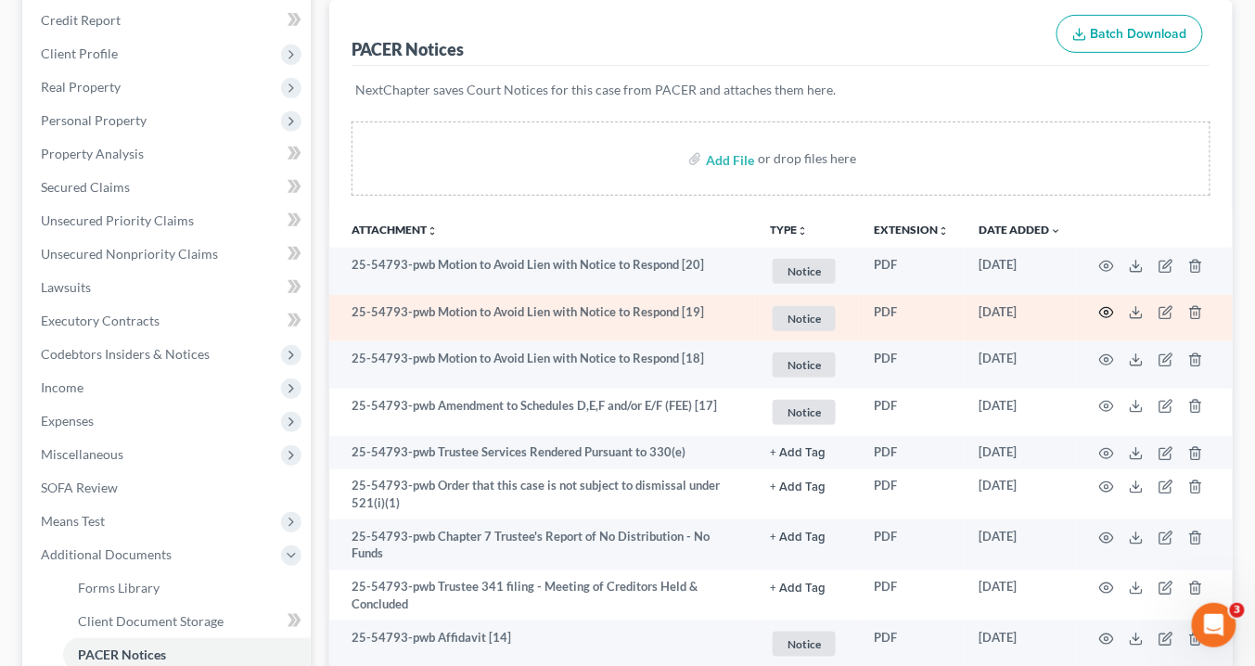
click at [1106, 306] on icon "button" at bounding box center [1106, 312] width 15 height 15
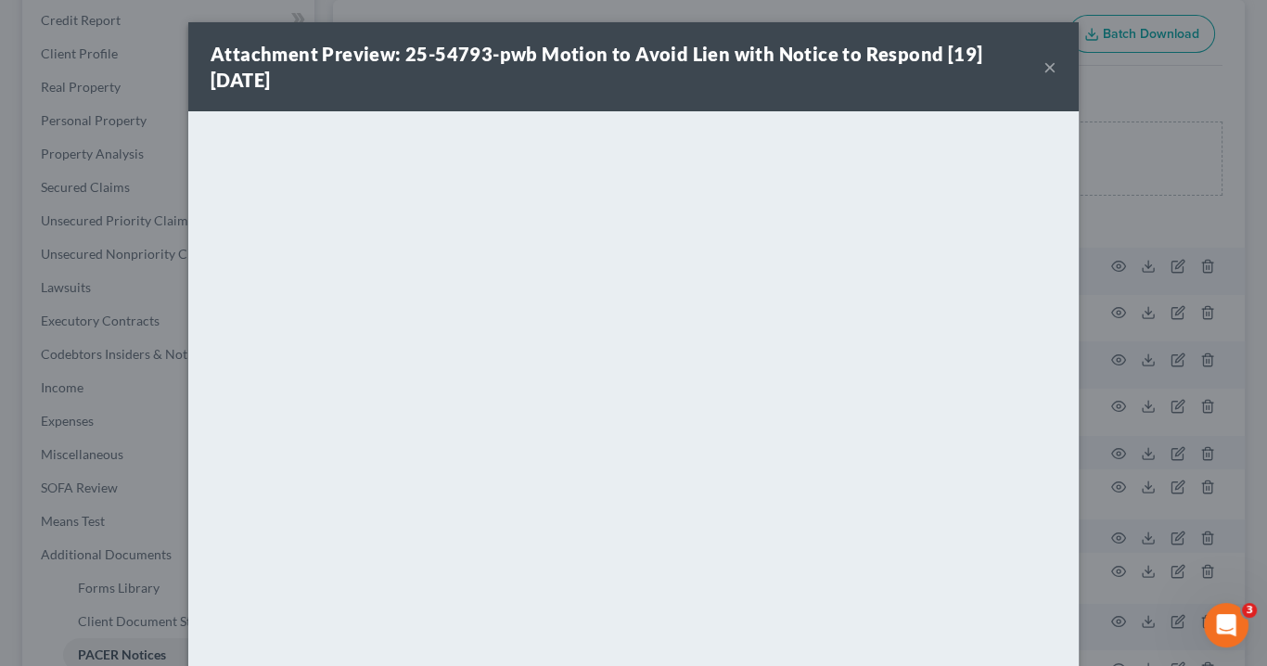
click at [1046, 67] on button "×" at bounding box center [1049, 67] width 13 height 22
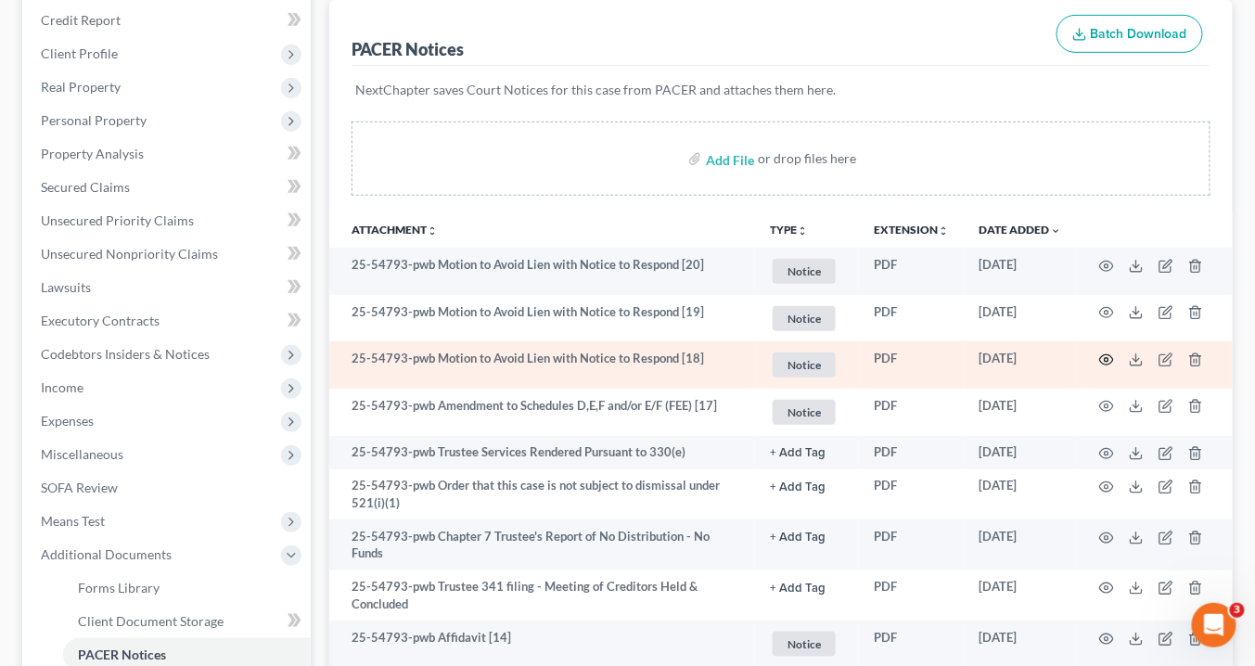
click at [1102, 352] on icon "button" at bounding box center [1106, 359] width 15 height 15
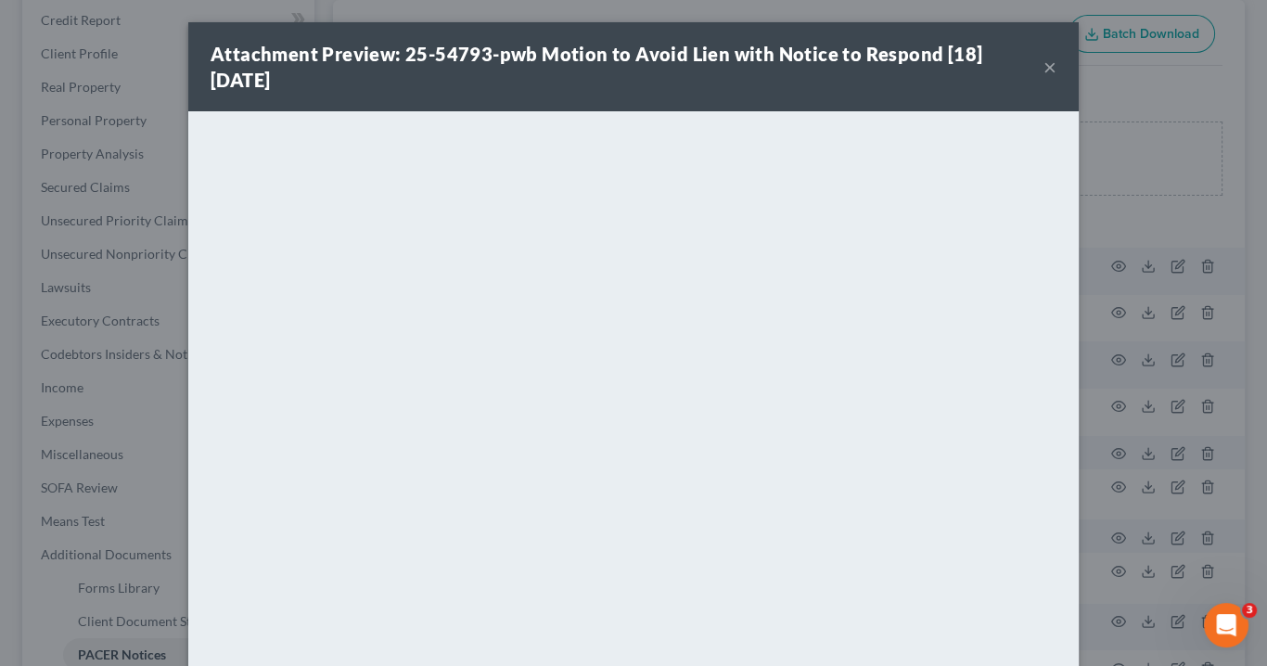
click at [1036, 64] on div "Attachment Preview: 25-54793-pwb Motion to Avoid Lien with Notice to Respond [1…" at bounding box center [626, 67] width 833 height 52
